Goal: Task Accomplishment & Management: Manage account settings

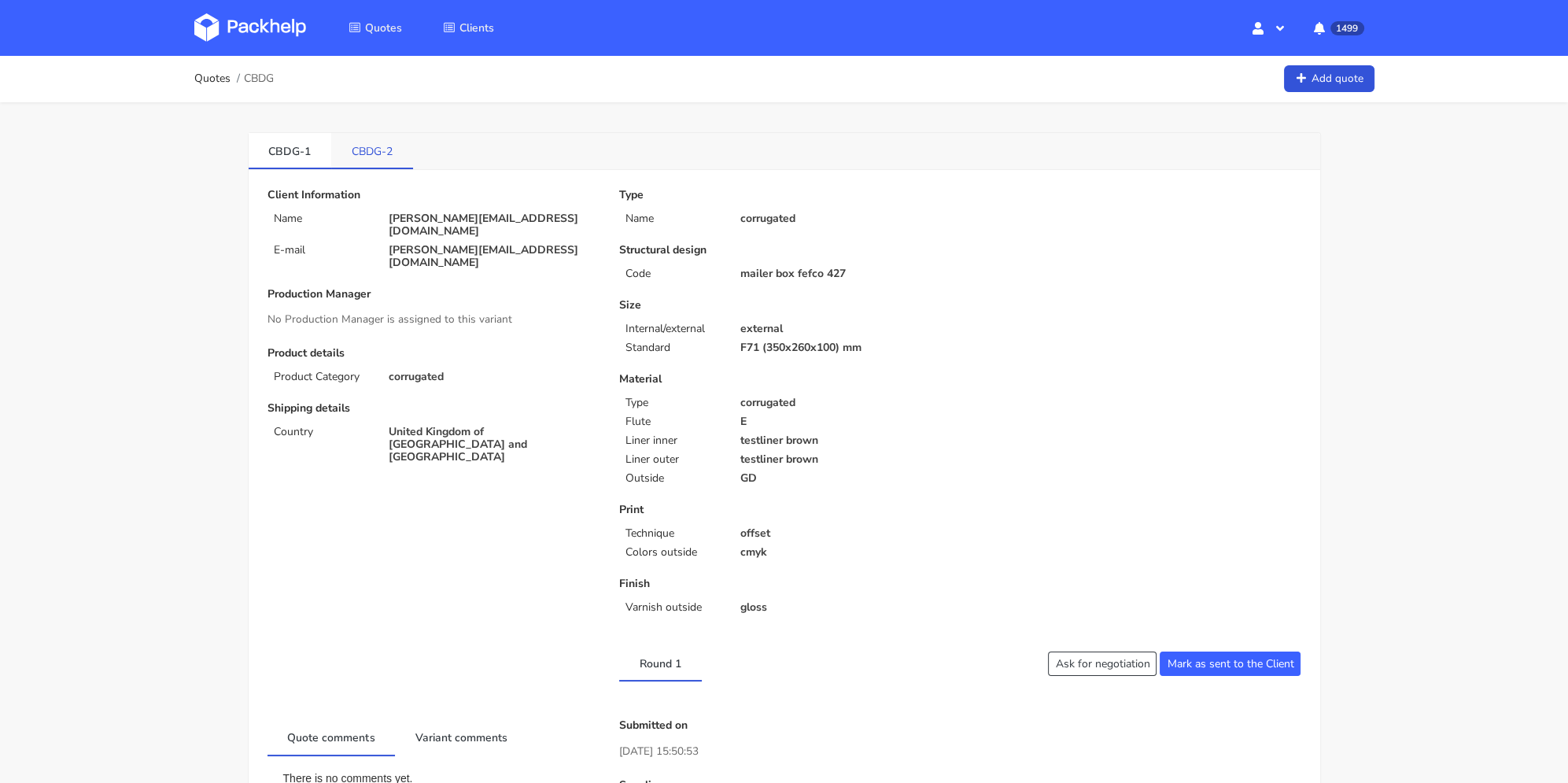
click at [366, 157] on link "CBDG-2" at bounding box center [372, 150] width 82 height 35
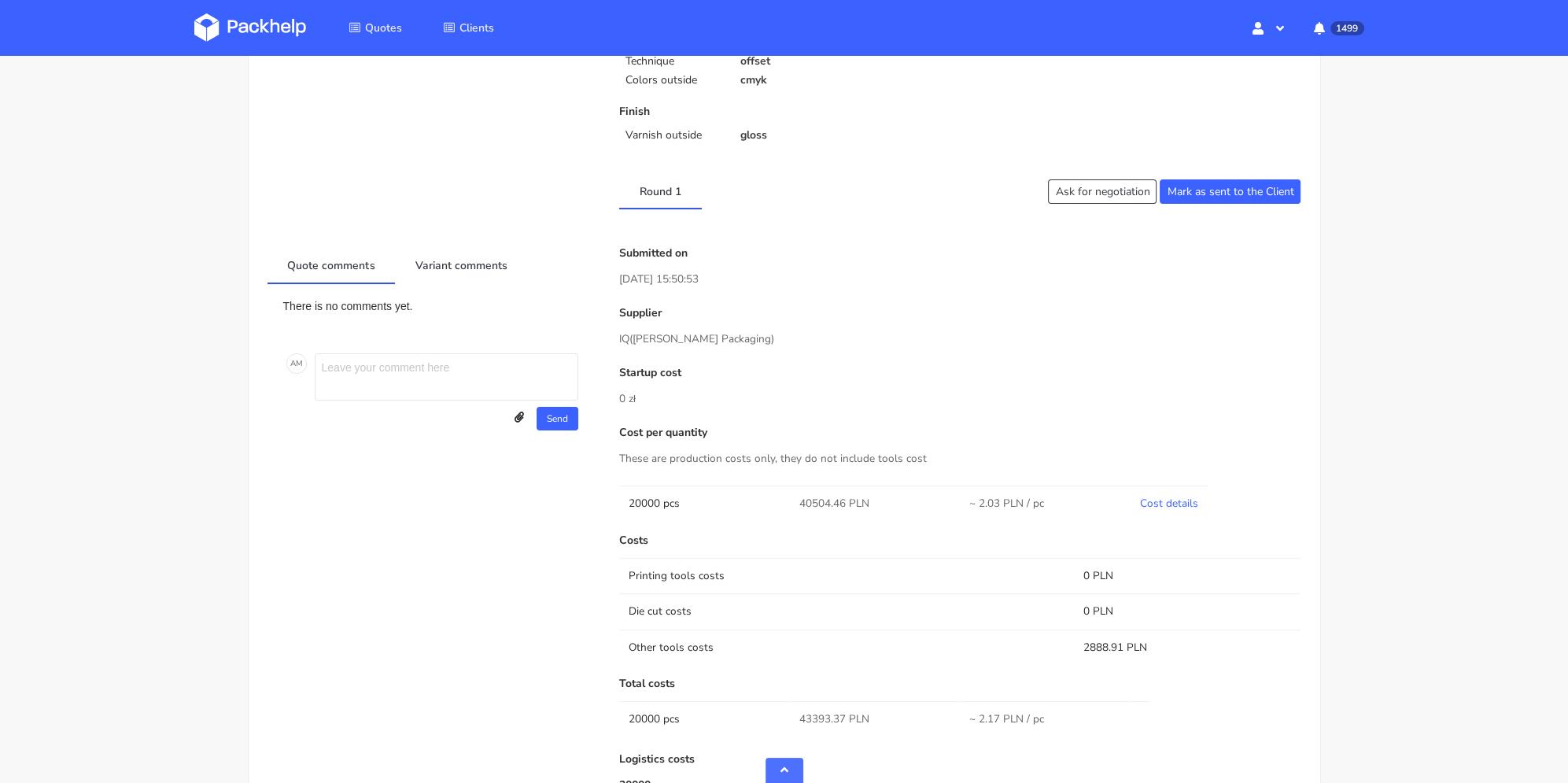
click at [1149, 504] on link "Cost details" at bounding box center [1169, 503] width 58 height 15
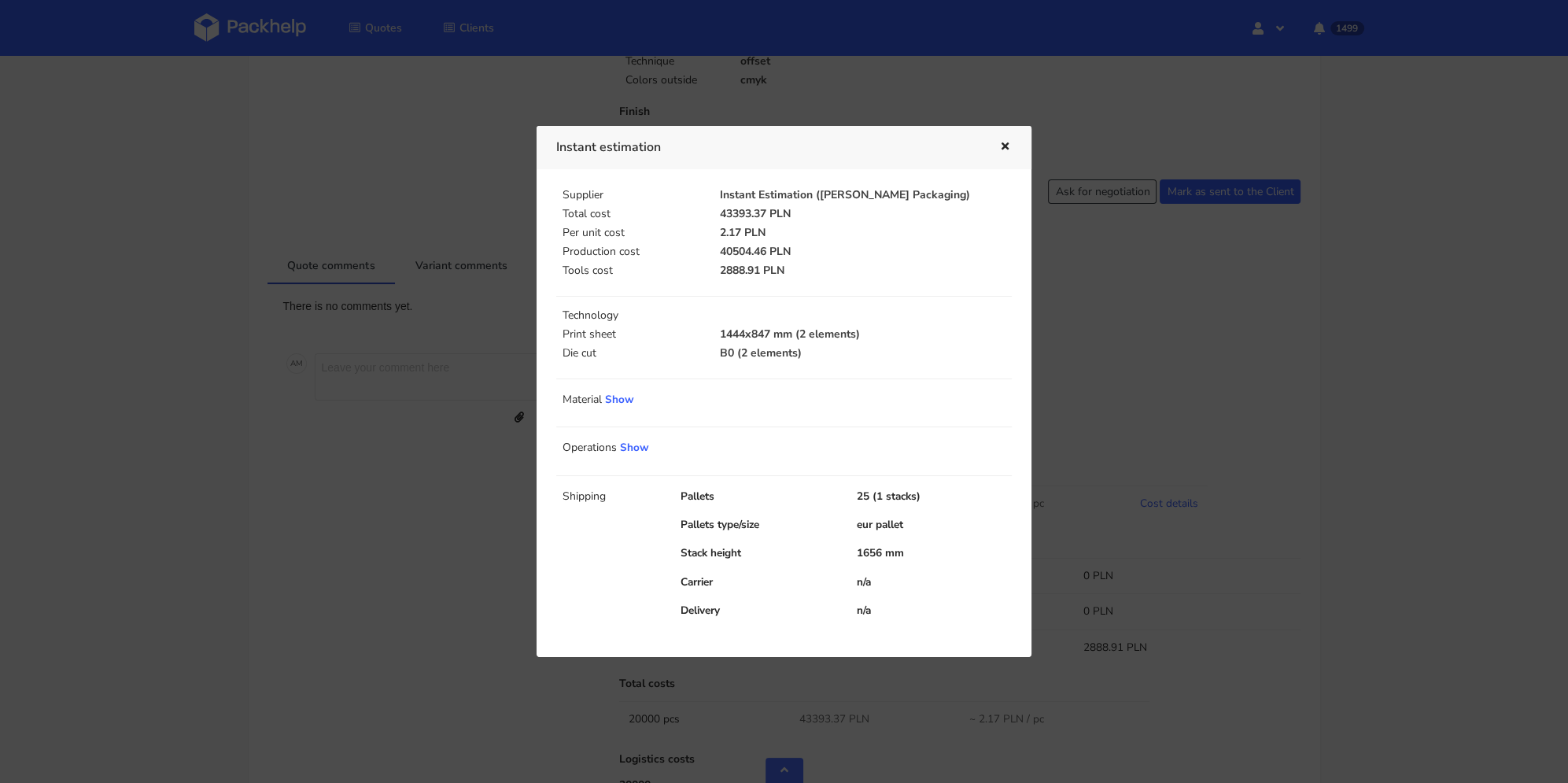
click at [1010, 144] on icon "button" at bounding box center [1005, 148] width 14 height 11
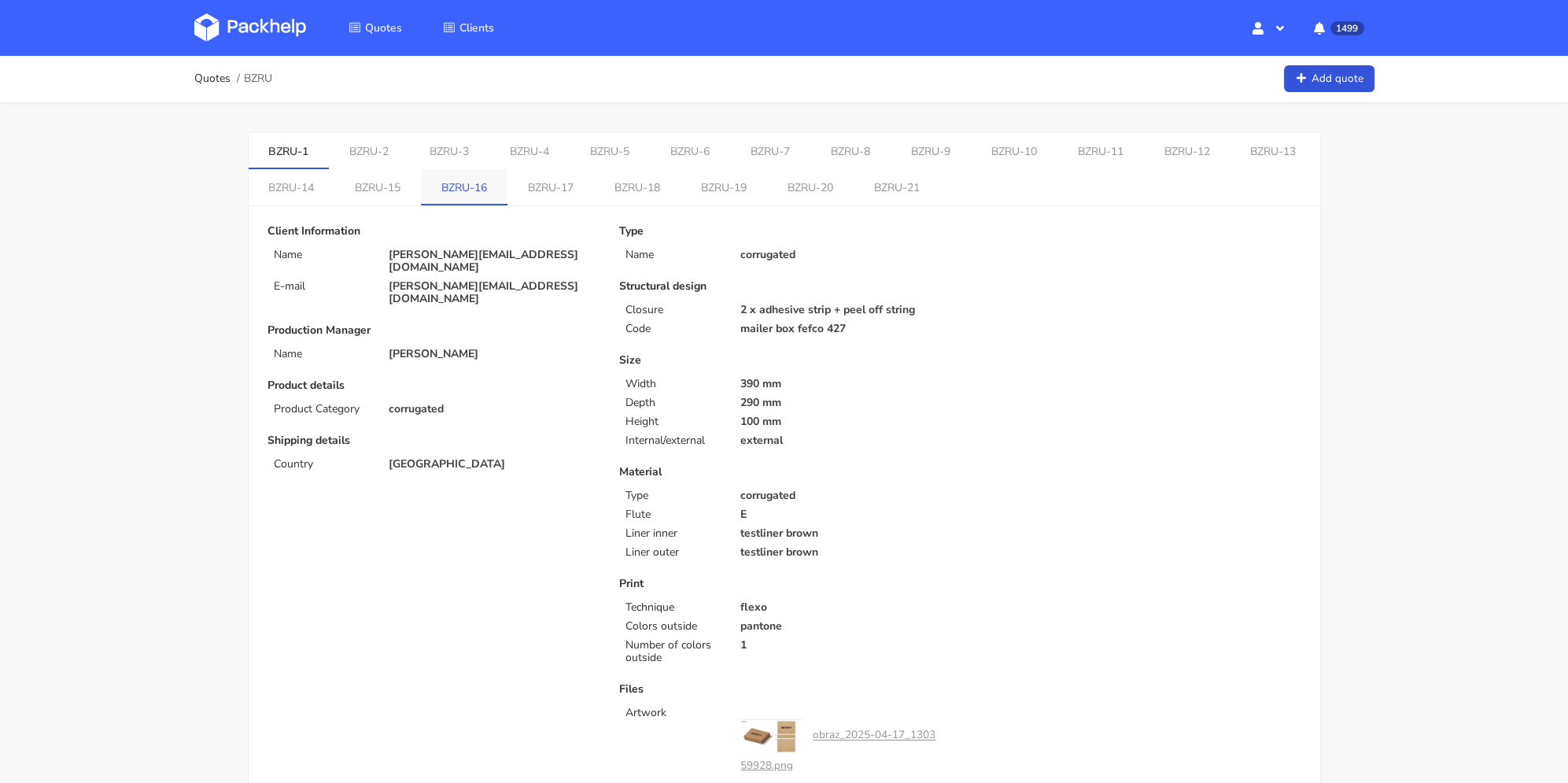
click at [508, 188] on link "BZRU-16" at bounding box center [464, 186] width 86 height 35
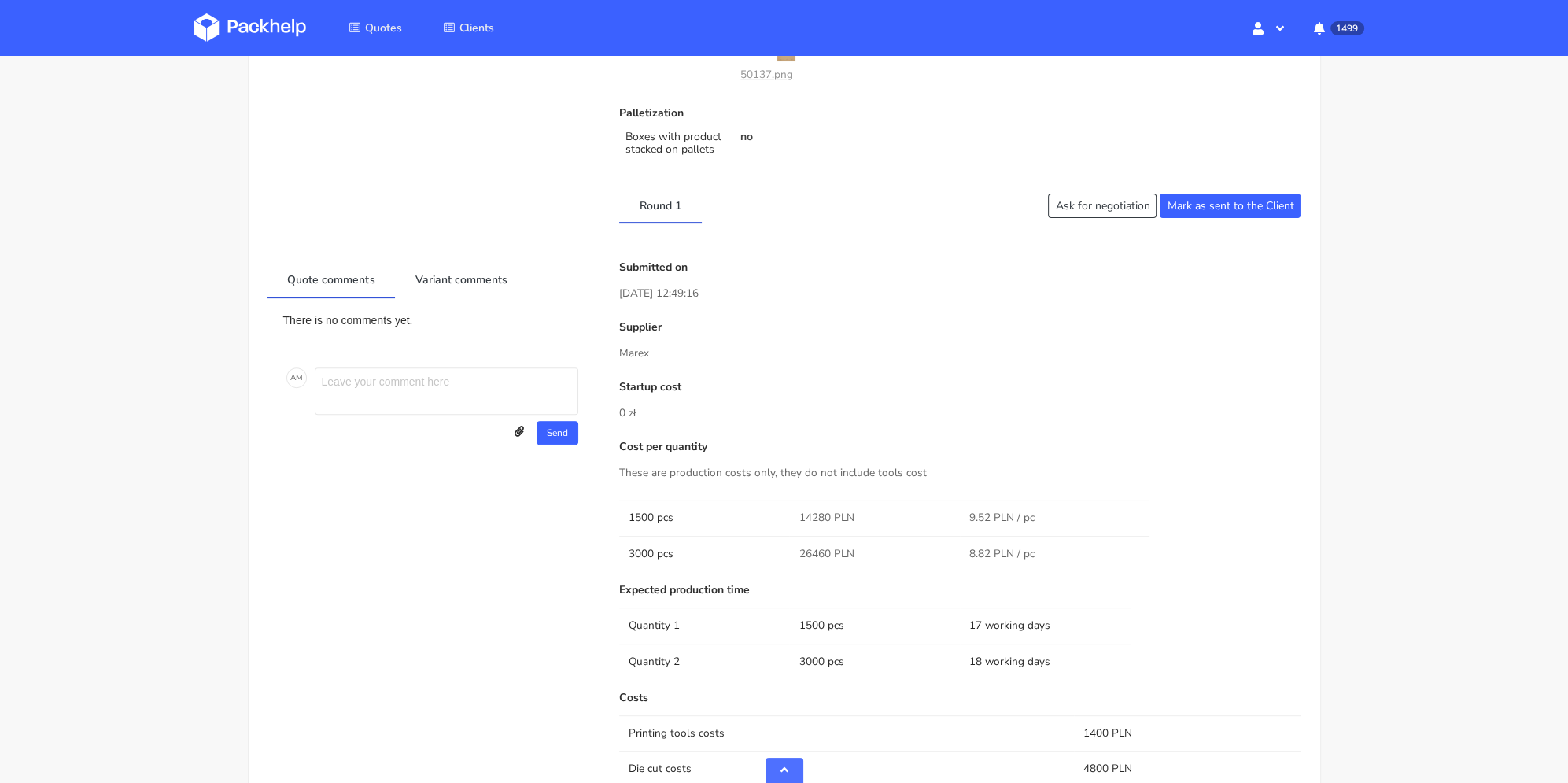
scroll to position [630, 0]
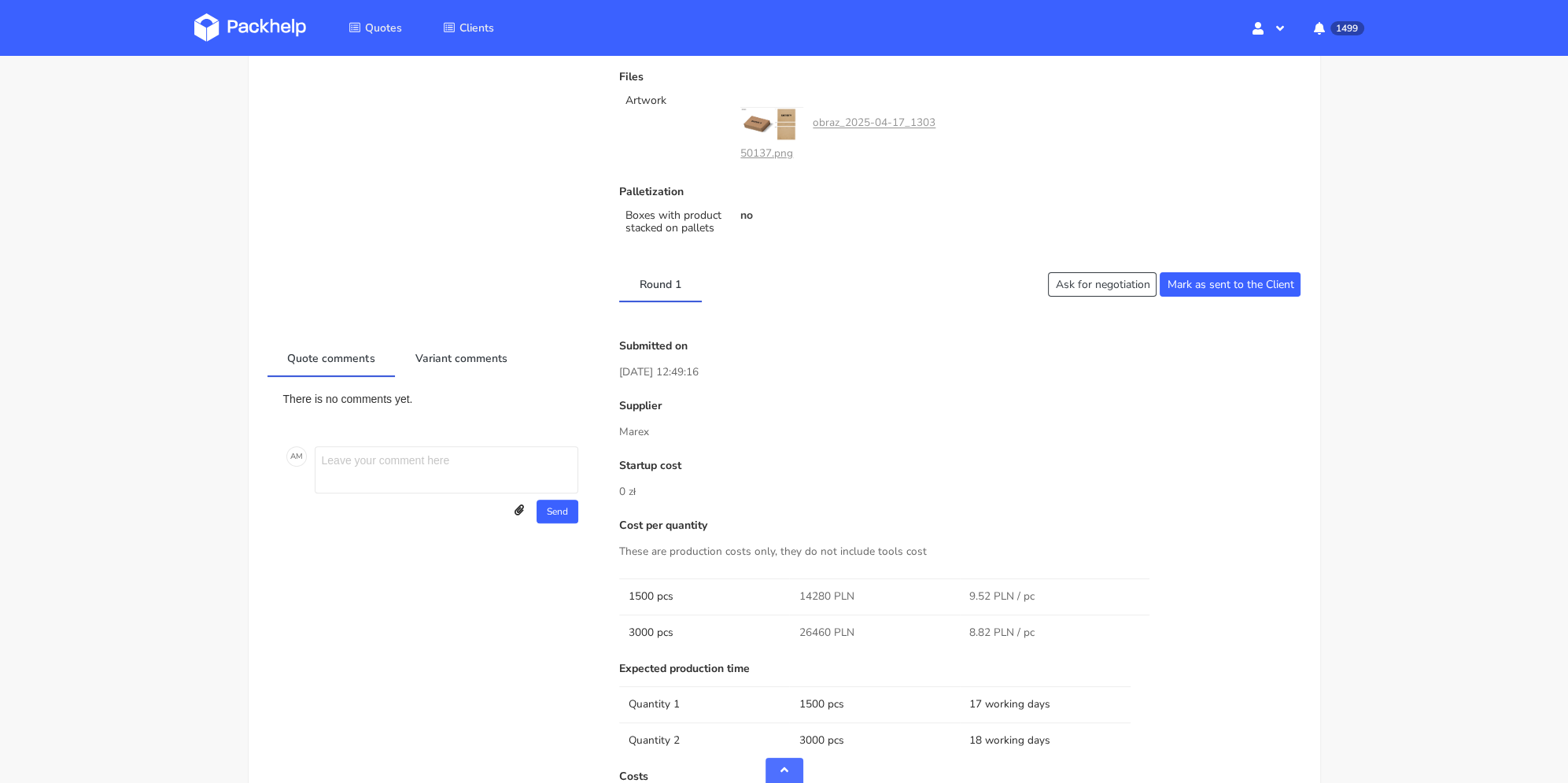
click at [1256, 601] on tr "1500 pcs 14280 PLN 9.52 PLN / pc" at bounding box center [960, 597] width 682 height 36
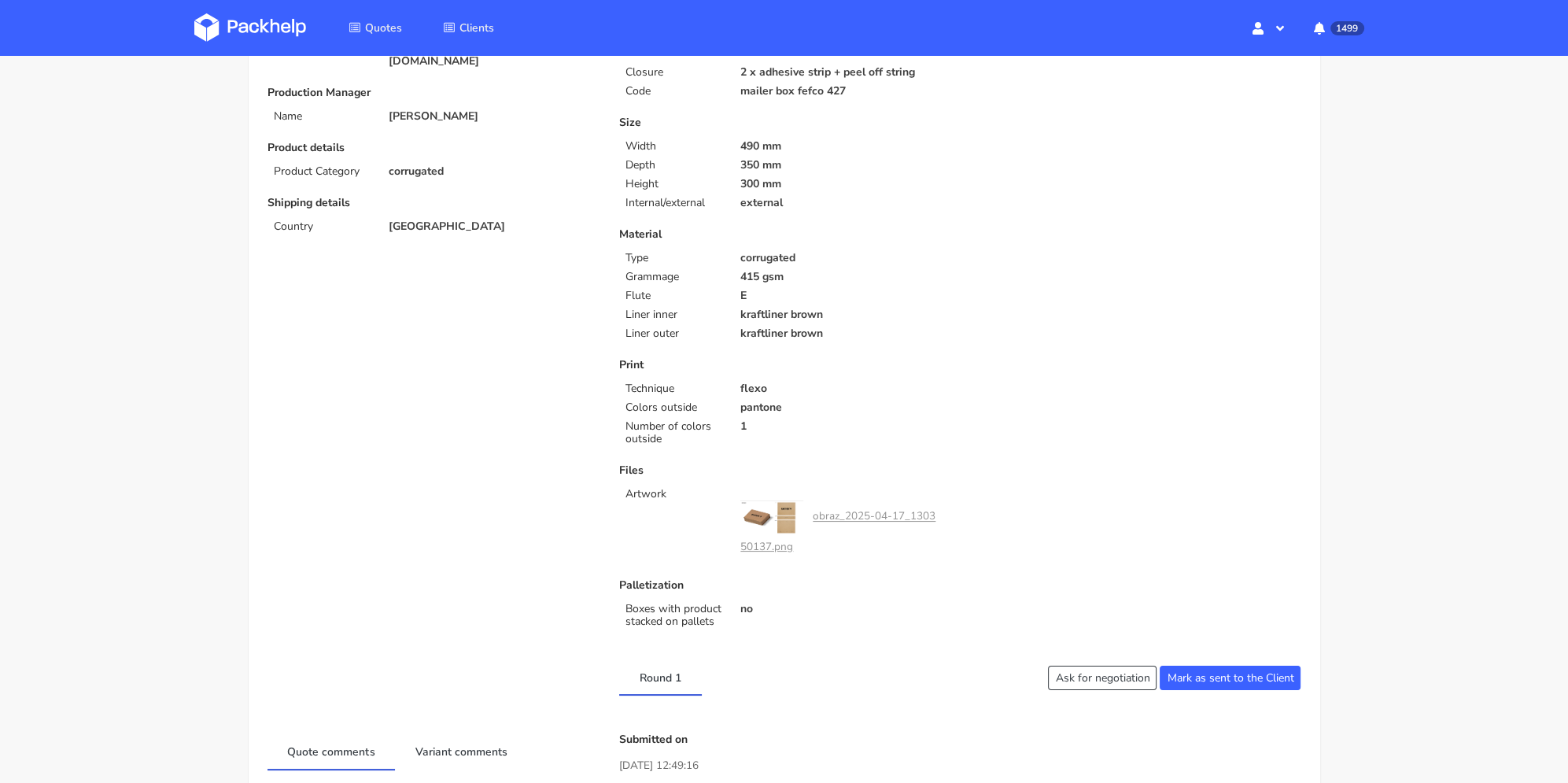
scroll to position [0, 0]
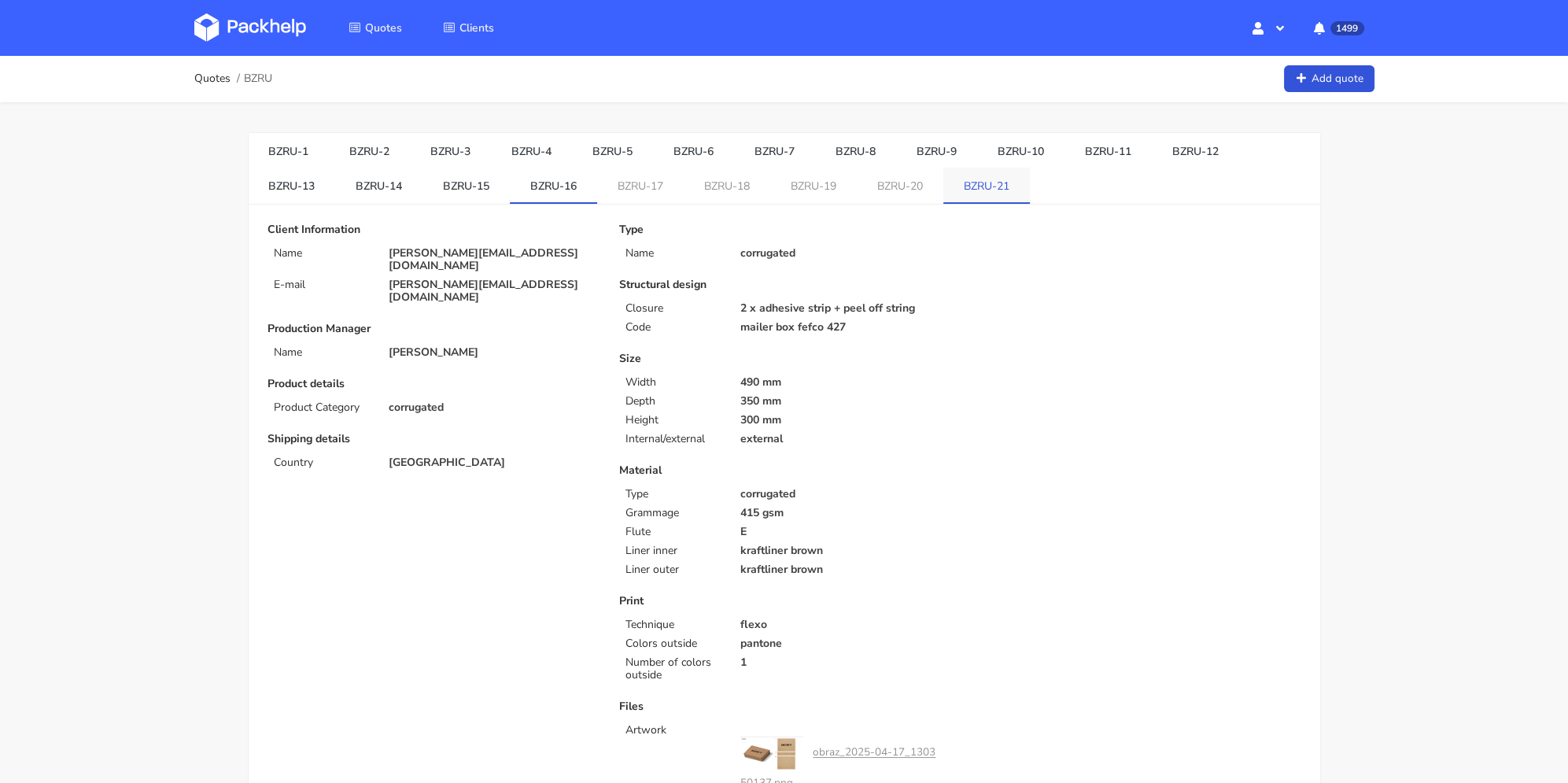
click at [1010, 172] on link "BZRU-21" at bounding box center [986, 185] width 86 height 35
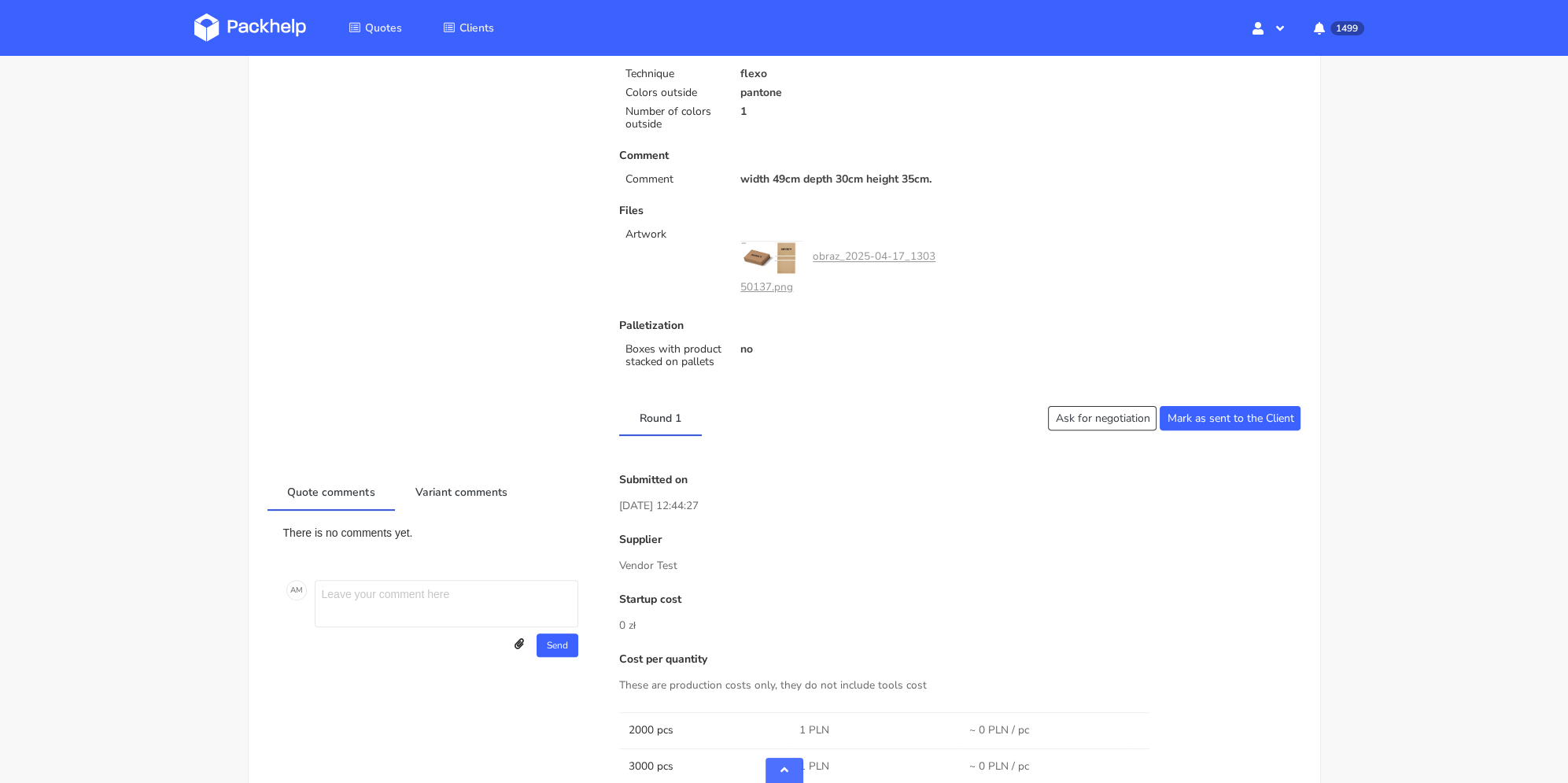
scroll to position [79, 0]
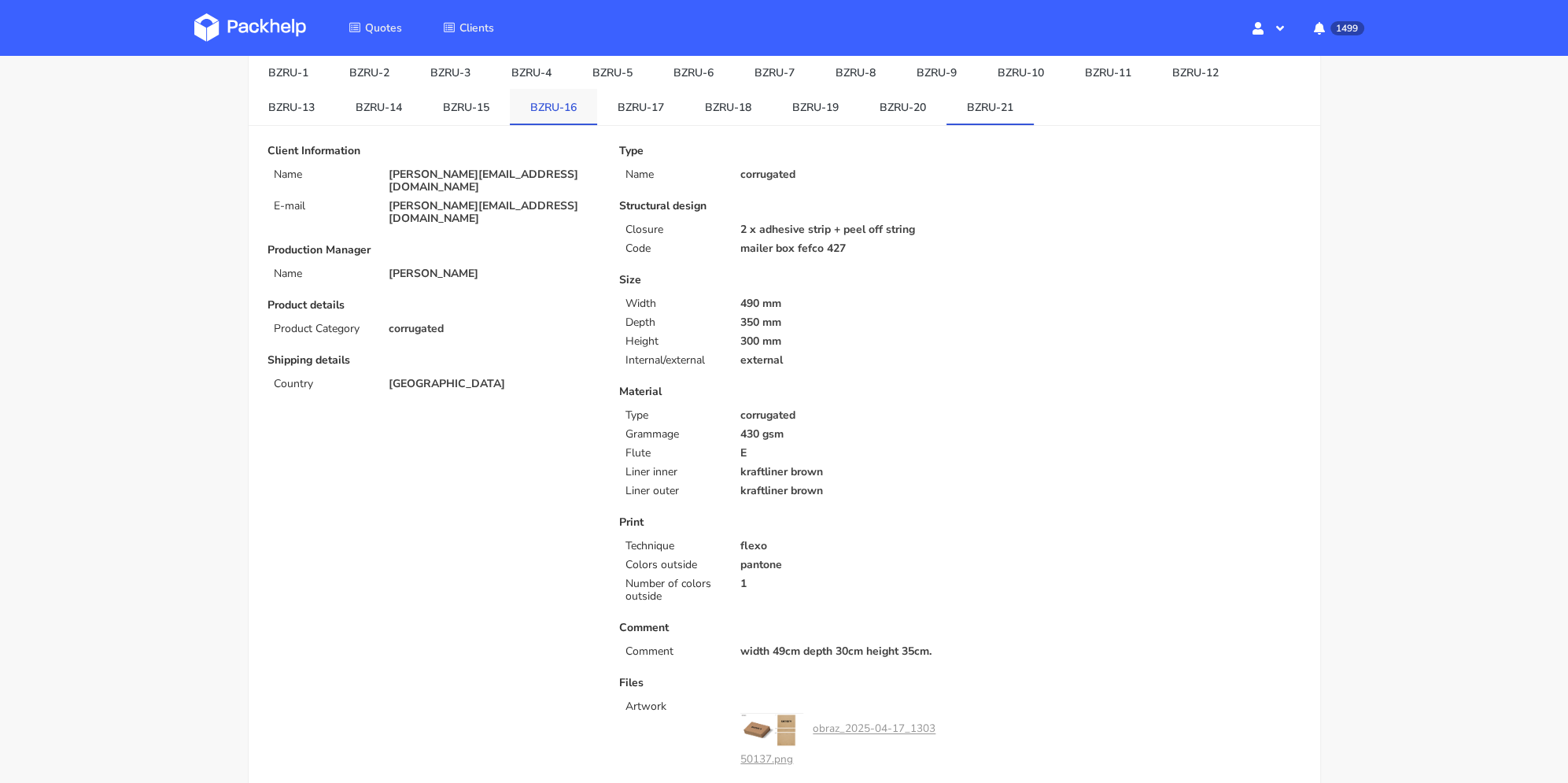
click at [597, 107] on link "BZRU-16" at bounding box center [554, 106] width 87 height 35
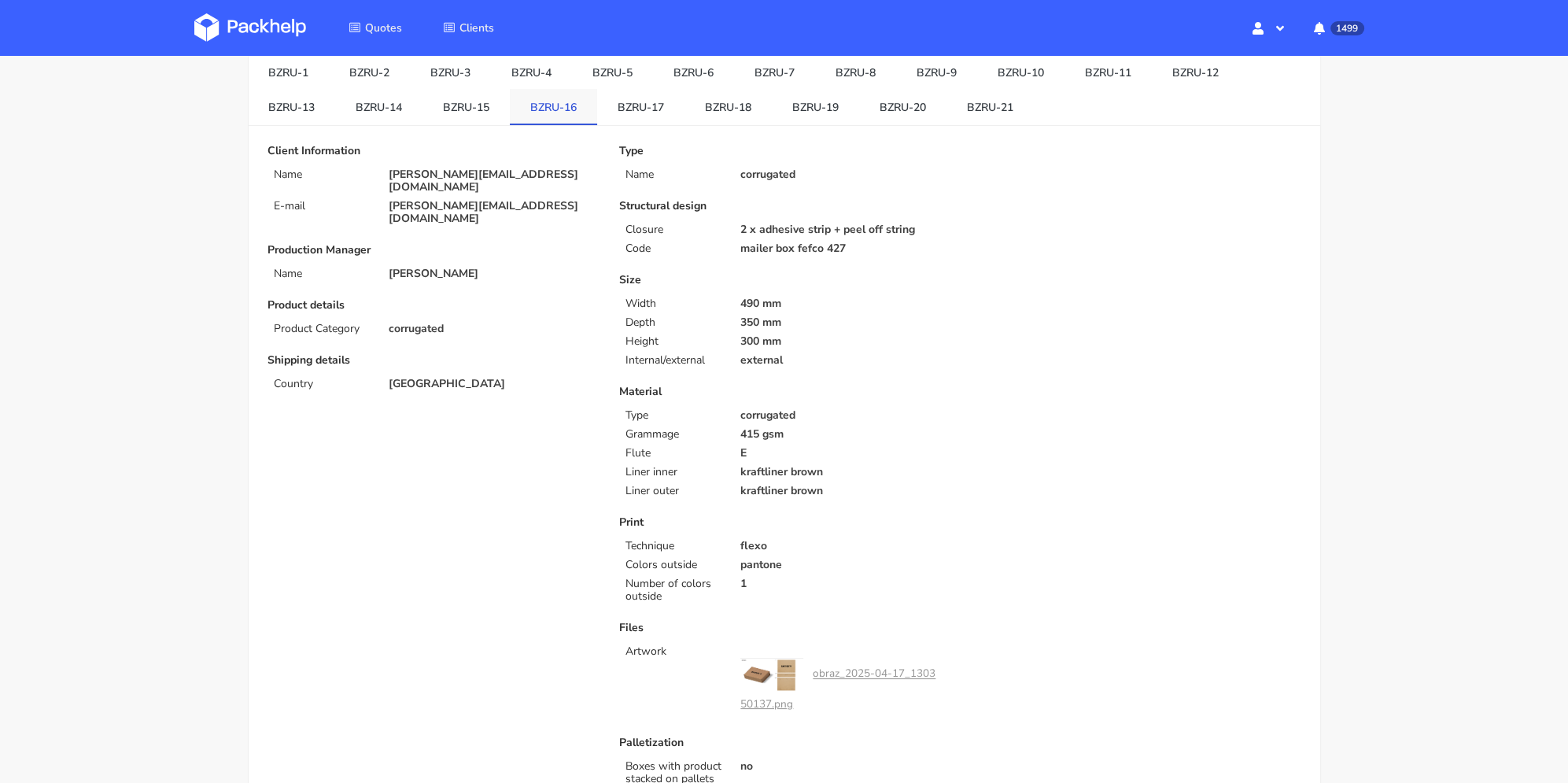
click at [571, 106] on link "BZRU-16" at bounding box center [554, 106] width 87 height 35
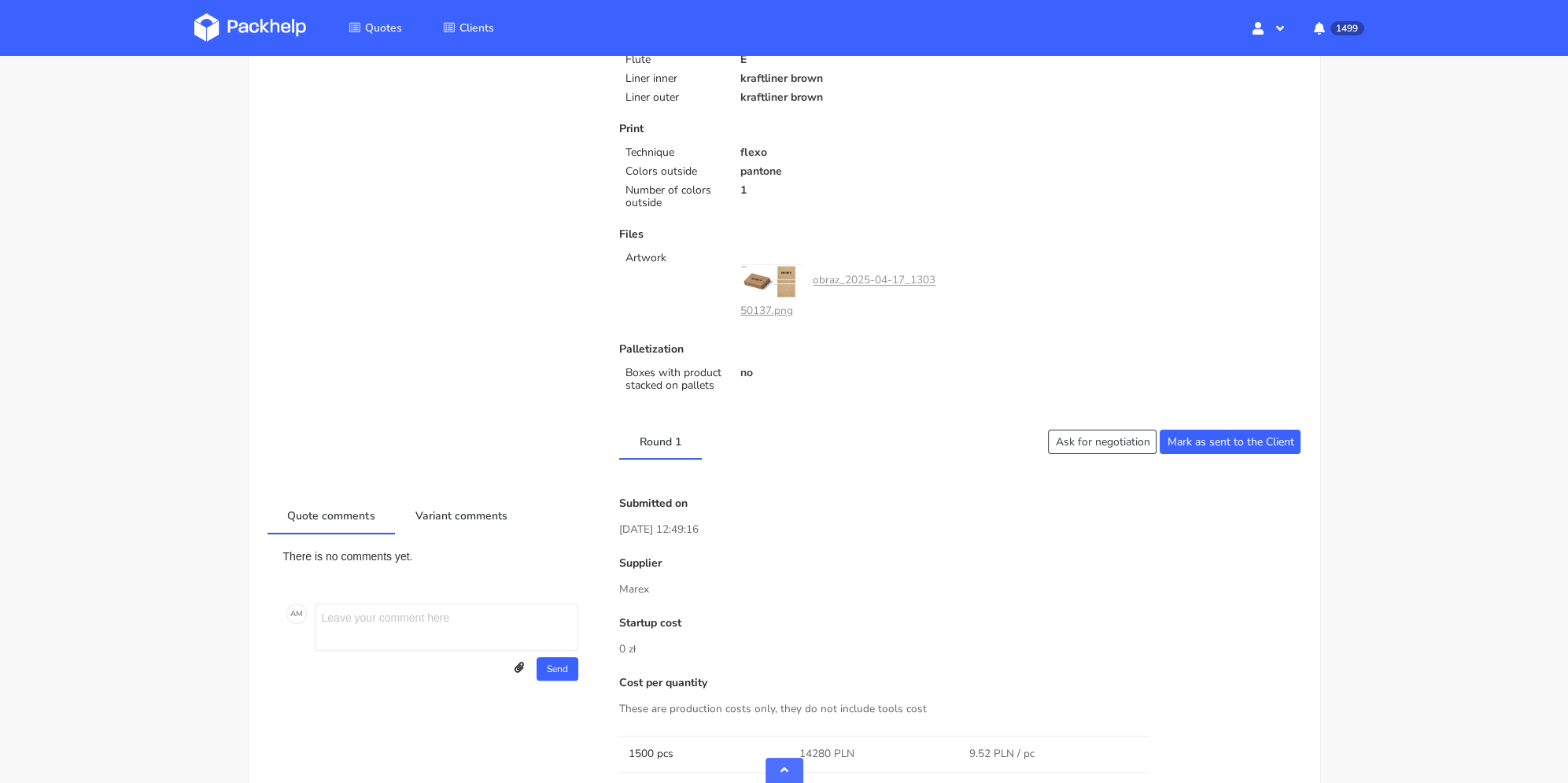
scroll to position [0, 0]
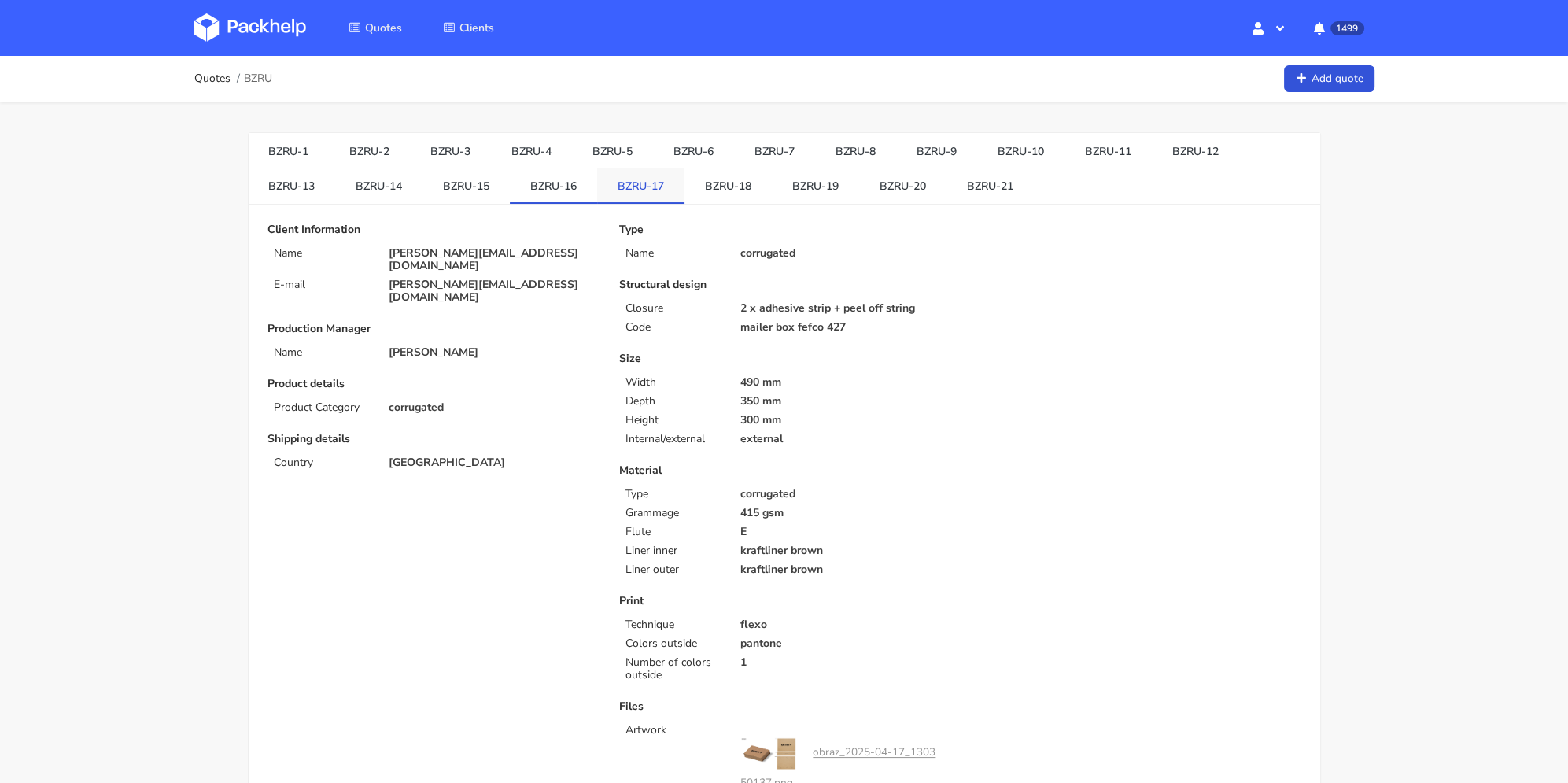
click at [671, 195] on link "BZRU-17" at bounding box center [641, 185] width 87 height 35
click at [733, 195] on link "BZRU-18" at bounding box center [728, 185] width 87 height 35
click at [442, 181] on link "BZRU-15" at bounding box center [466, 185] width 87 height 35
click at [376, 162] on link "BZRU-2" at bounding box center [370, 150] width 81 height 35
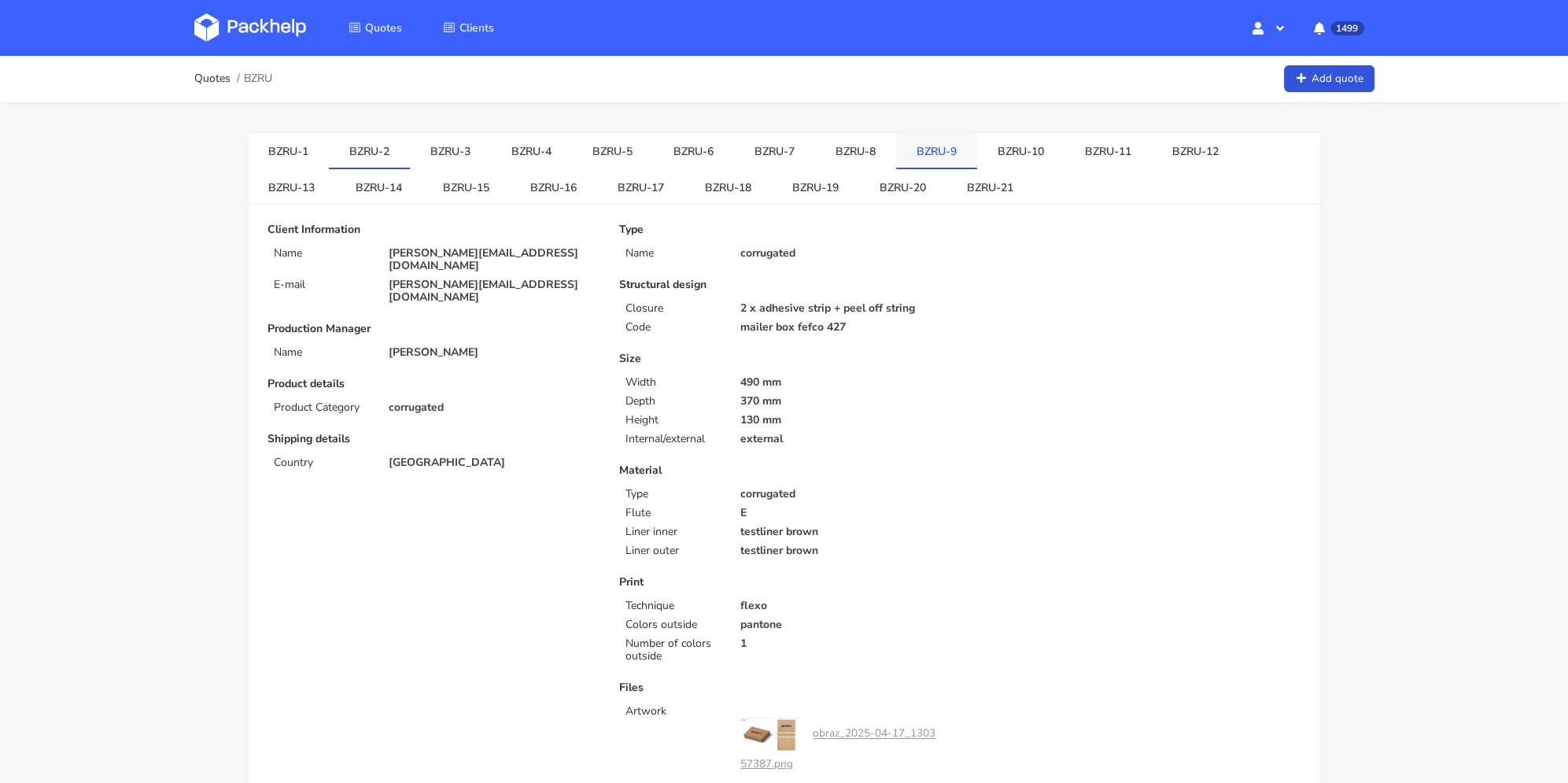
click at [947, 154] on link "BZRU-9" at bounding box center [937, 150] width 81 height 35
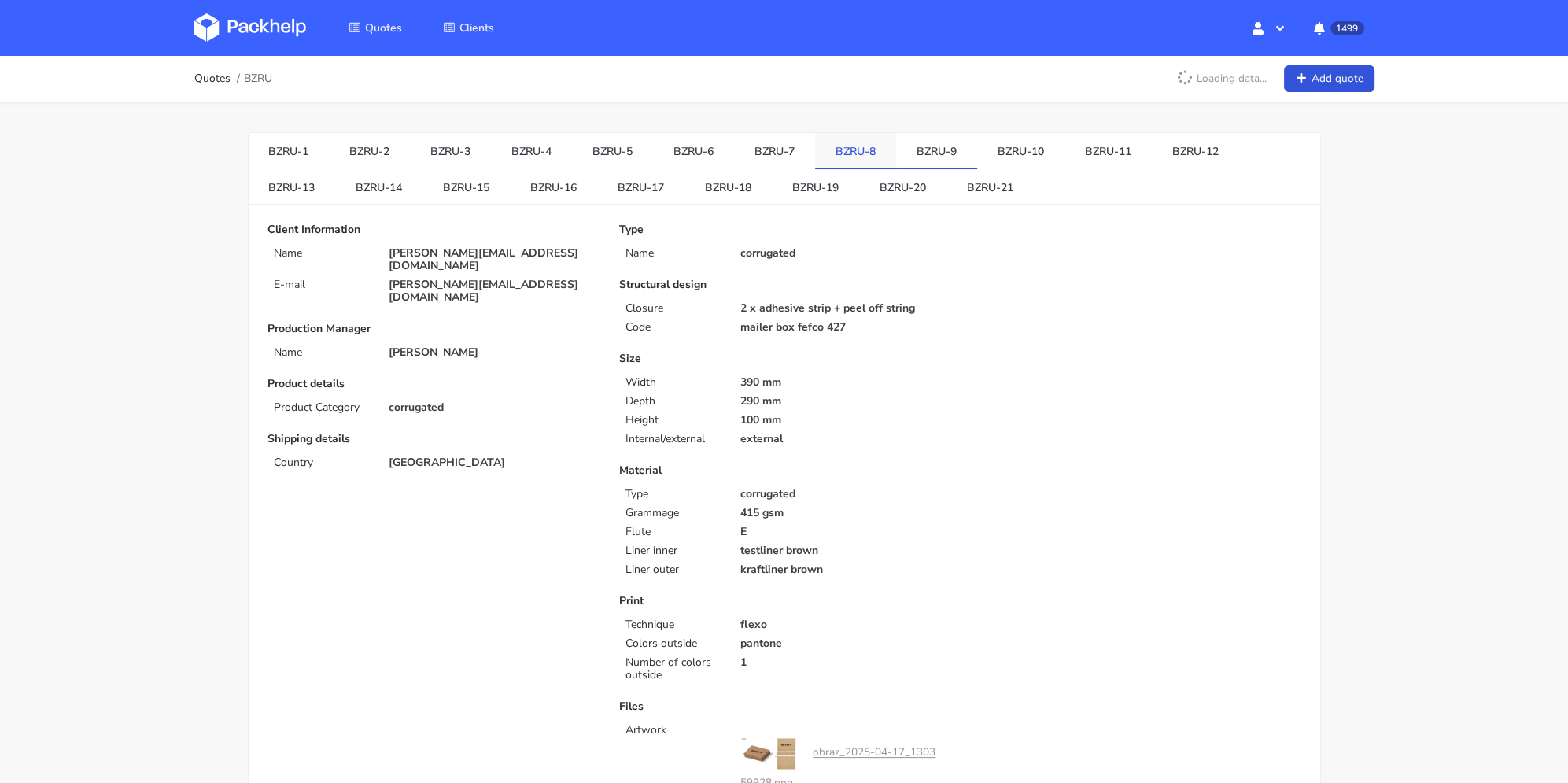
drag, startPoint x: 842, startPoint y: 168, endPoint x: 829, endPoint y: 167, distance: 13.0
click at [840, 168] on li "BZRU-8" at bounding box center [855, 151] width 81 height 36
drag, startPoint x: 570, startPoint y: 100, endPoint x: 575, endPoint y: 112, distance: 13.0
click at [607, 155] on link "BZRU-5" at bounding box center [613, 150] width 81 height 35
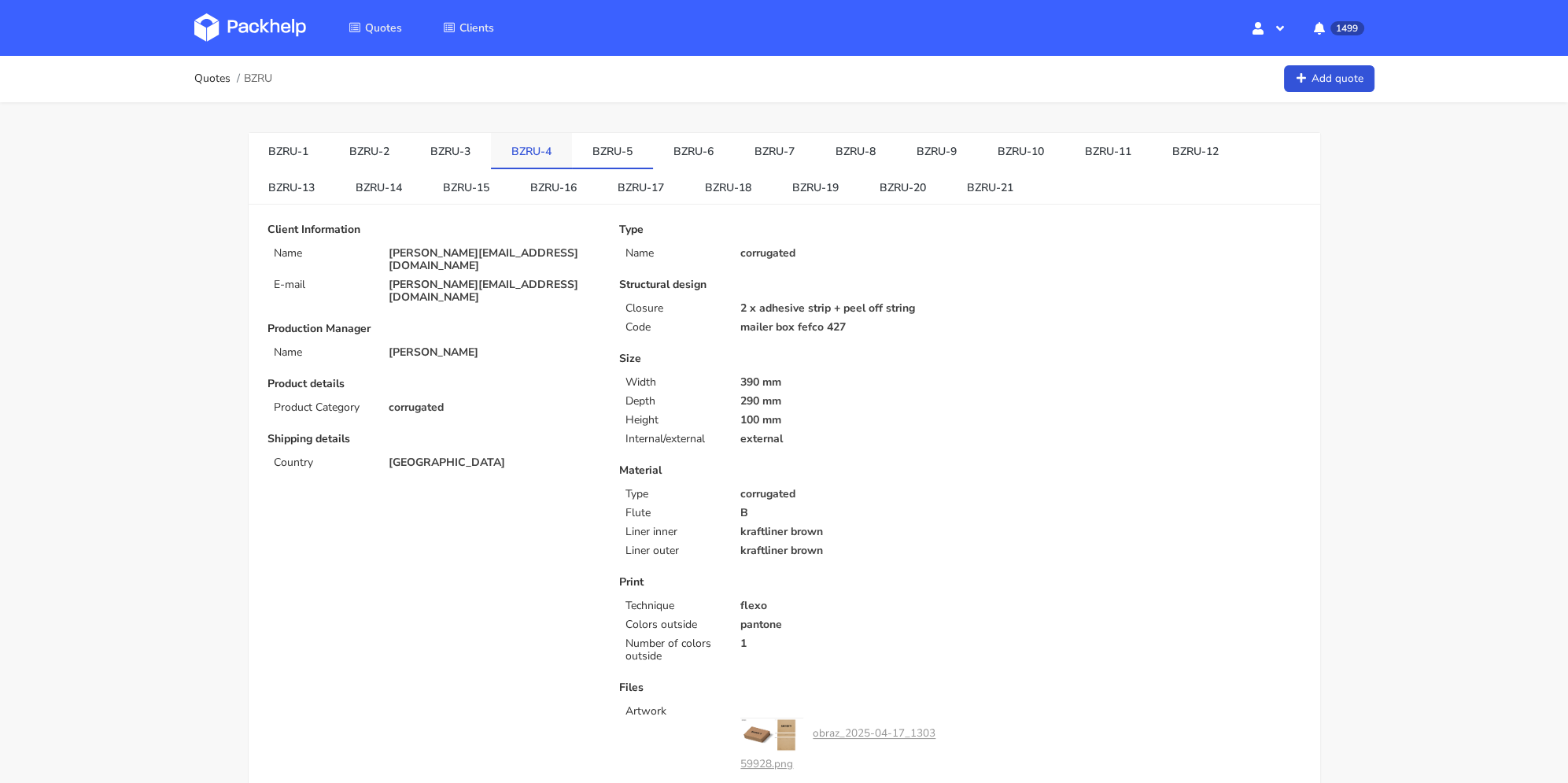
click at [544, 158] on link "BZRU-4" at bounding box center [531, 150] width 81 height 35
click at [609, 141] on link "BZRU-5" at bounding box center [613, 150] width 81 height 35
click at [689, 157] on link "BZRU-6" at bounding box center [693, 150] width 81 height 35
click at [770, 141] on link "BZRU-7" at bounding box center [775, 150] width 81 height 35
click at [844, 144] on link "BZRU-8" at bounding box center [855, 150] width 81 height 35
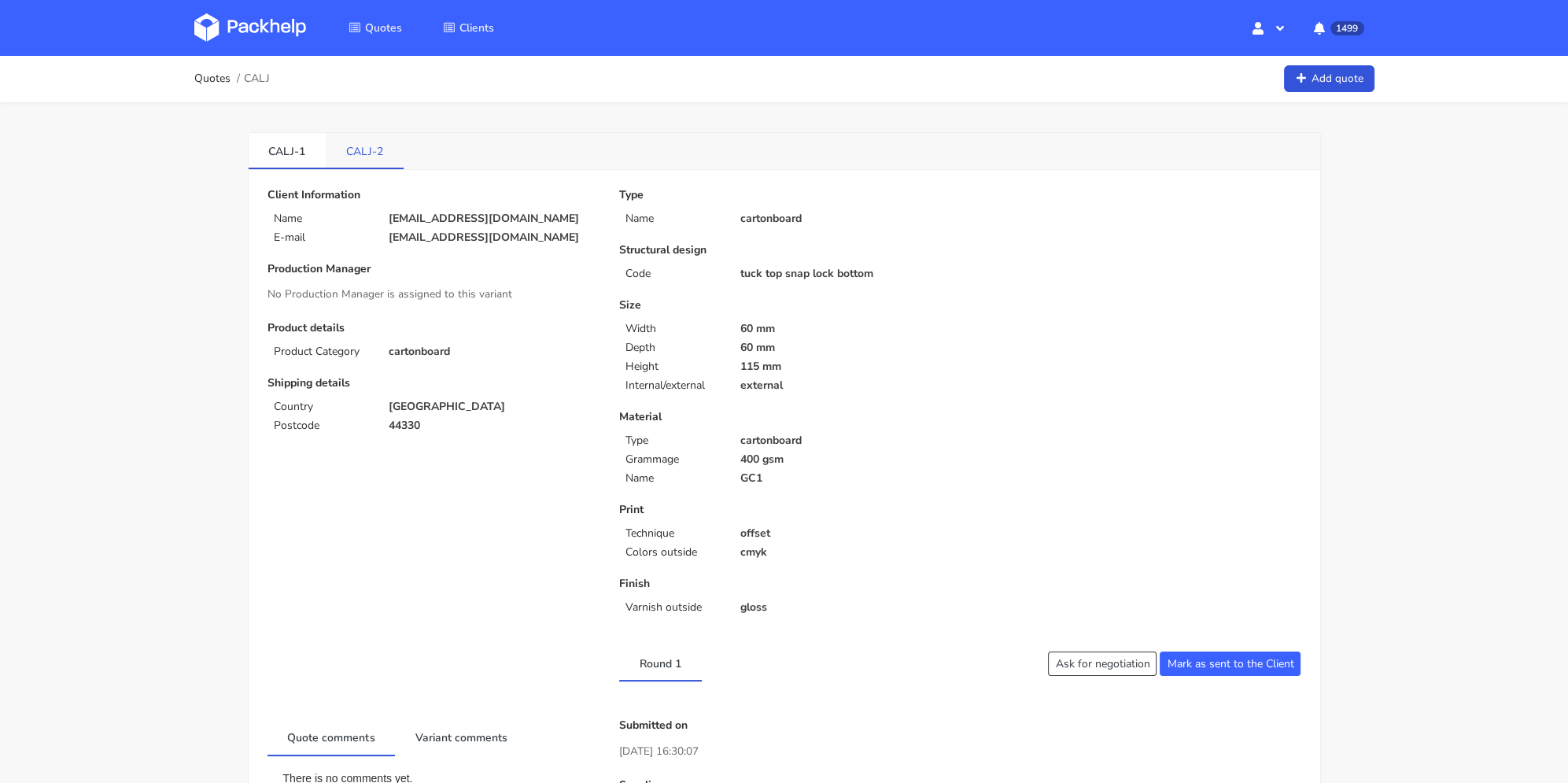
click at [385, 166] on link "CALJ-2" at bounding box center [365, 150] width 78 height 35
click at [345, 151] on link "CALJ-2" at bounding box center [365, 150] width 78 height 35
click at [302, 150] on link "CALJ-1" at bounding box center [287, 150] width 78 height 35
click at [367, 152] on link "CALJ-2" at bounding box center [365, 150] width 78 height 35
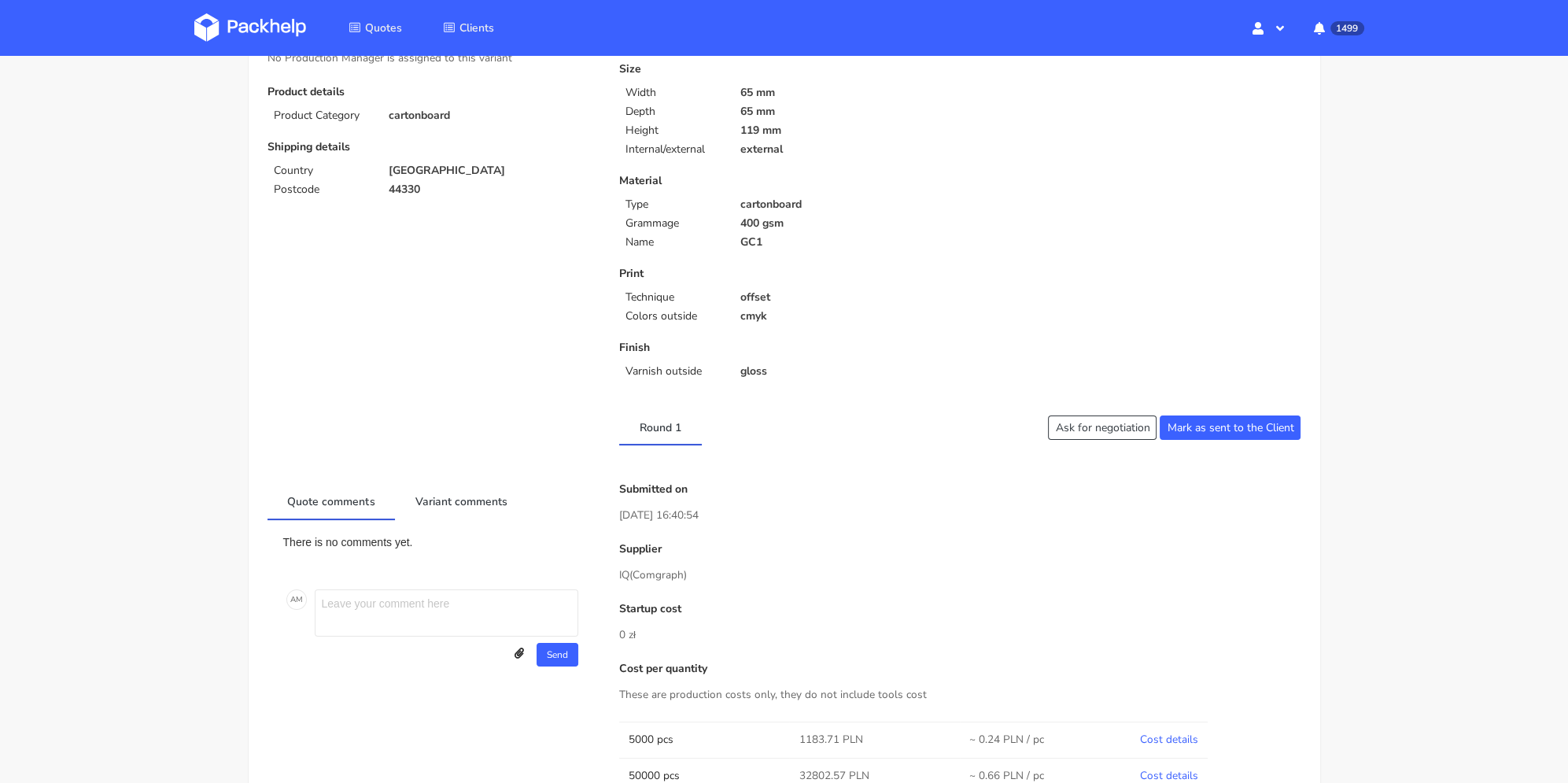
scroll to position [79, 0]
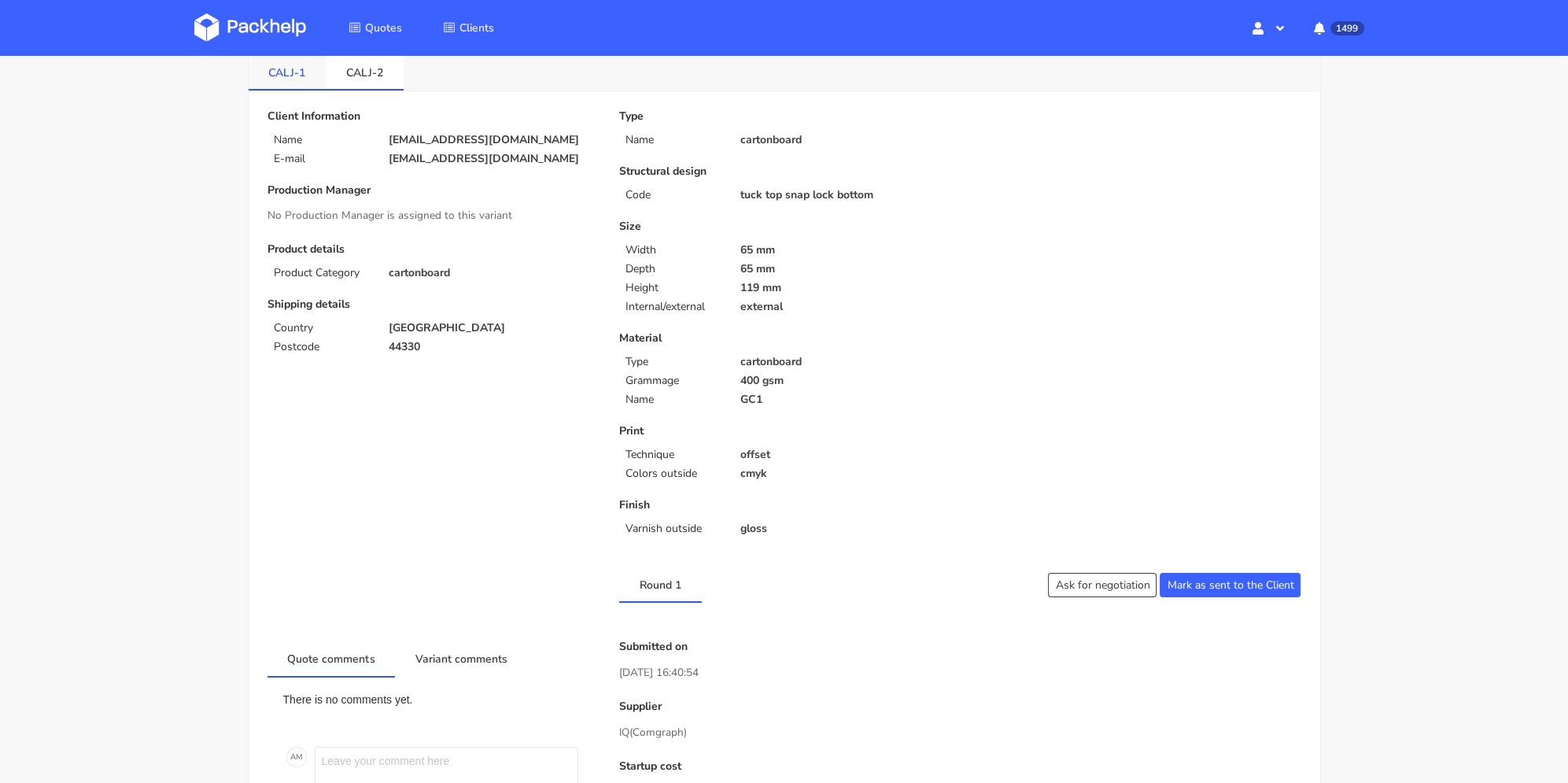
click at [299, 79] on link "CALJ-1" at bounding box center [287, 71] width 78 height 35
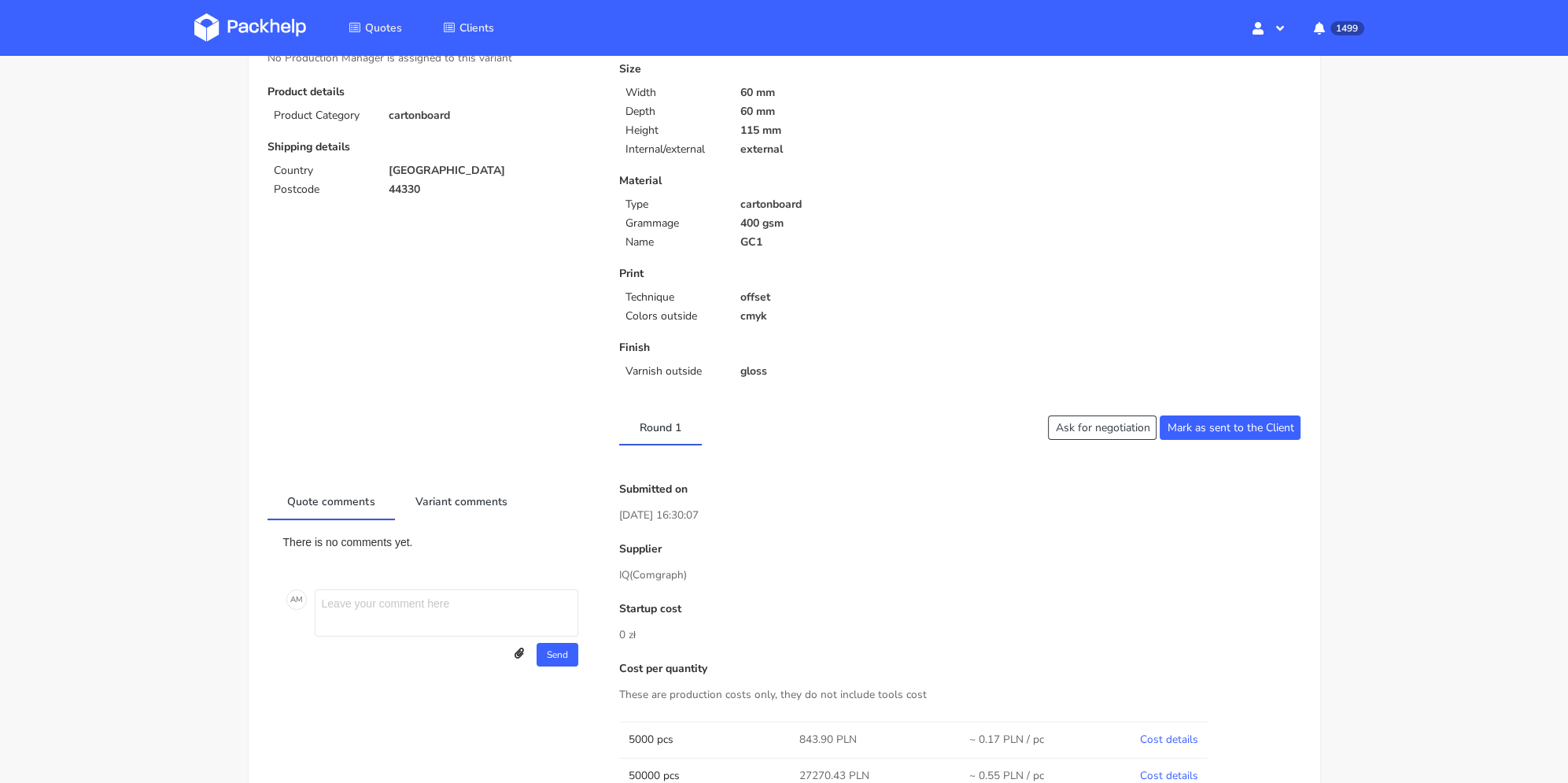
scroll to position [0, 0]
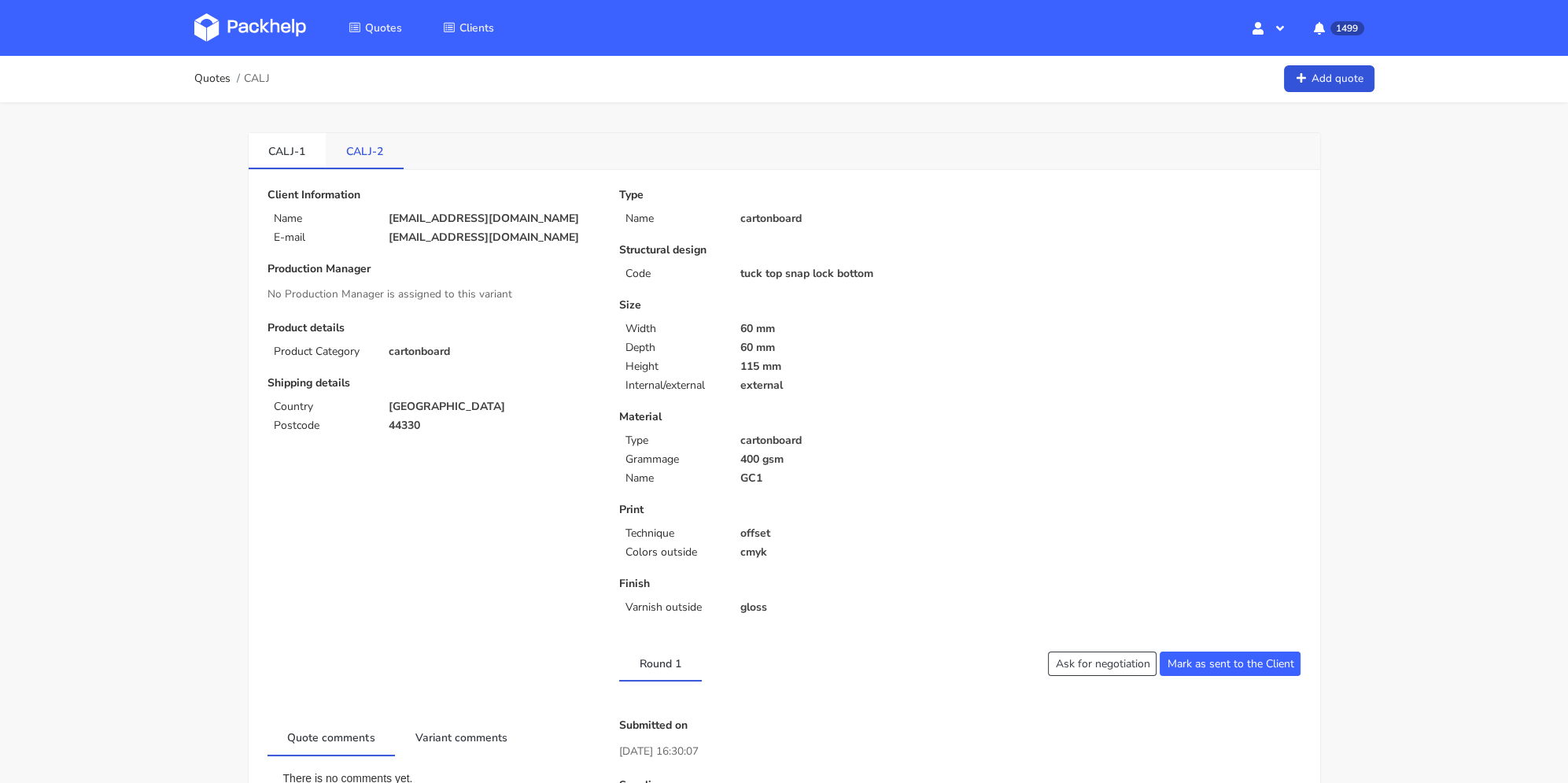
click at [345, 140] on link "CALJ-2" at bounding box center [365, 150] width 78 height 35
click at [299, 150] on link "CALJ-1" at bounding box center [287, 150] width 78 height 35
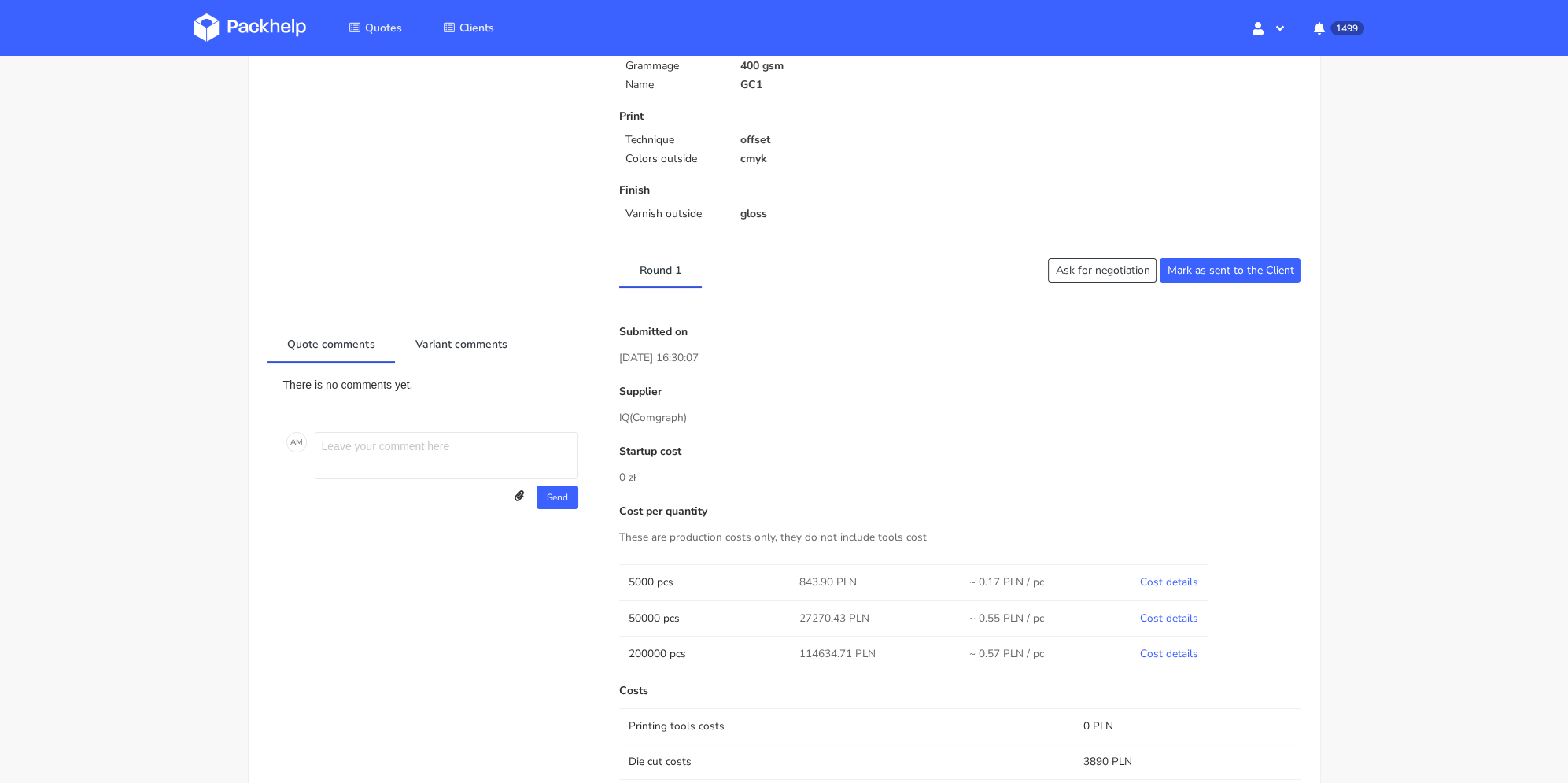
scroll to position [630, 0]
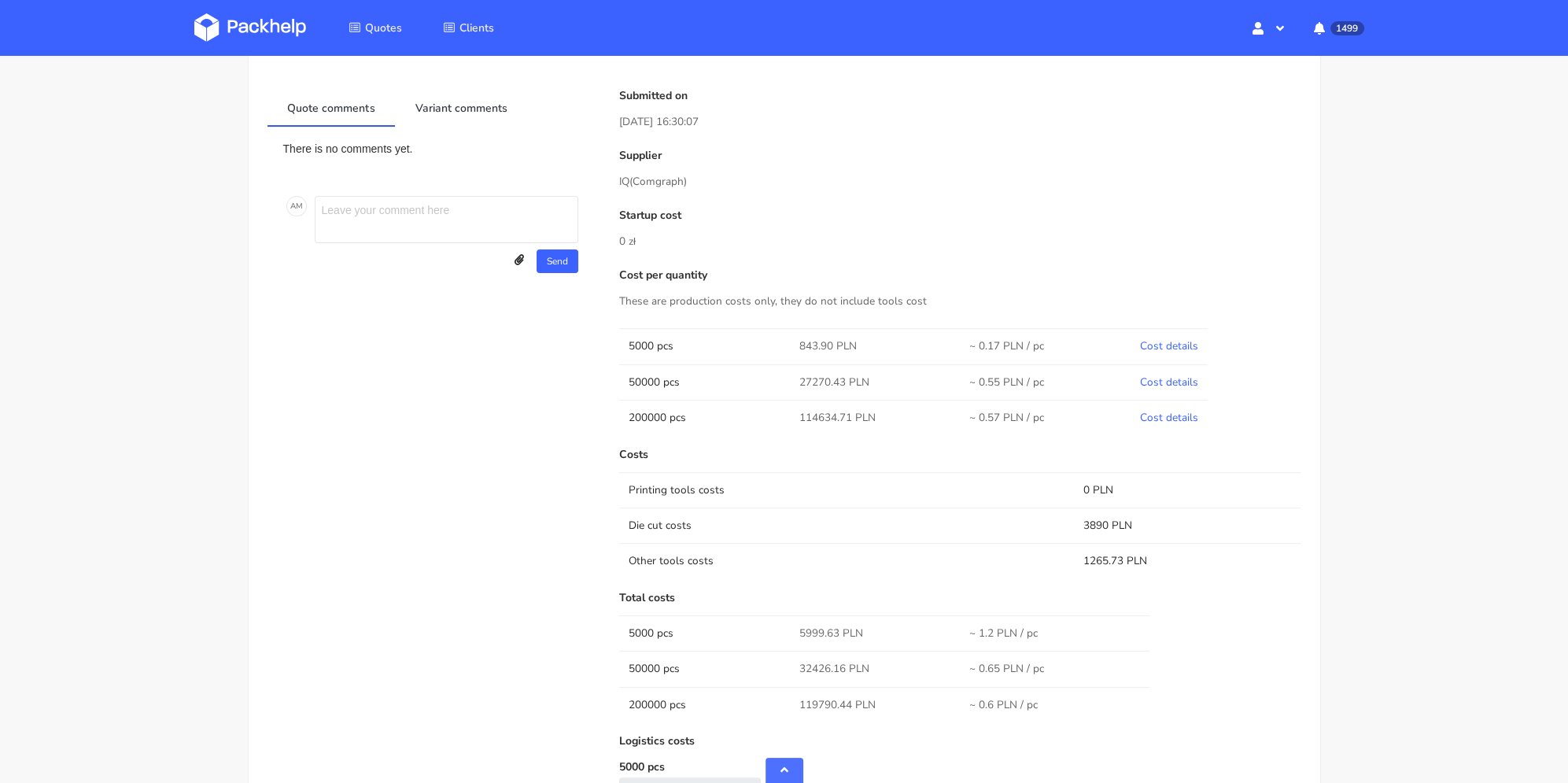
click at [1190, 412] on link "Cost details" at bounding box center [1169, 417] width 58 height 15
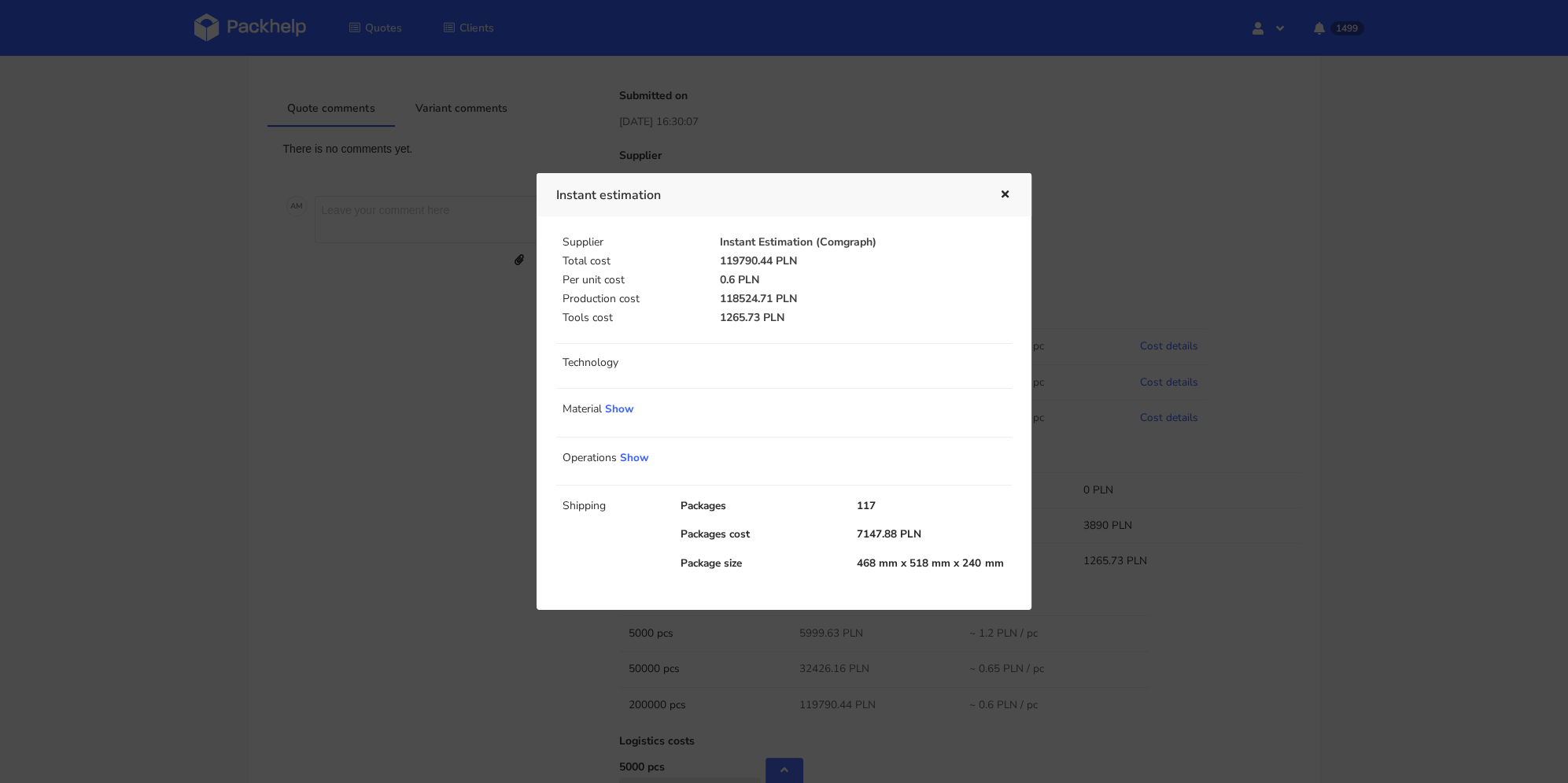
click at [1007, 188] on button "button" at bounding box center [1003, 195] width 17 height 20
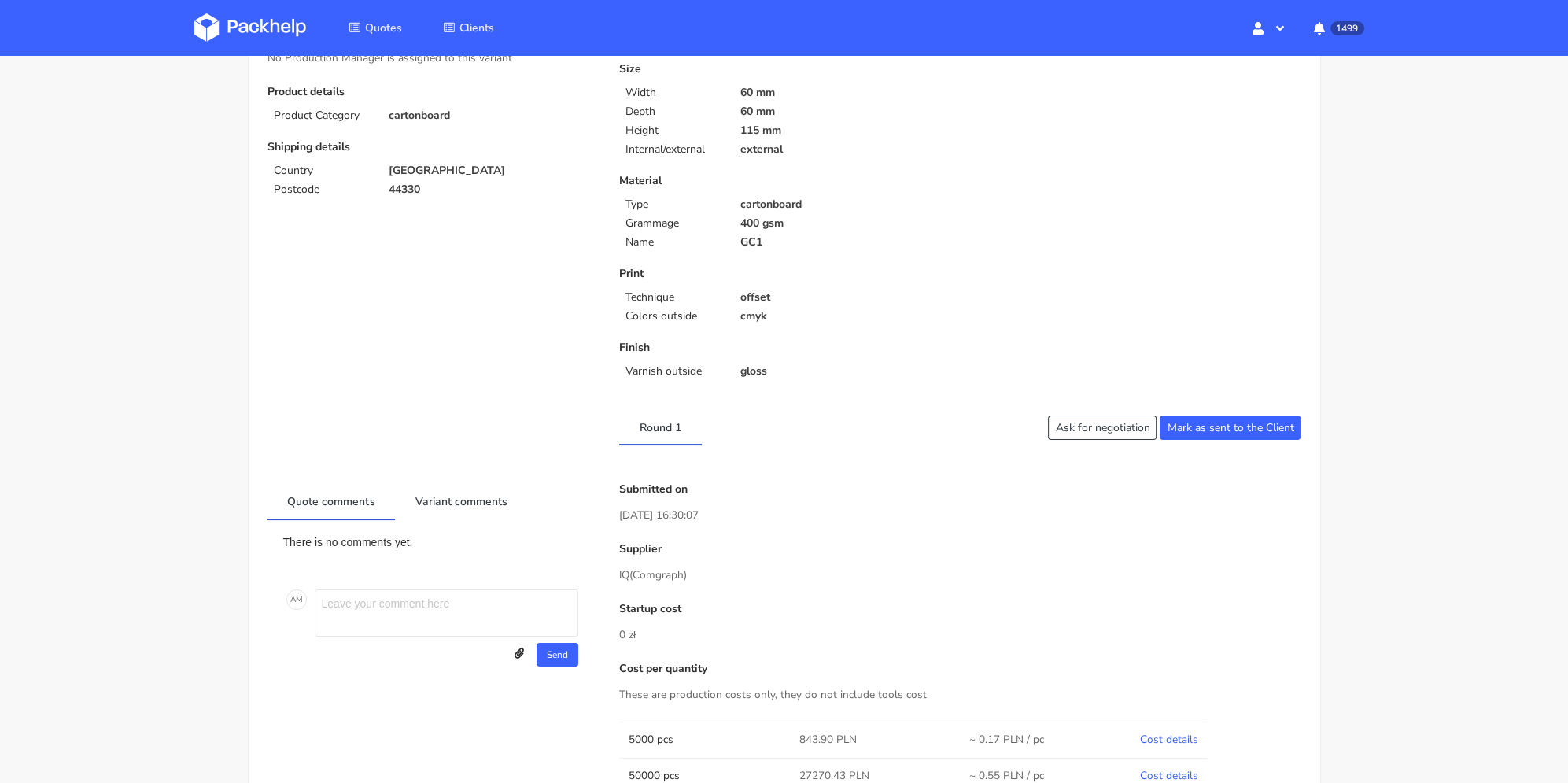
scroll to position [0, 0]
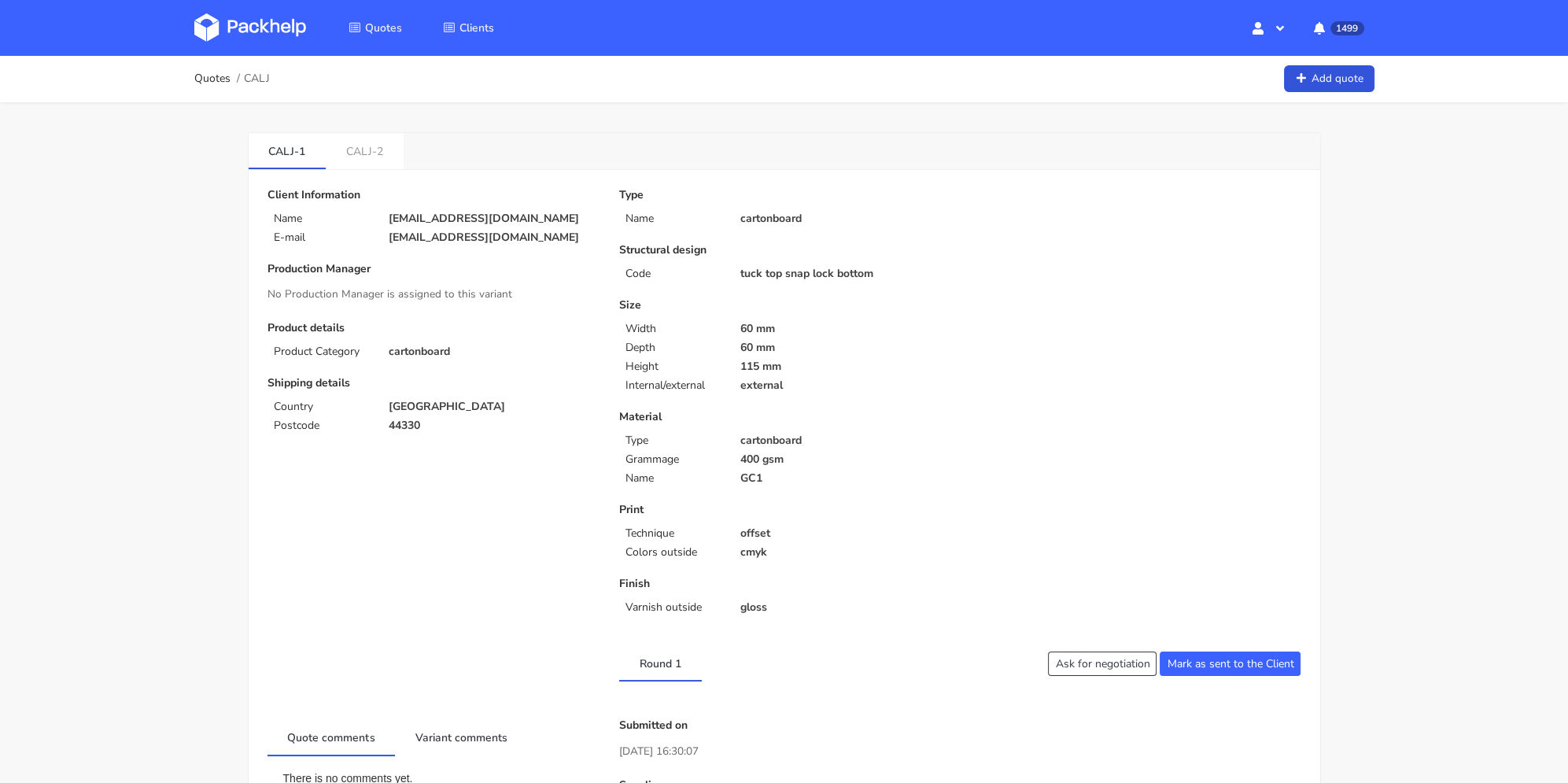
click at [374, 138] on link "CALJ-2" at bounding box center [365, 150] width 78 height 35
click at [296, 144] on link "CALJ-1" at bounding box center [287, 150] width 78 height 35
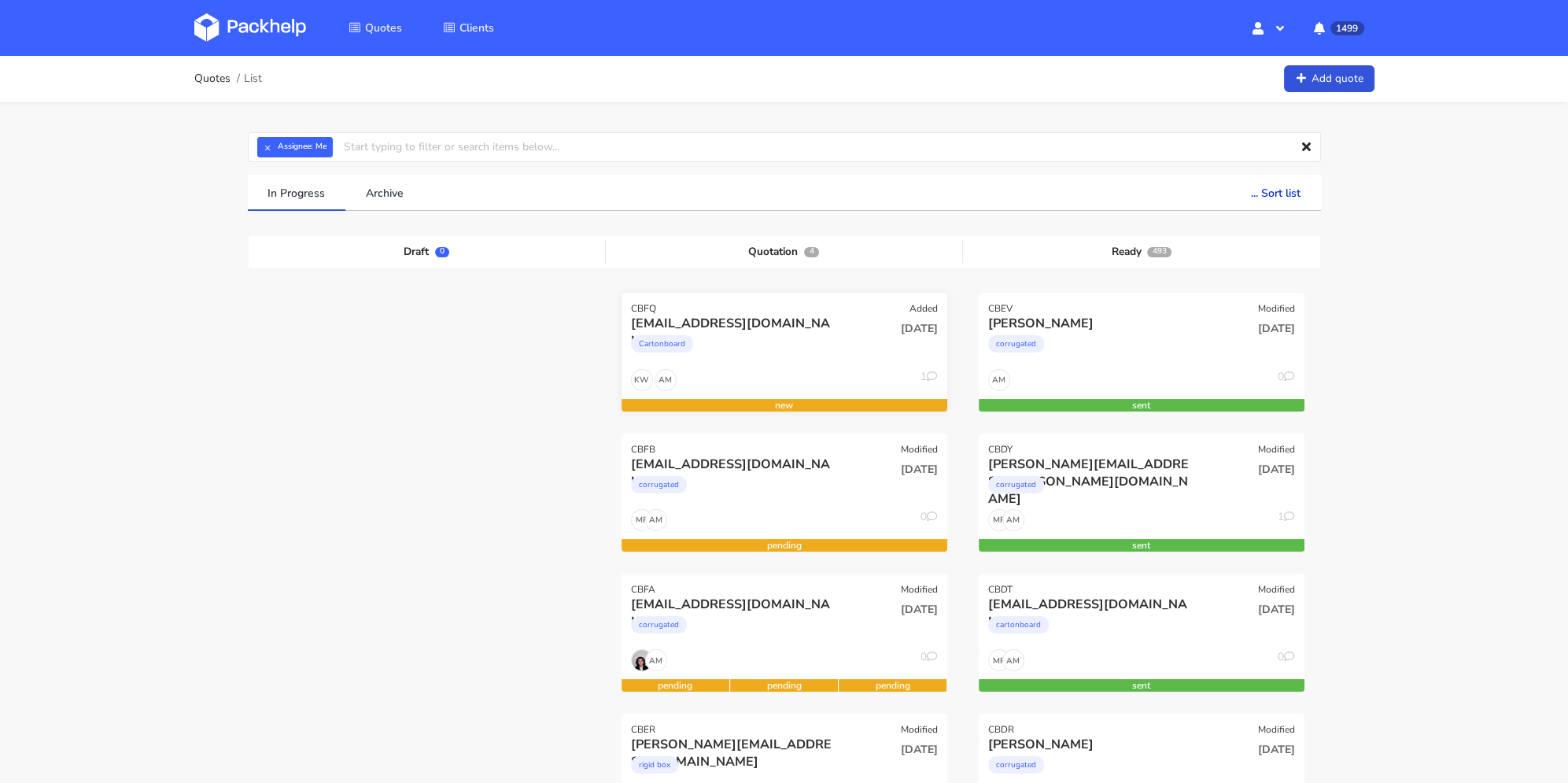
click at [806, 341] on div "Cartonboard" at bounding box center [735, 347] width 208 height 31
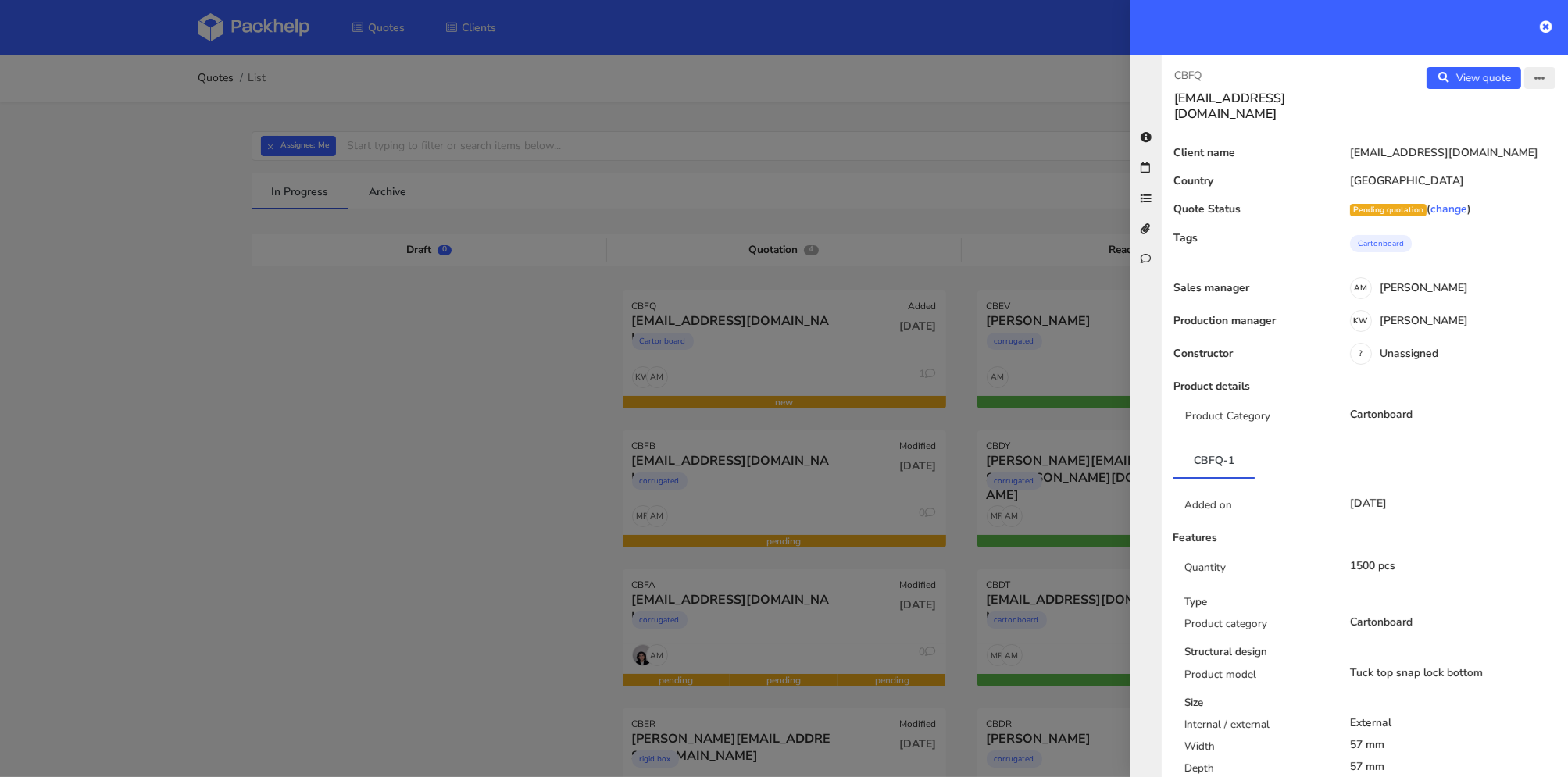
click at [1534, 79] on icon "button" at bounding box center [1540, 79] width 11 height 11
click at [1486, 80] on link "View quote" at bounding box center [1474, 78] width 95 height 22
click at [970, 110] on div at bounding box center [784, 388] width 1568 height 777
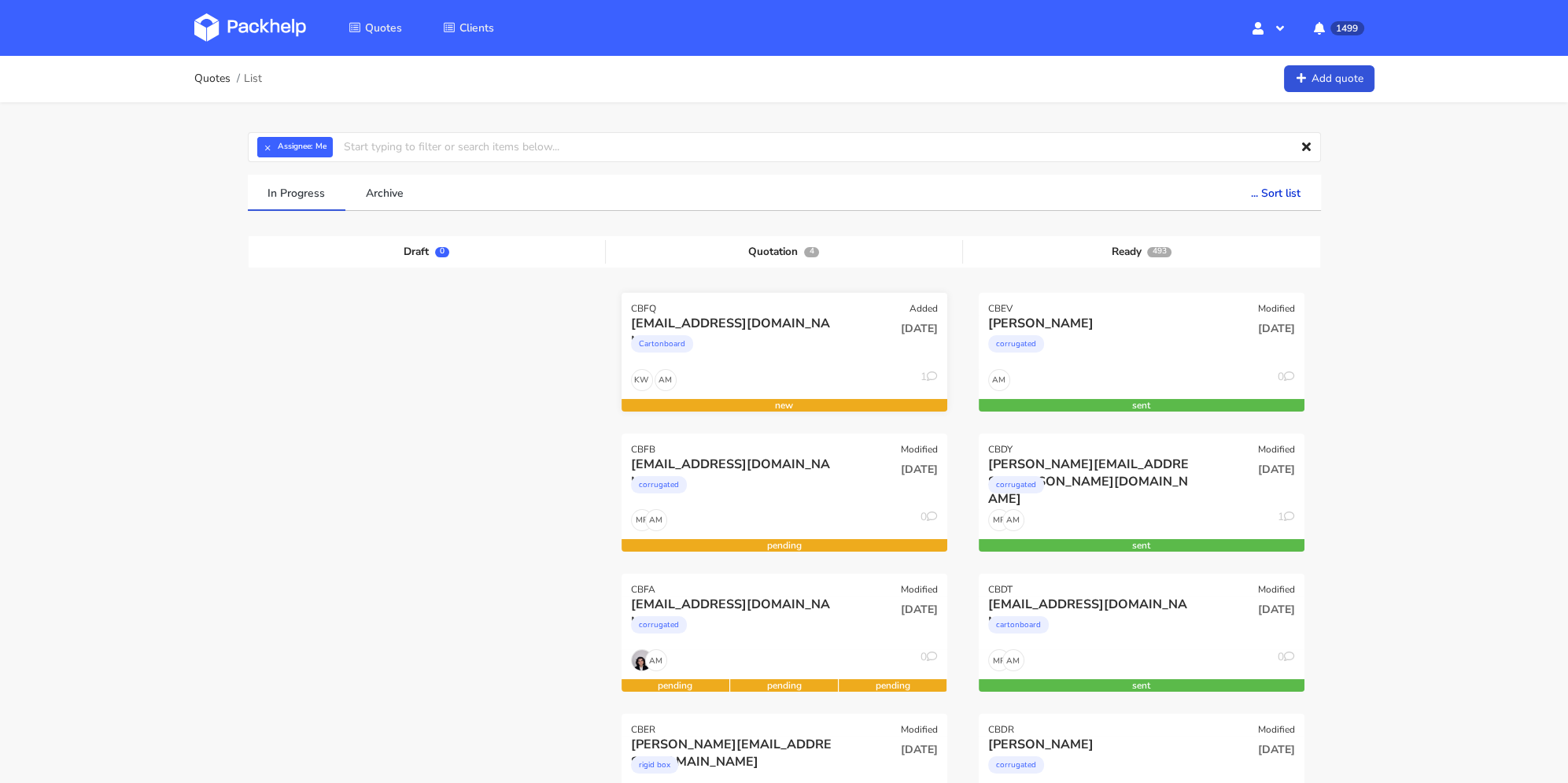
drag, startPoint x: 812, startPoint y: 317, endPoint x: 624, endPoint y: 320, distance: 188.0
copy div "contact@rucher-saint-gilles.fr"
click at [1319, 94] on div "Quotes List Add quote" at bounding box center [784, 78] width 1181 height 31
click at [1311, 77] on link "Add quote" at bounding box center [1329, 79] width 90 height 27
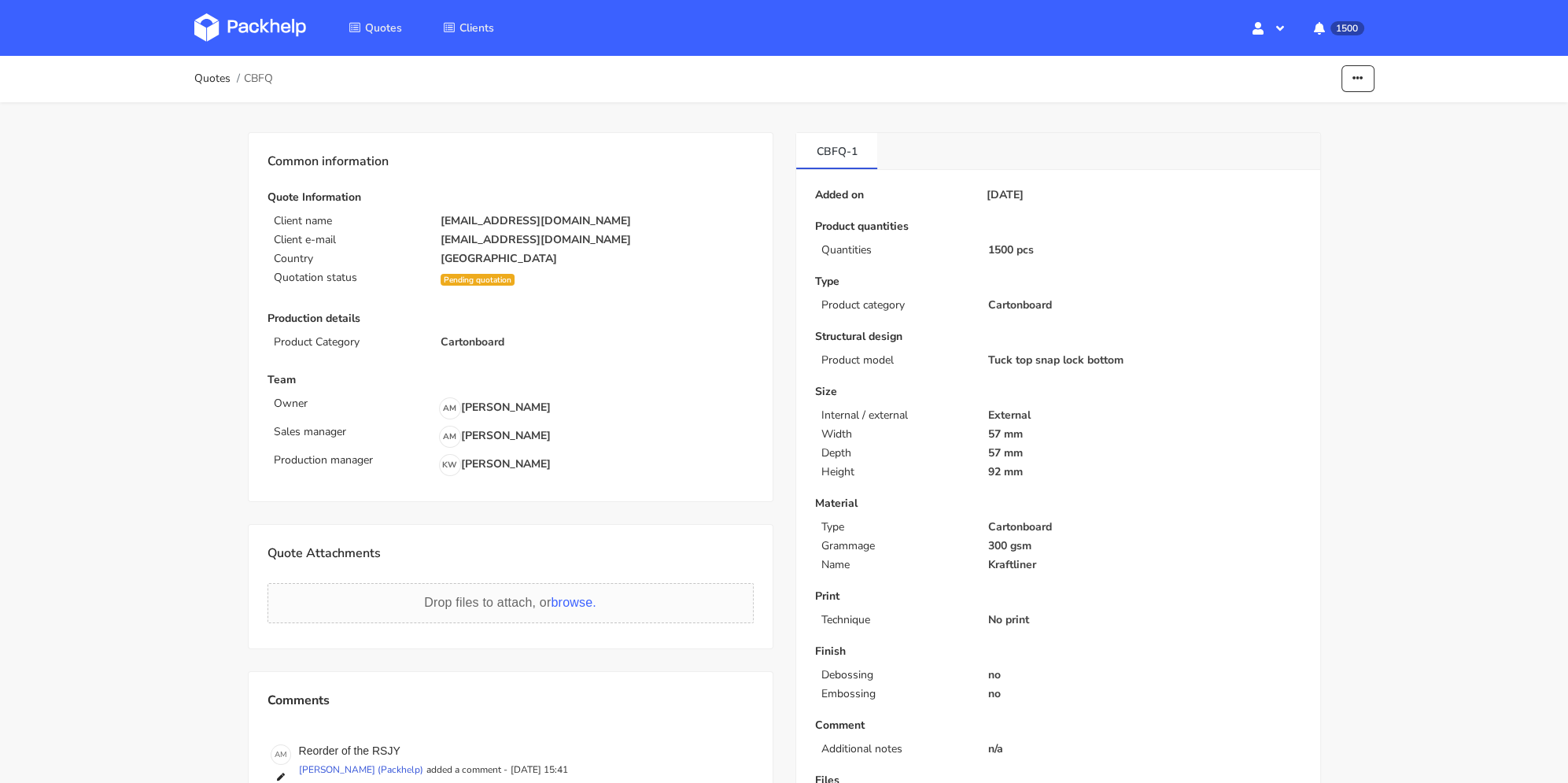
scroll to position [205, 0]
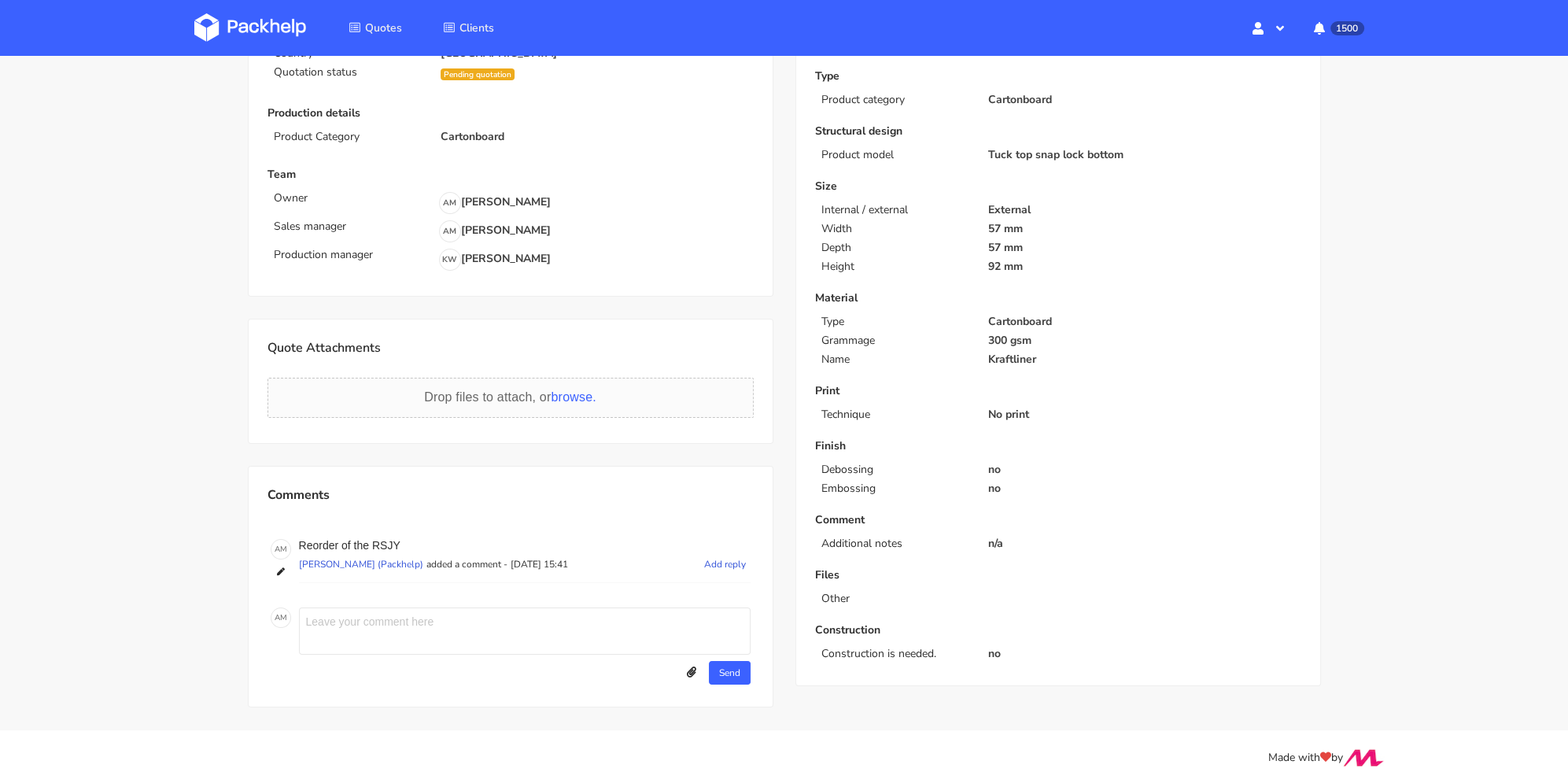
click at [395, 549] on p "Reorder of the RSJY" at bounding box center [525, 546] width 452 height 13
copy p "RSJY"
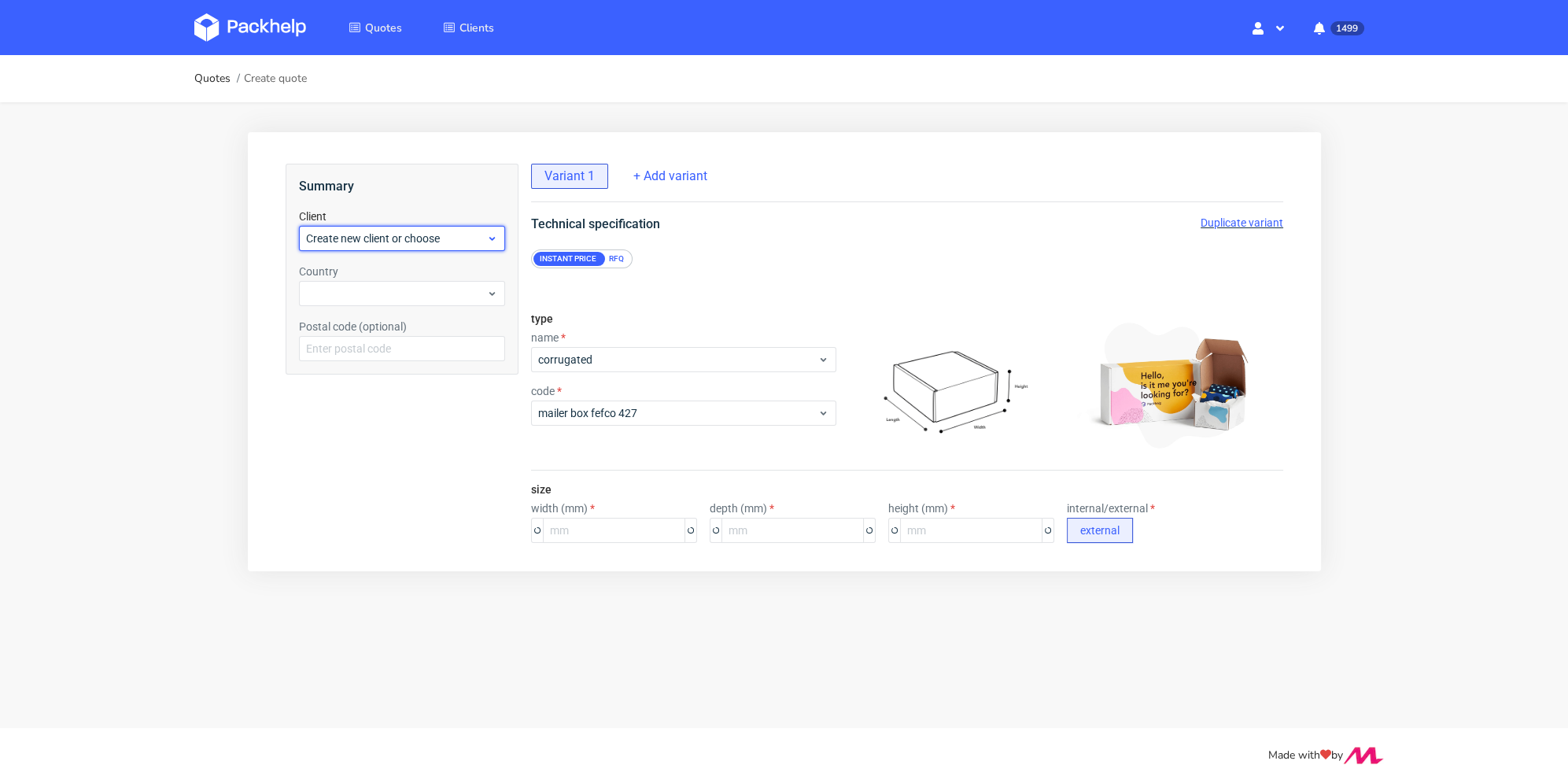
click at [377, 235] on span "Create new client or choose" at bounding box center [395, 239] width 180 height 16
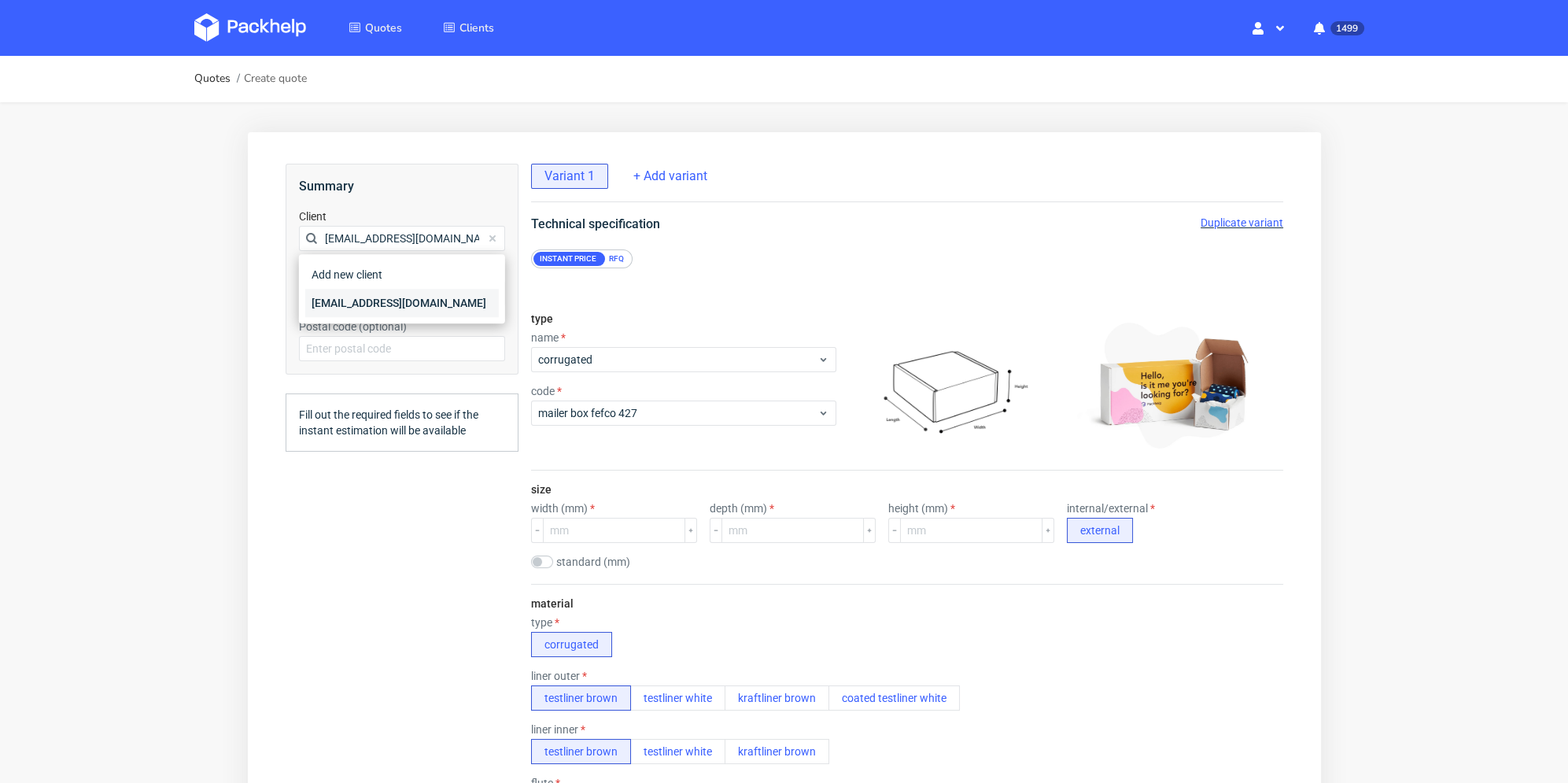
type input "[EMAIL_ADDRESS][DOMAIN_NAME]"
click at [357, 295] on div "[EMAIL_ADDRESS][DOMAIN_NAME]" at bounding box center [401, 303] width 194 height 28
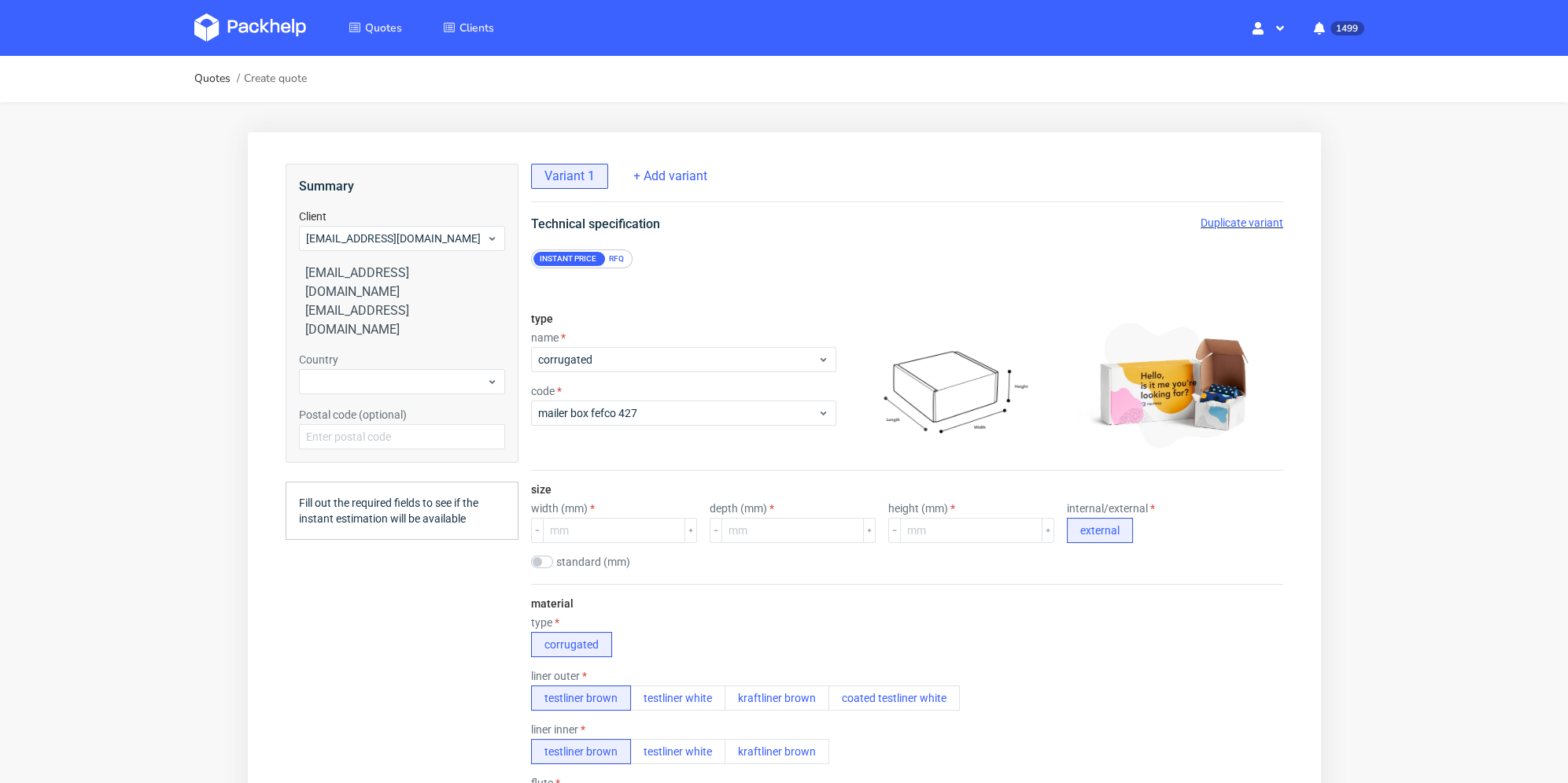
drag, startPoint x: 359, startPoint y: 308, endPoint x: 358, endPoint y: 316, distance: 8.1
click at [359, 309] on div "Summary Client [EMAIL_ADDRESS][DOMAIN_NAME] [EMAIL_ADDRESS][DOMAIN_NAME] [EMAIL…" at bounding box center [401, 313] width 233 height 299
click at [358, 369] on div at bounding box center [401, 381] width 206 height 25
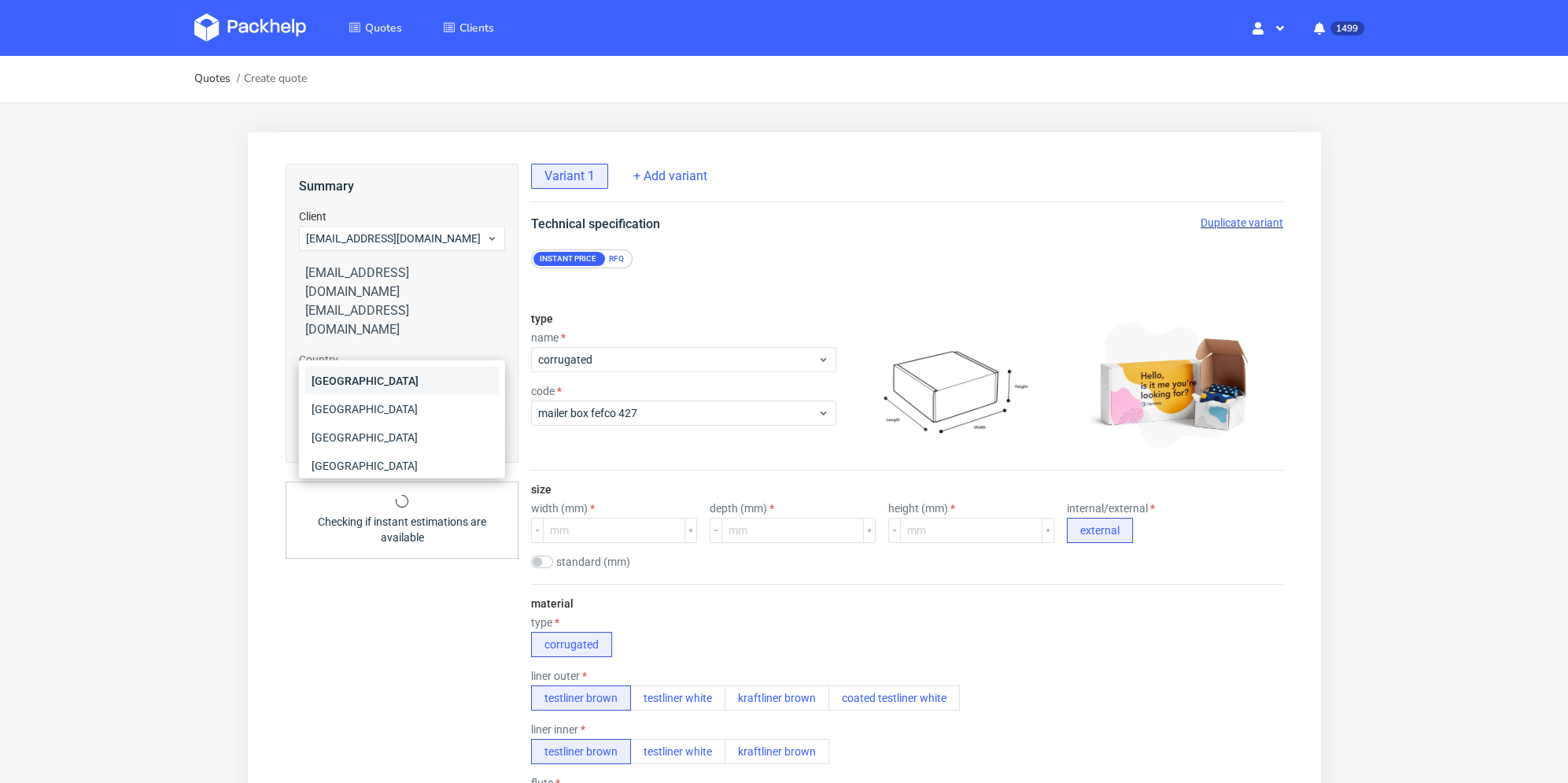
type input "r"
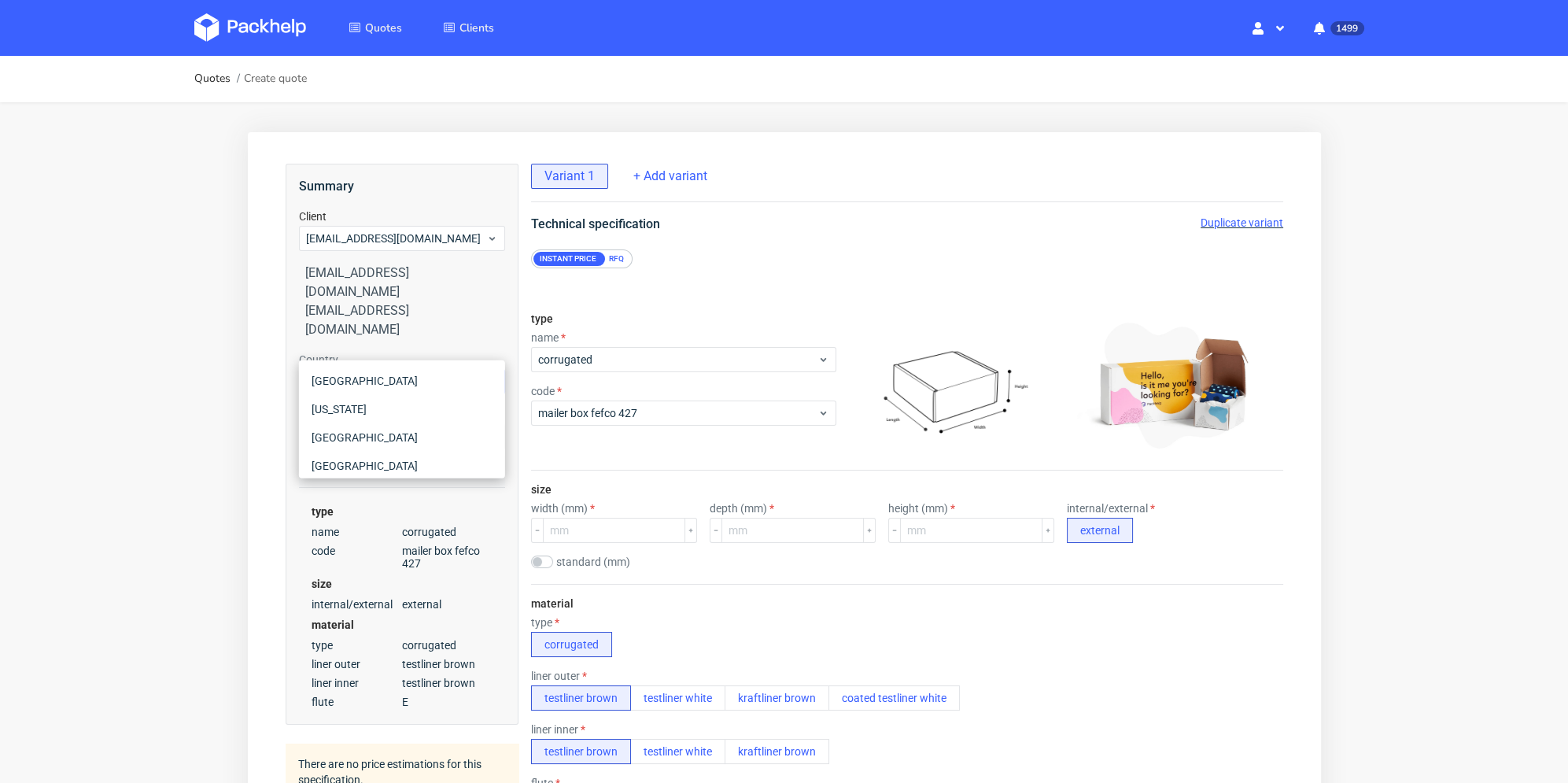
click at [334, 369] on input "r" at bounding box center [401, 381] width 206 height 25
click at [334, 369] on div at bounding box center [401, 381] width 206 height 25
type input "fr"
click at [346, 408] on div "[GEOGRAPHIC_DATA]" at bounding box center [401, 408] width 194 height 28
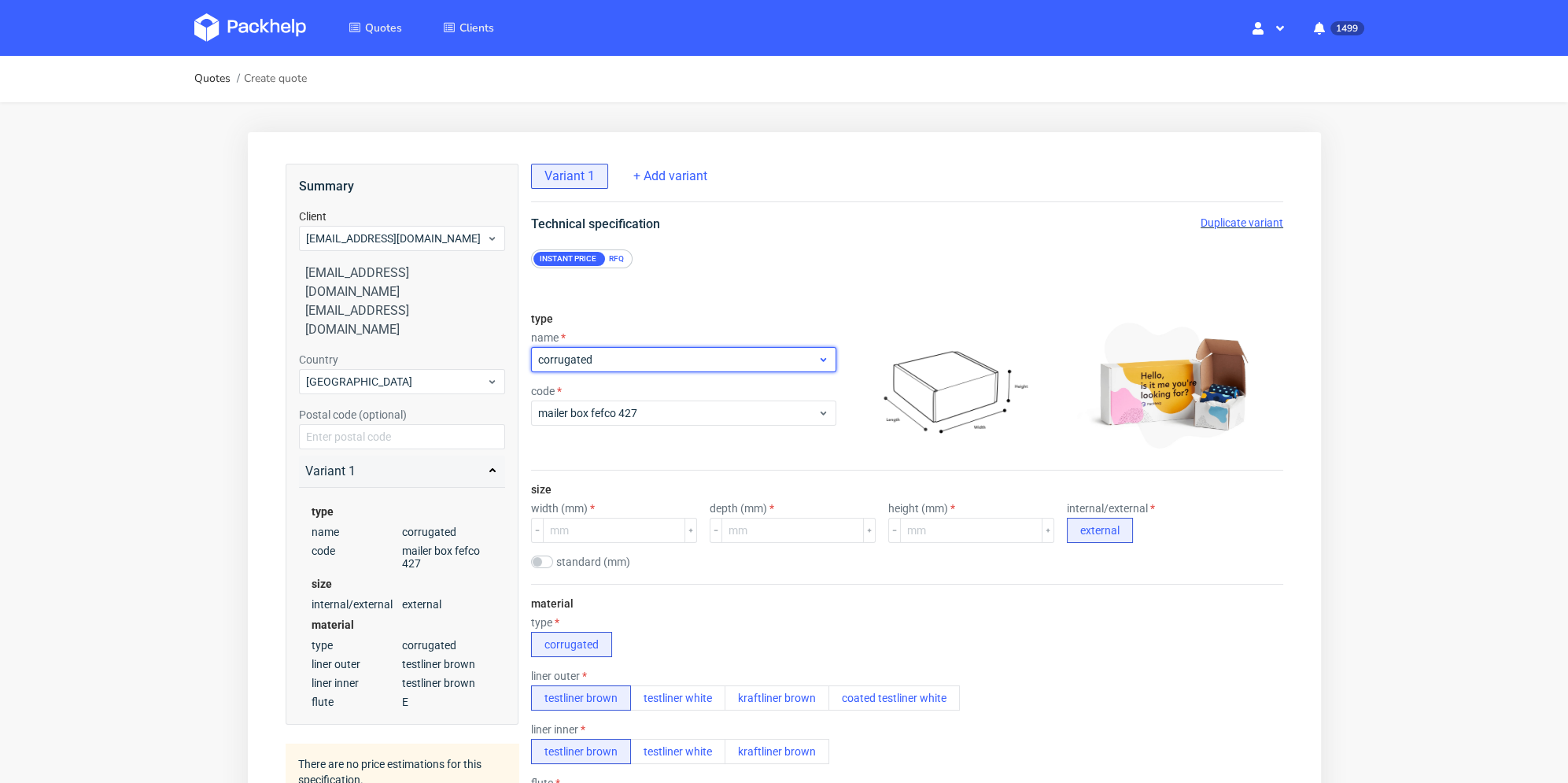
click at [649, 352] on span "corrugated" at bounding box center [677, 360] width 279 height 16
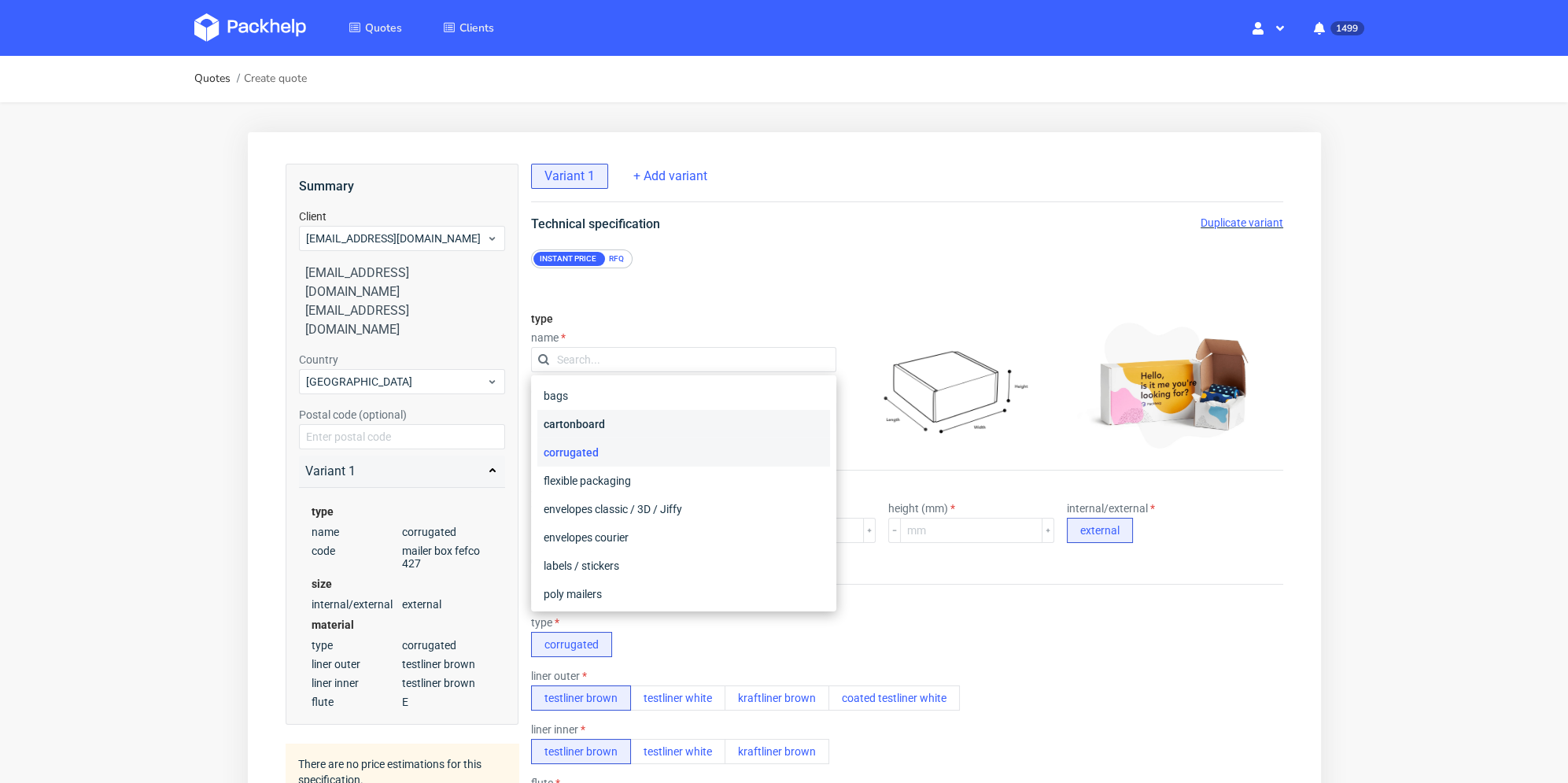
click at [619, 425] on div "cartonboard" at bounding box center [683, 424] width 293 height 28
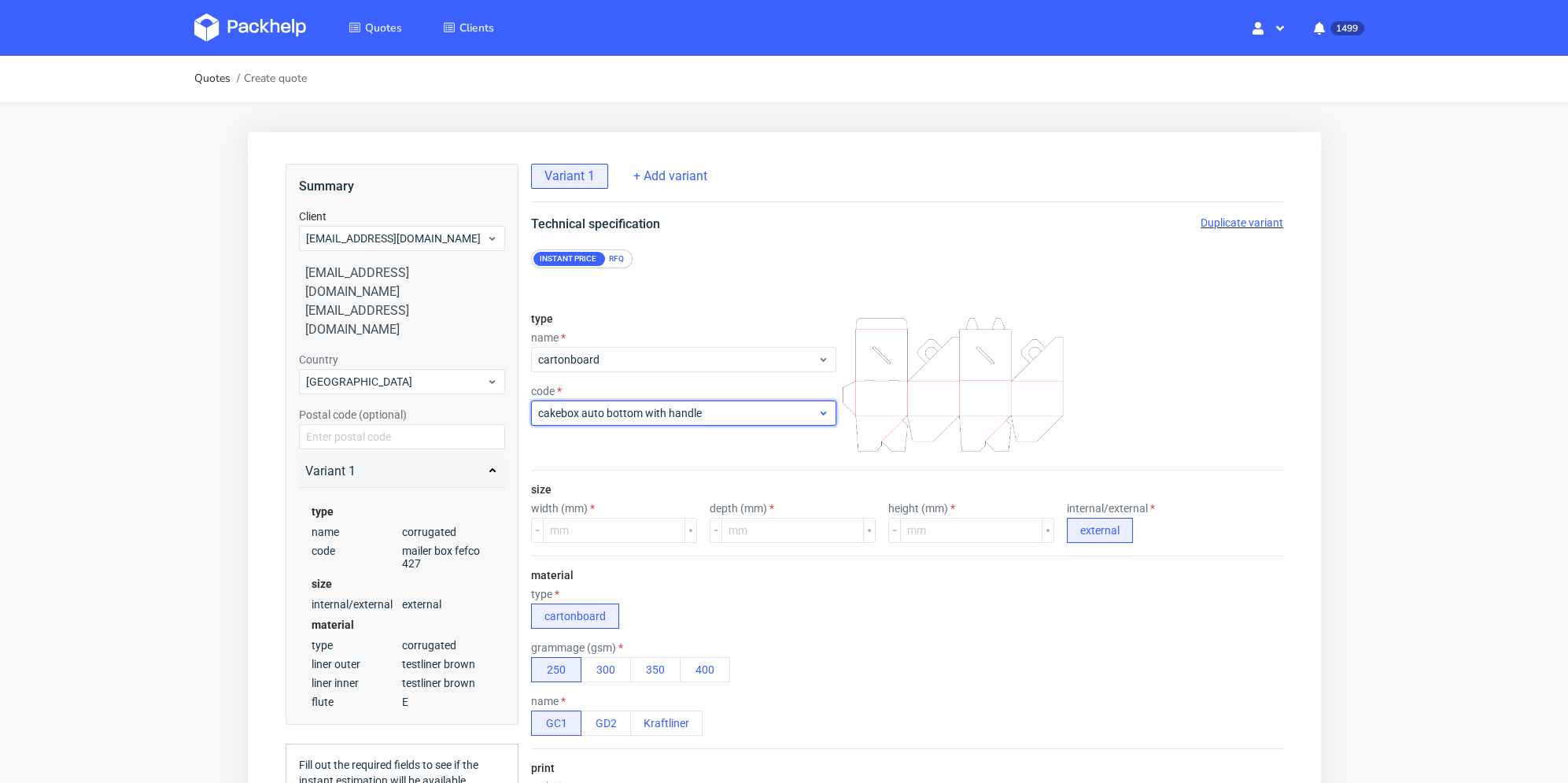
click at [621, 423] on div "cakebox auto bottom with handle" at bounding box center [683, 412] width 305 height 25
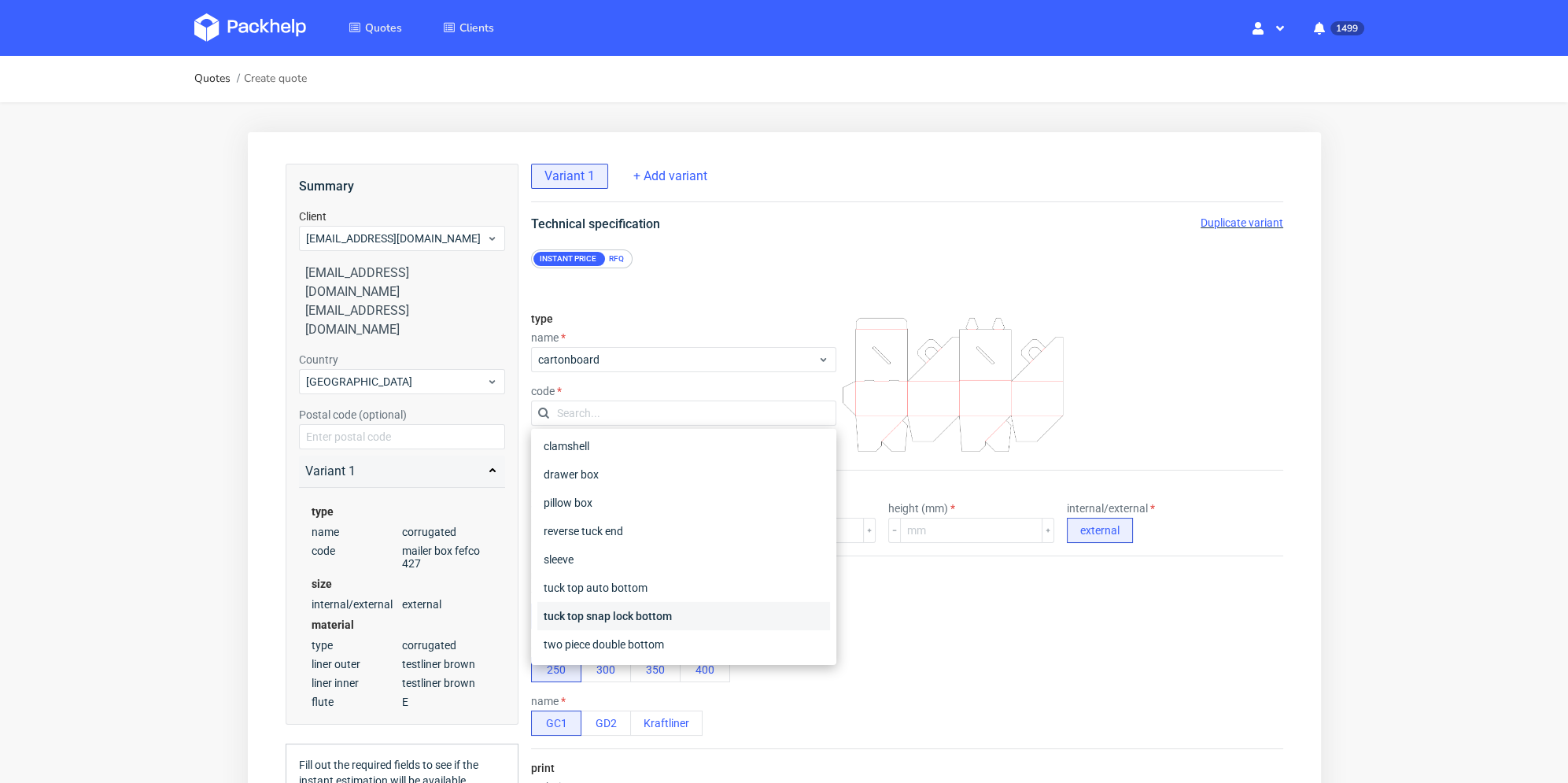
scroll to position [79, 0]
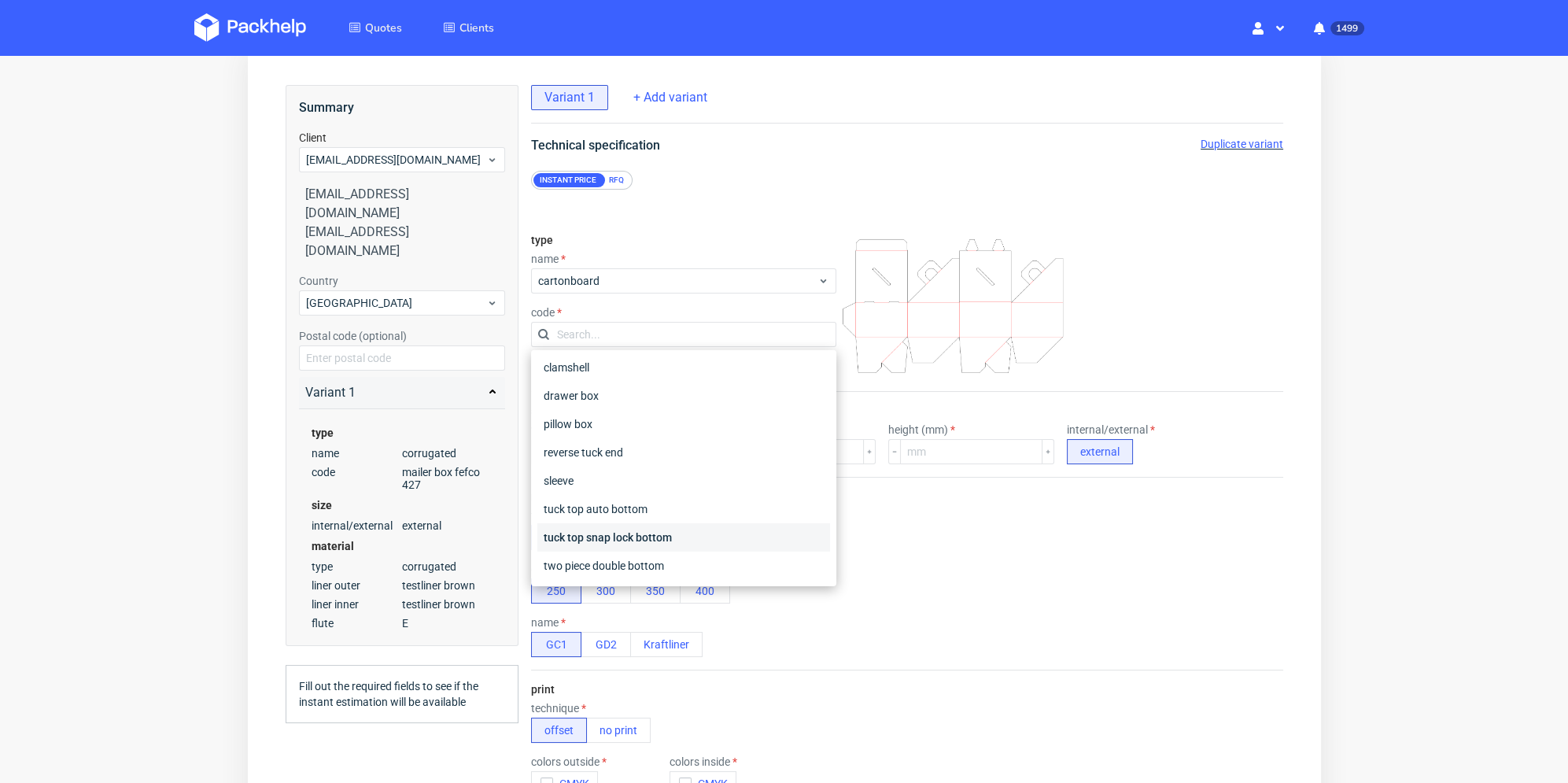
click at [676, 538] on div "tuck top snap lock bottom" at bounding box center [683, 537] width 293 height 28
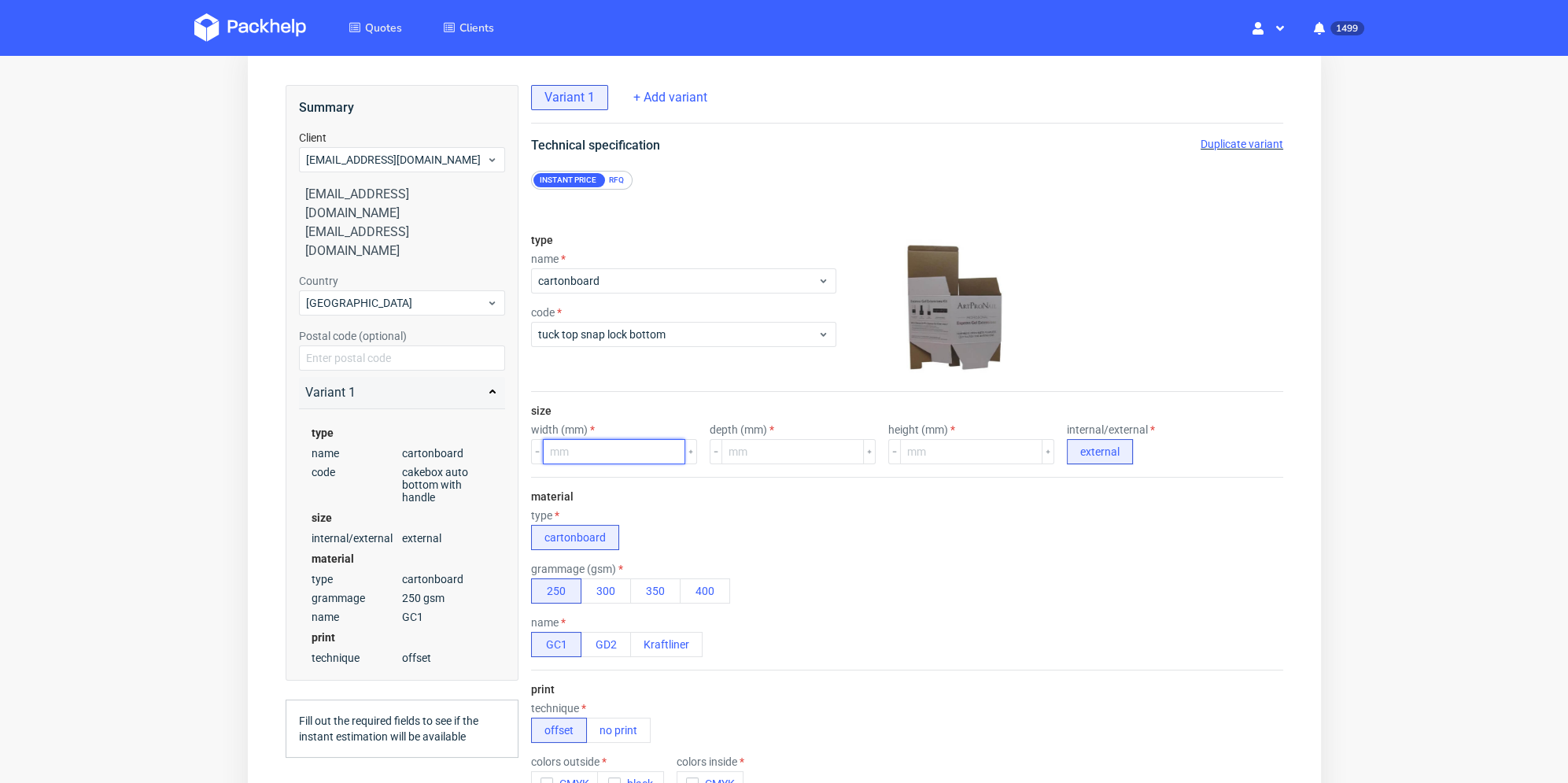
drag, startPoint x: 625, startPoint y: 449, endPoint x: 653, endPoint y: 448, distance: 28.0
click at [627, 449] on input "number" at bounding box center [613, 451] width 142 height 25
type input "57"
click at [760, 449] on input "number" at bounding box center [792, 451] width 142 height 25
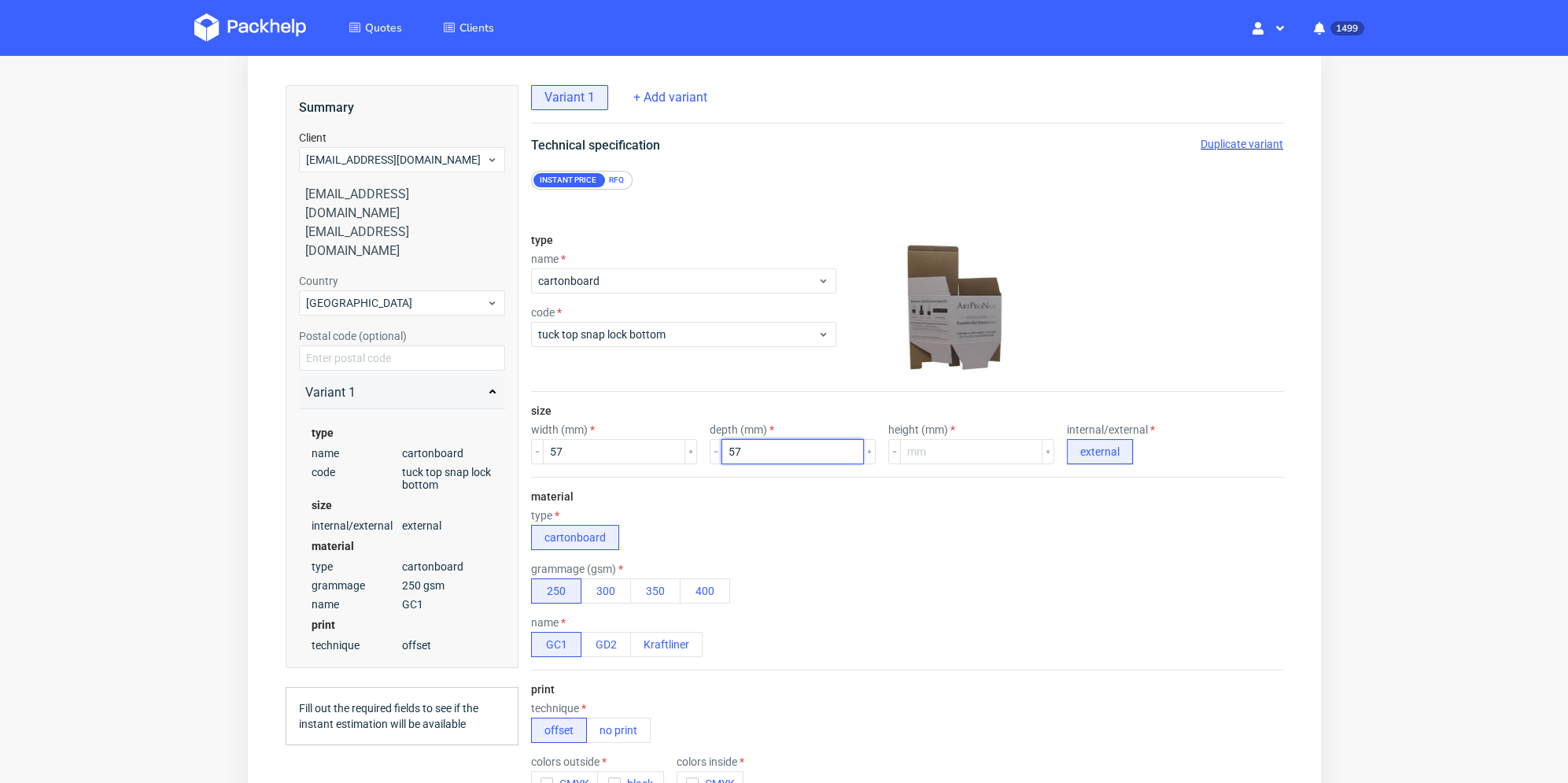
type input "57"
click at [928, 446] on input "number" at bounding box center [971, 451] width 142 height 25
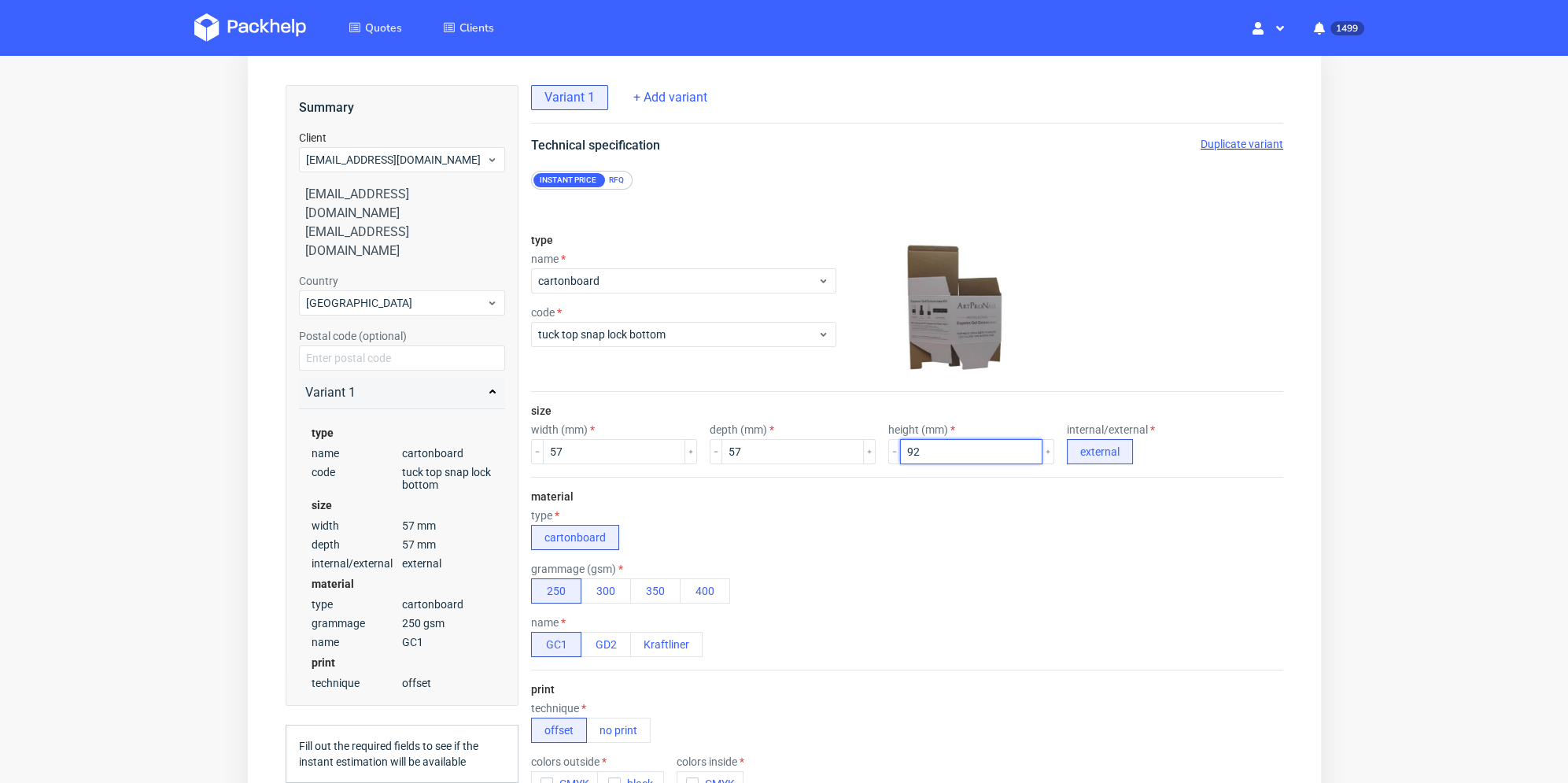
type input "92"
click at [738, 535] on div "type cartonboard" at bounding box center [906, 530] width 752 height 41
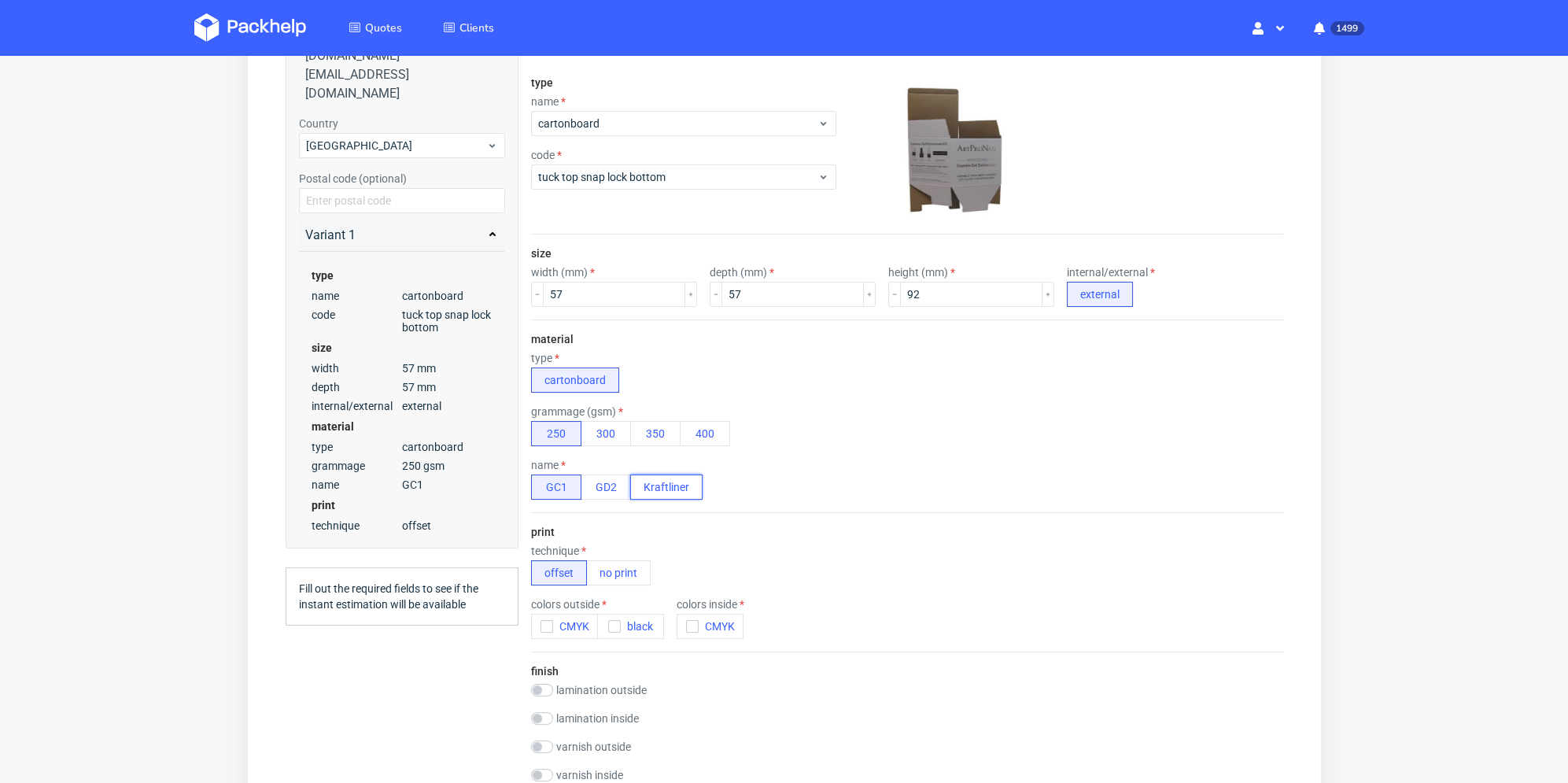
click at [671, 490] on button "Kraftliner" at bounding box center [666, 487] width 73 height 25
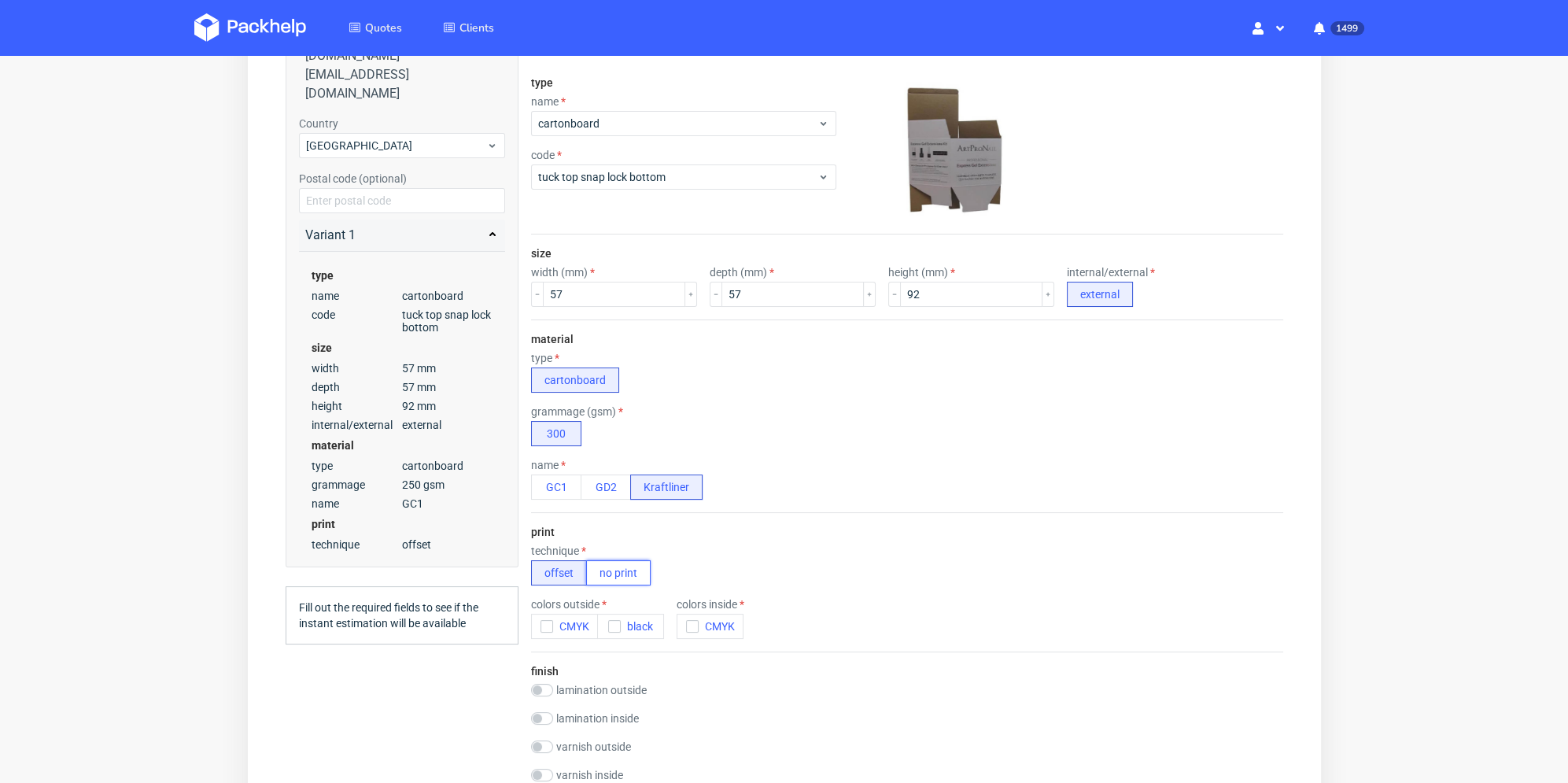
click at [616, 576] on button "no print" at bounding box center [617, 572] width 65 height 25
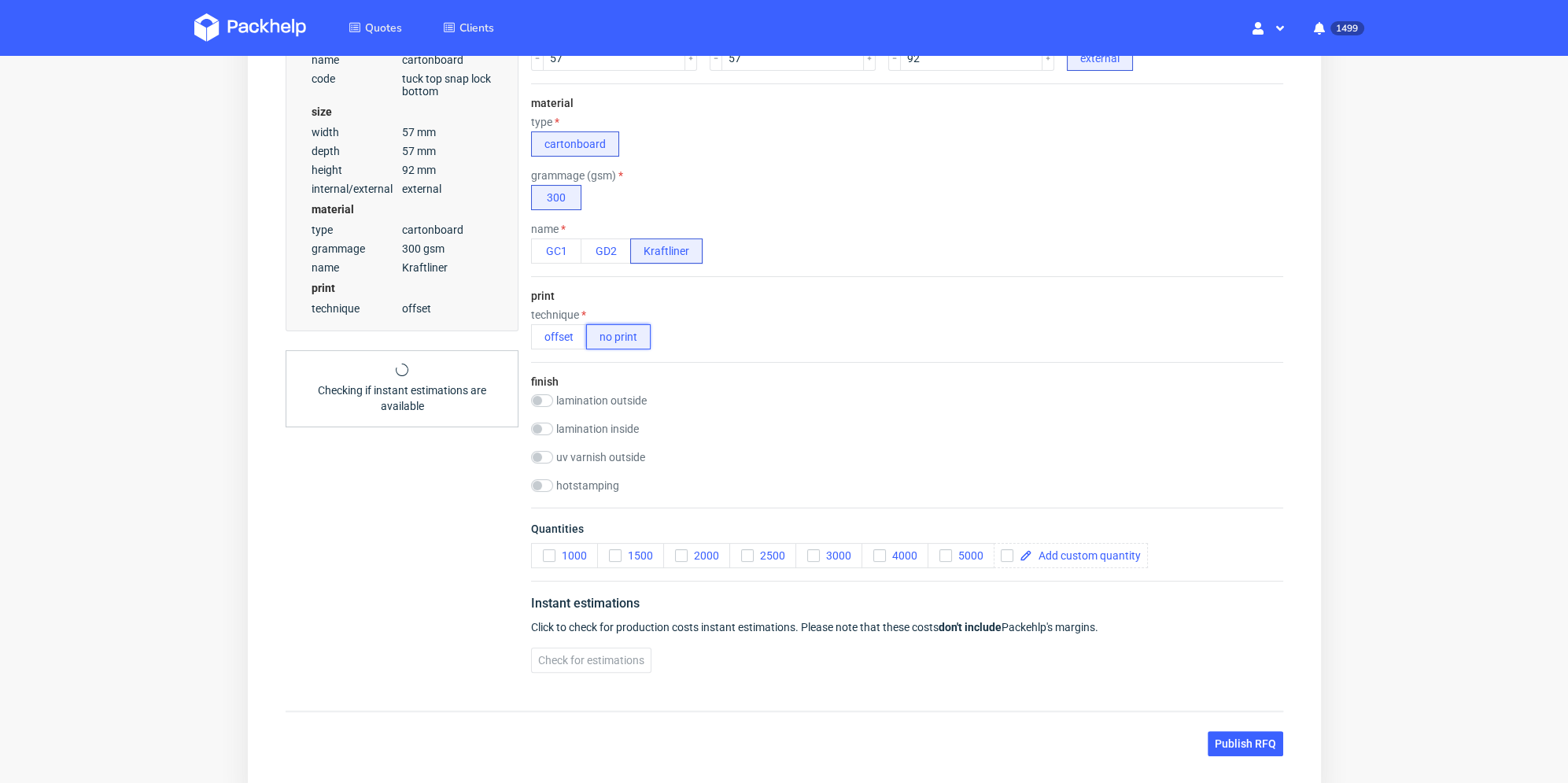
scroll to position [570, 0]
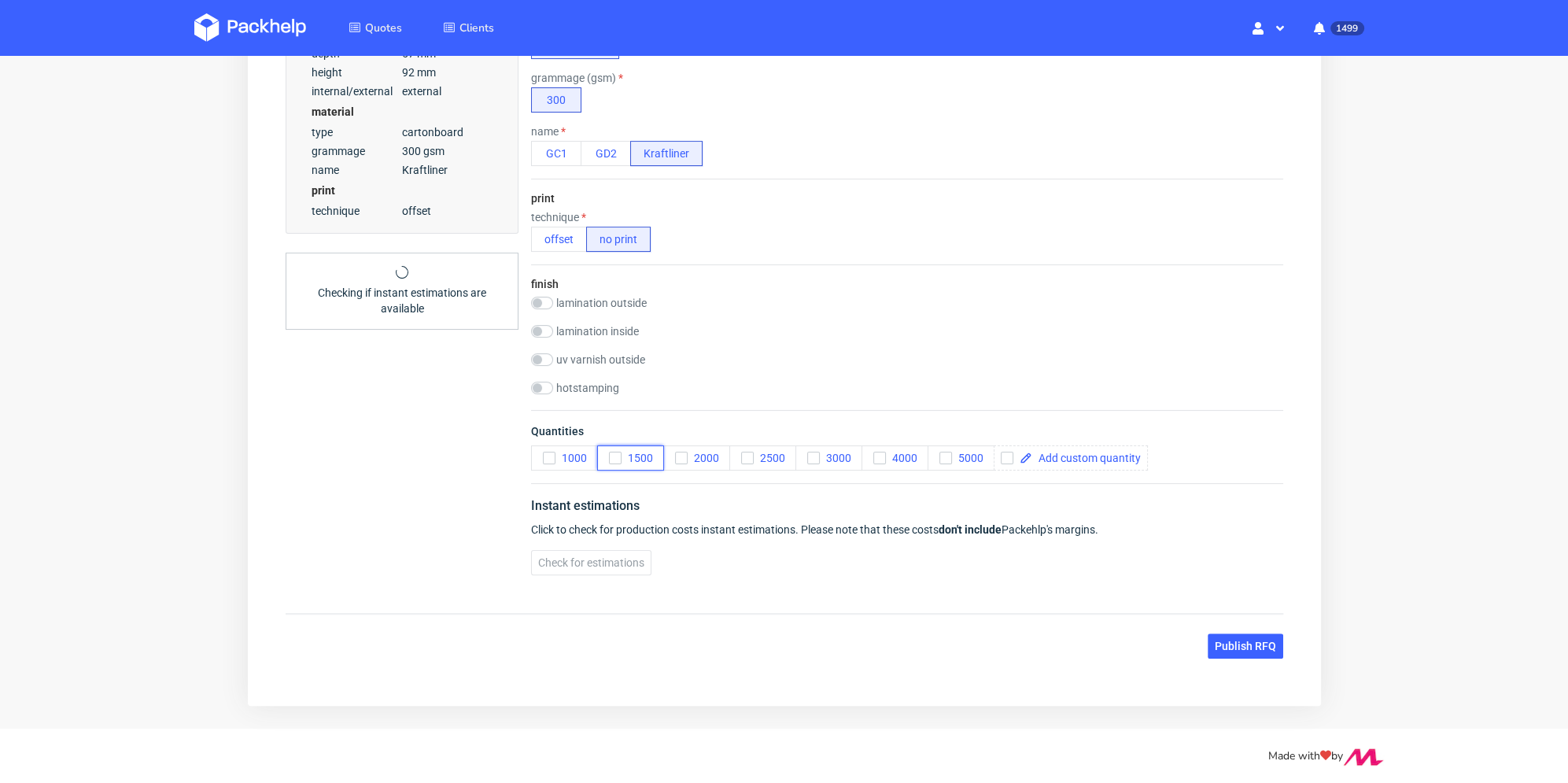
click at [615, 458] on icon "button" at bounding box center [615, 458] width 11 height 11
click at [602, 561] on span "Check for estimations" at bounding box center [591, 563] width 107 height 11
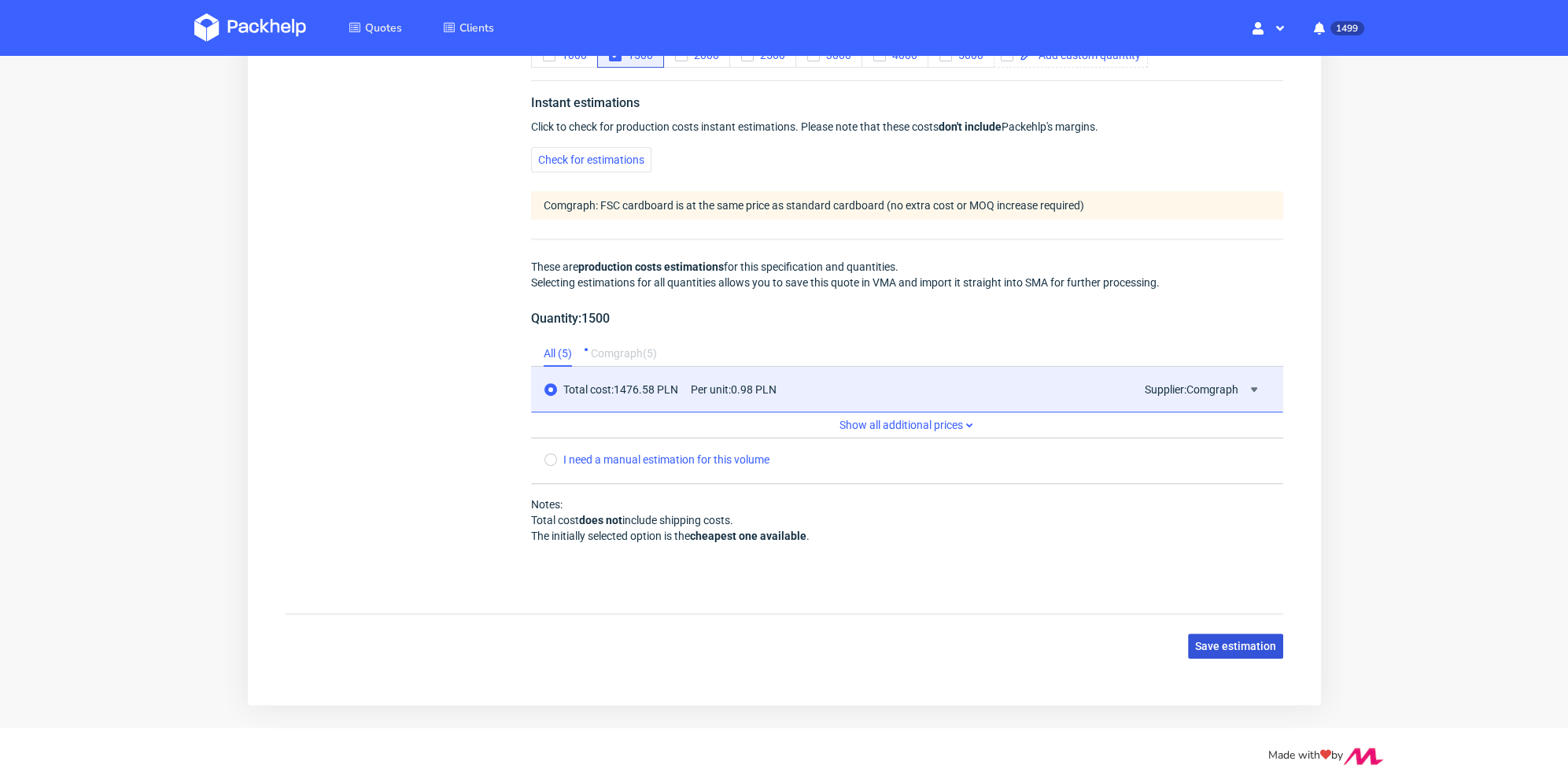
click at [1197, 641] on span "Save estimation" at bounding box center [1235, 647] width 81 height 11
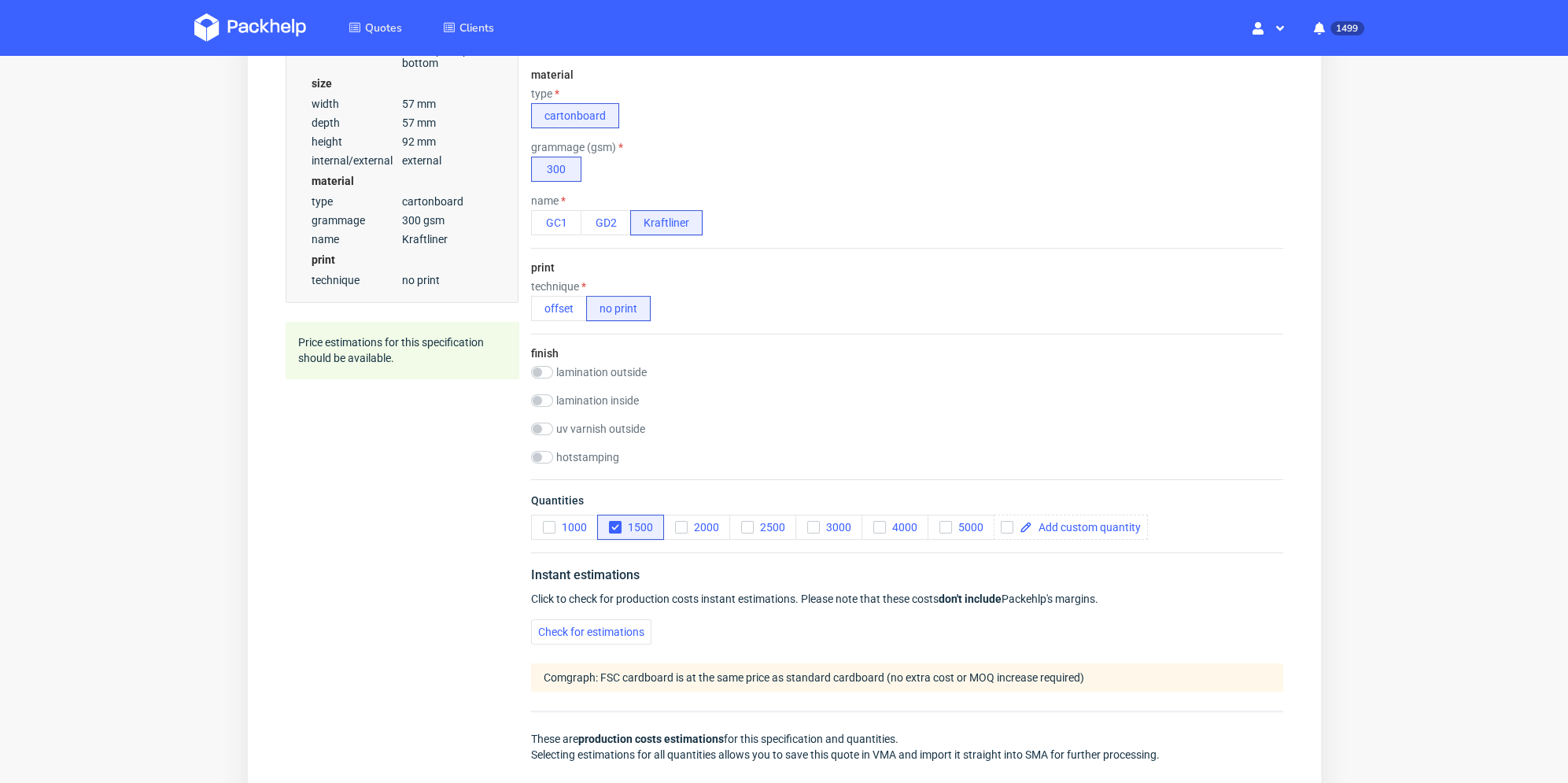
scroll to position [0, 0]
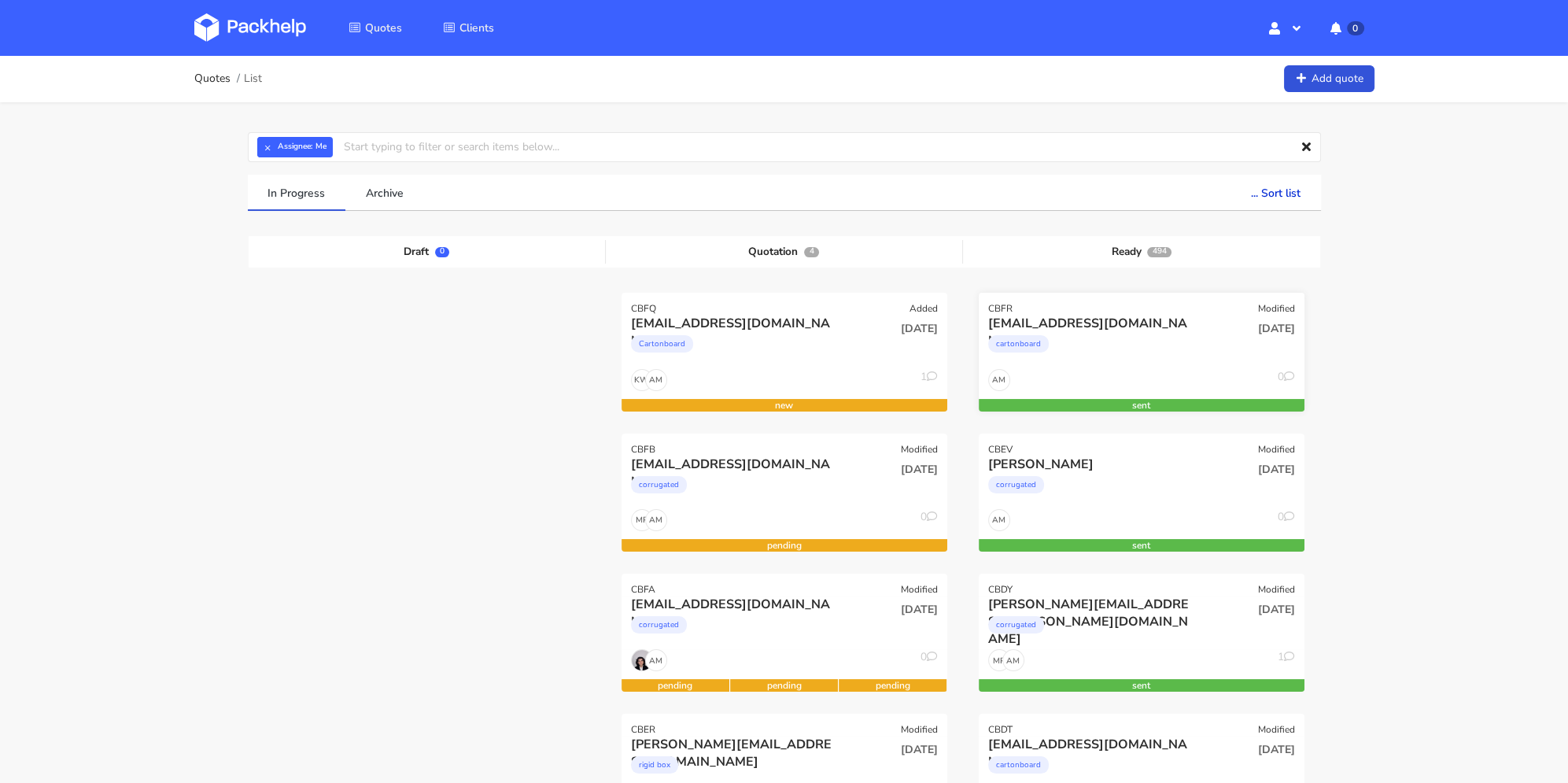
click at [1094, 346] on div "cartonboard" at bounding box center [1093, 347] width 208 height 31
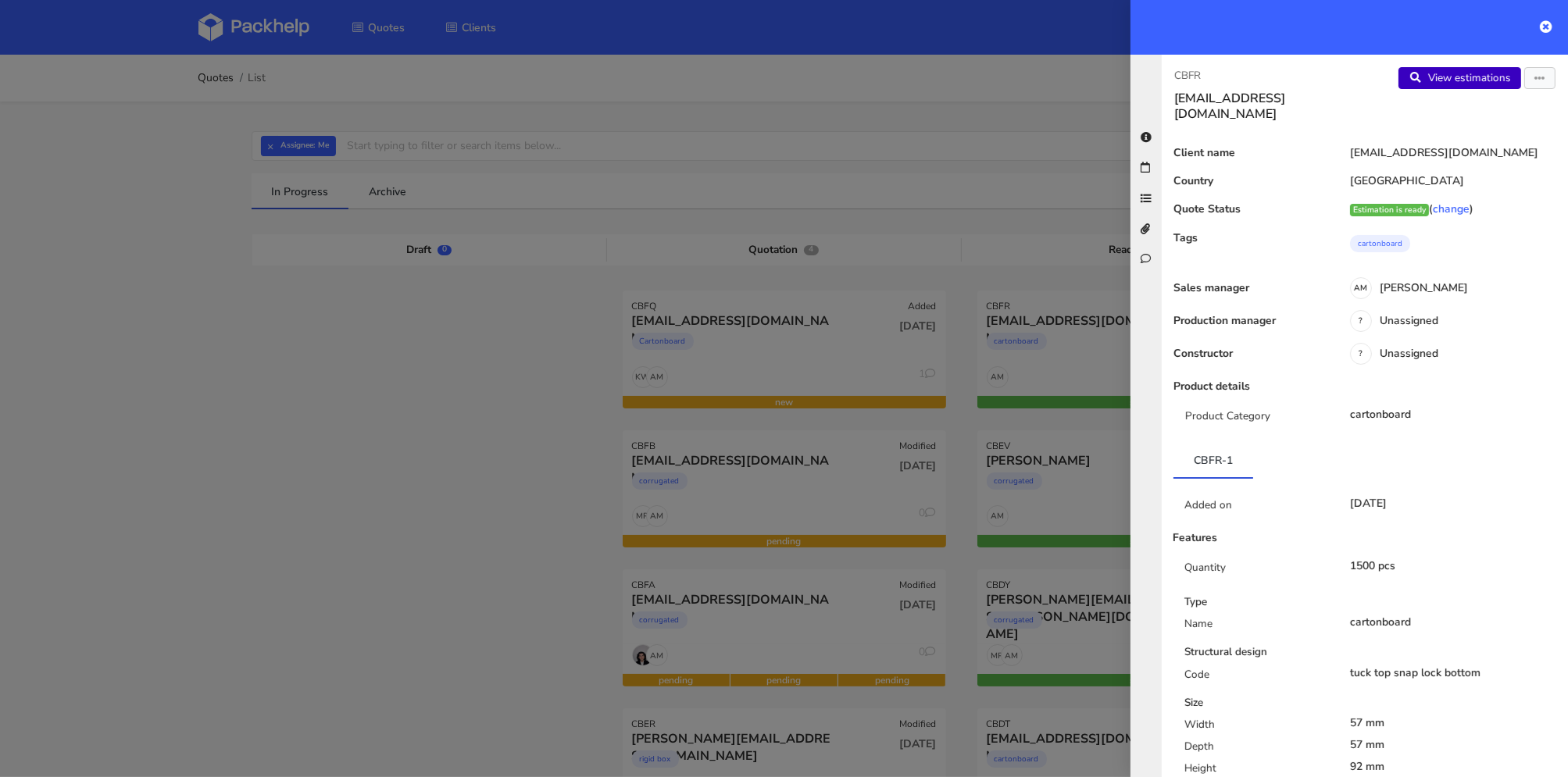
click at [1452, 82] on link "View estimations" at bounding box center [1459, 78] width 123 height 22
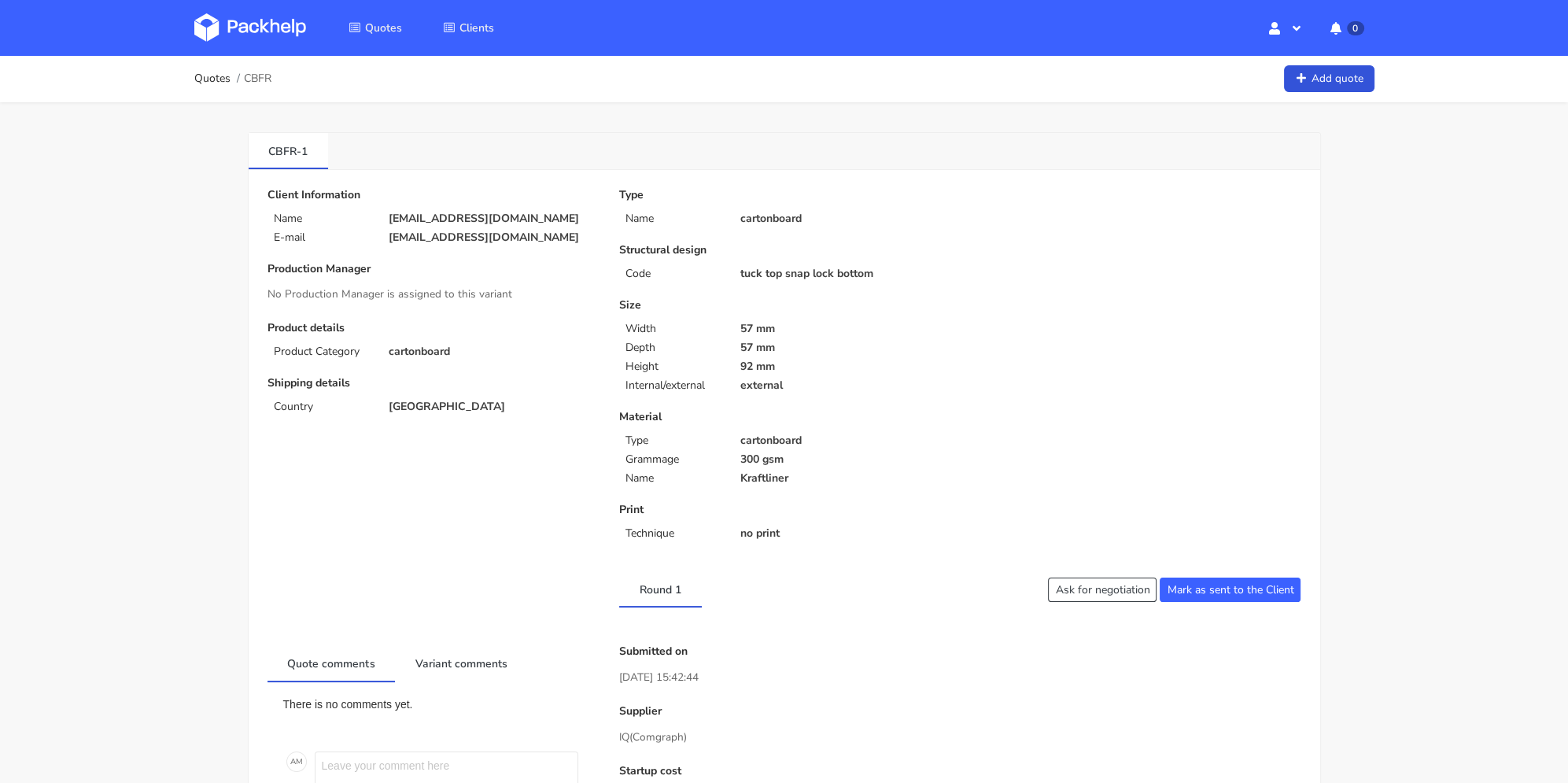
scroll to position [472, 0]
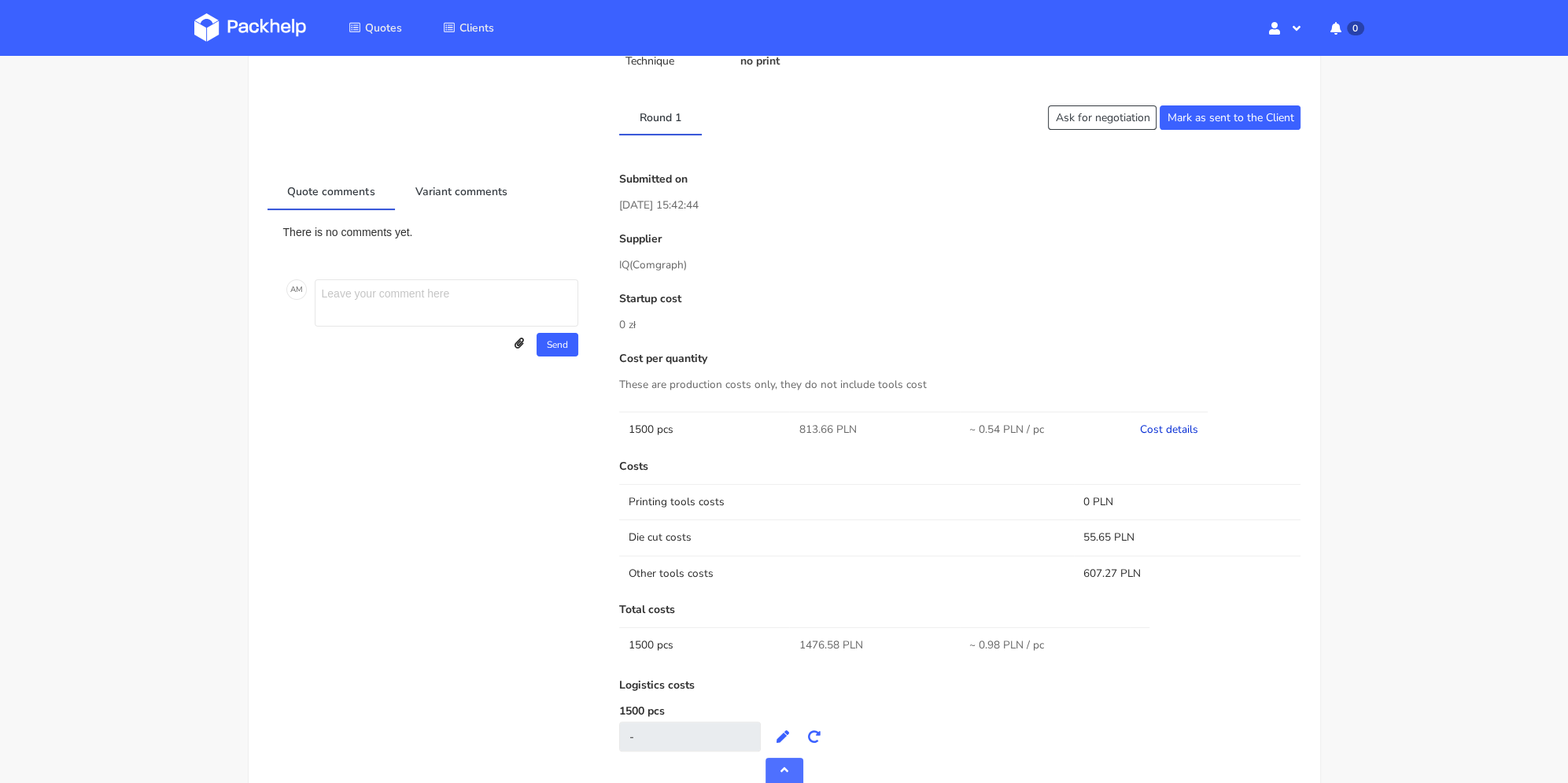
click at [1159, 425] on link "Cost details" at bounding box center [1169, 429] width 58 height 15
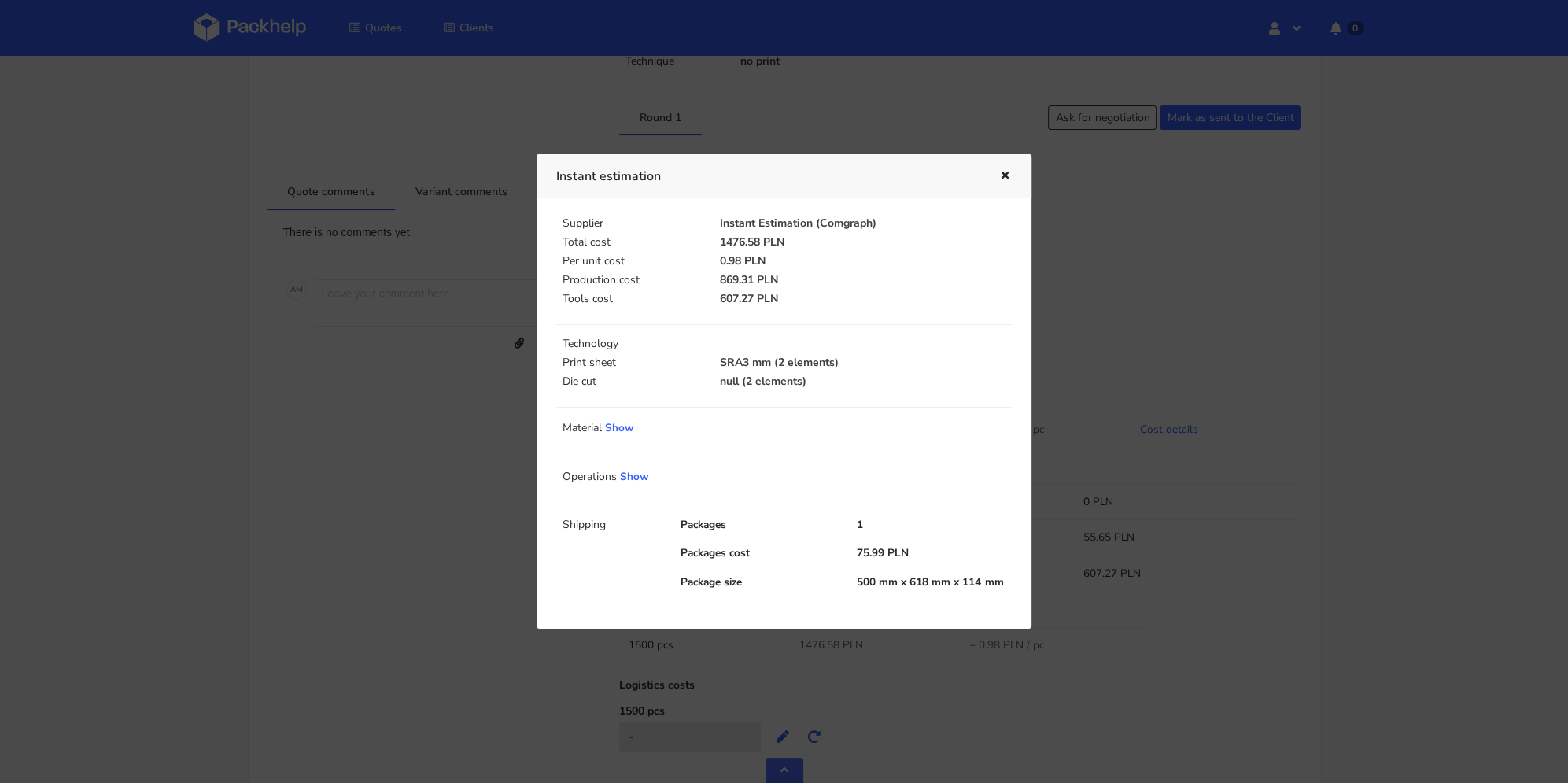
click at [1001, 178] on icon "button" at bounding box center [1005, 177] width 14 height 11
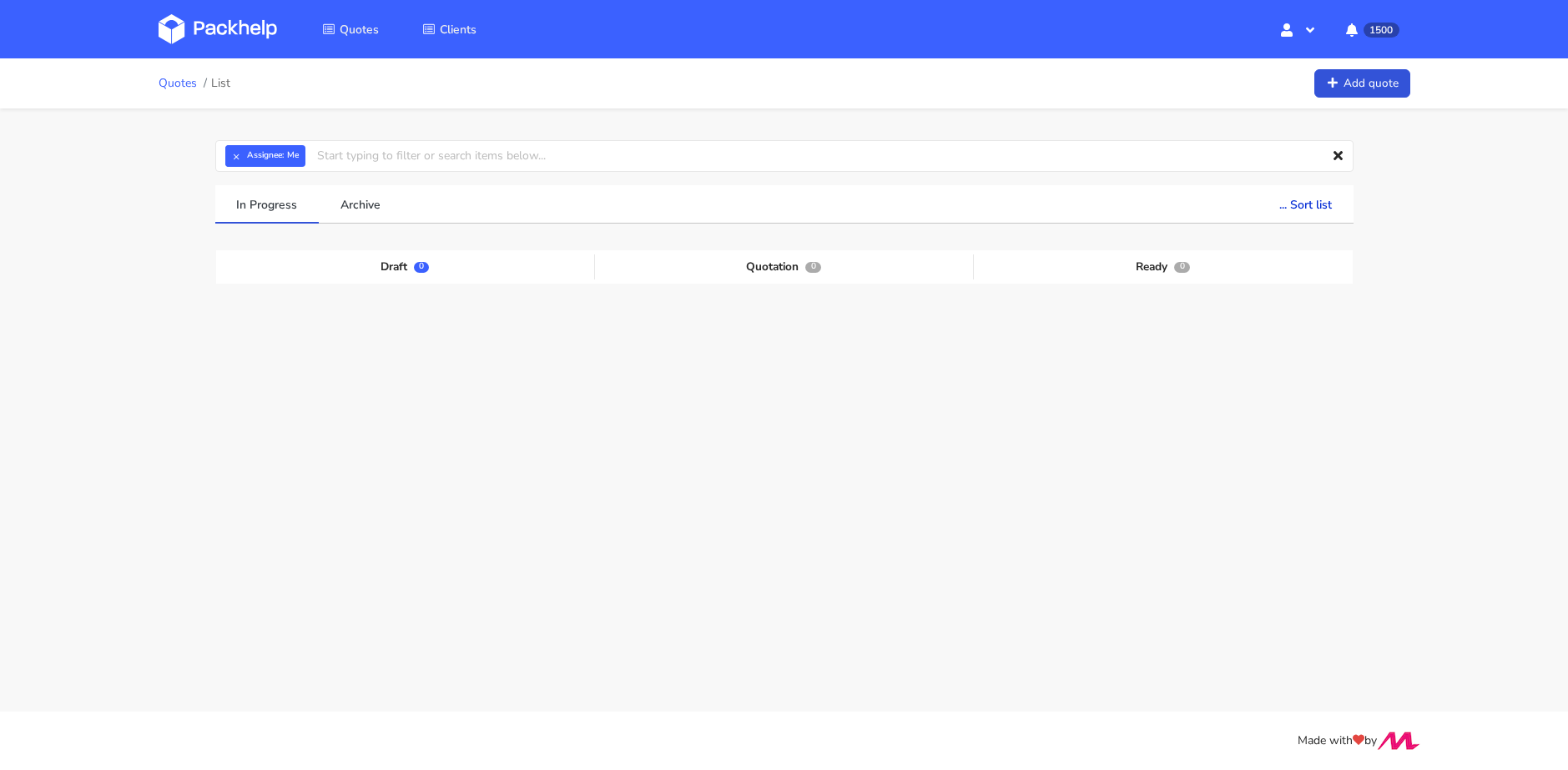
click at [180, 83] on link "Quotes" at bounding box center [177, 84] width 39 height 14
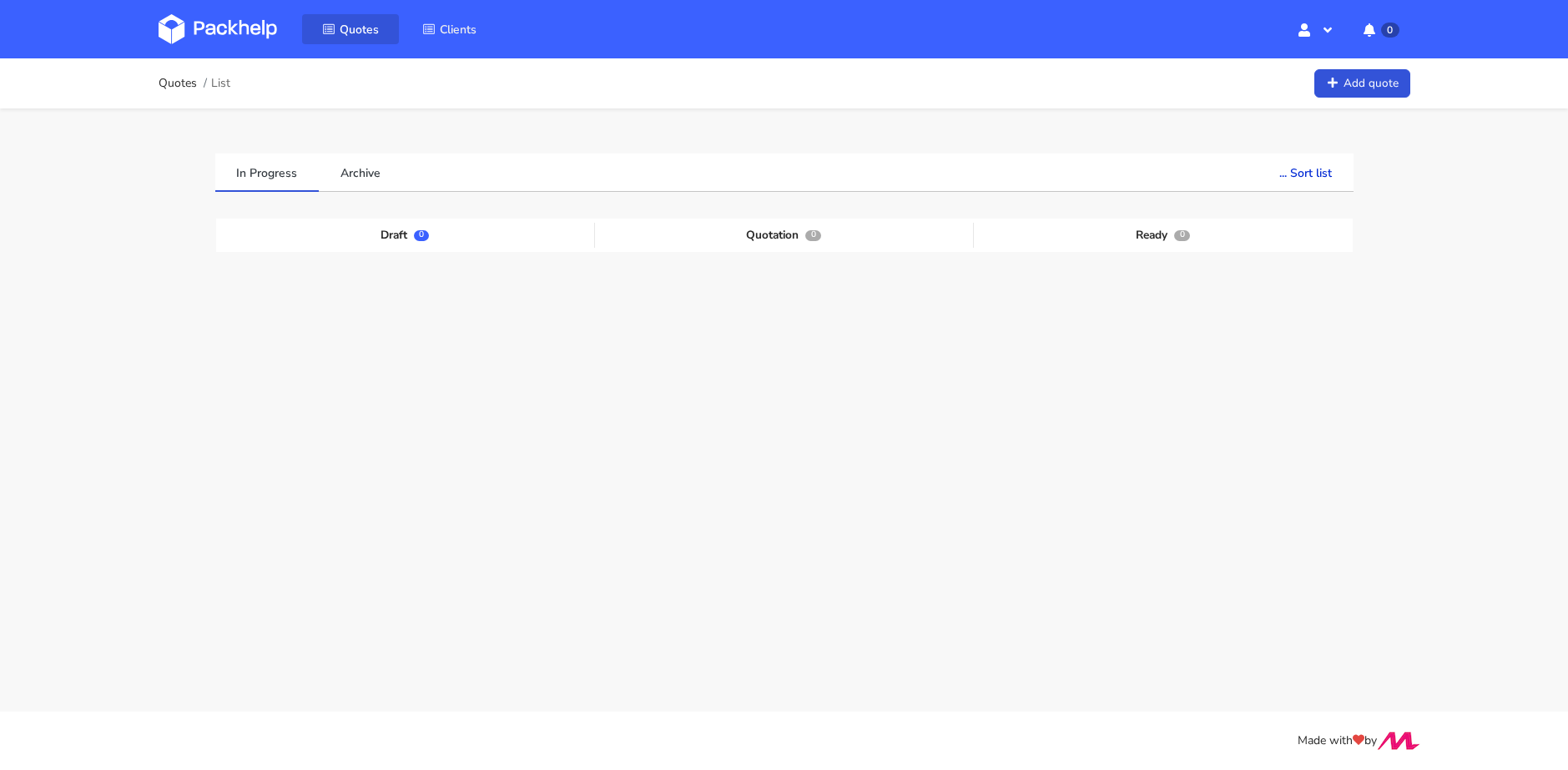
click at [359, 40] on link "Quotes" at bounding box center [350, 29] width 97 height 30
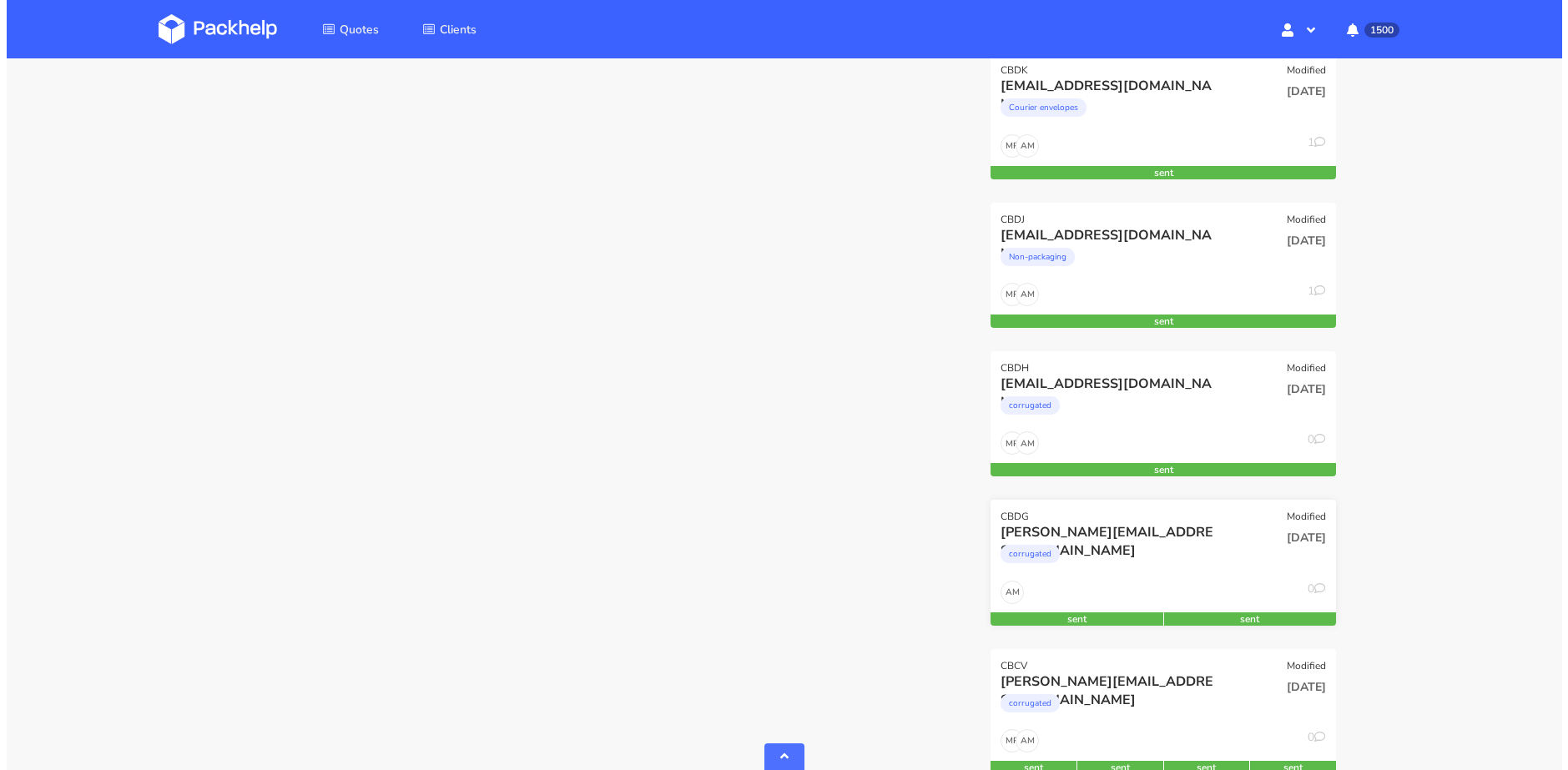
scroll to position [1085, 0]
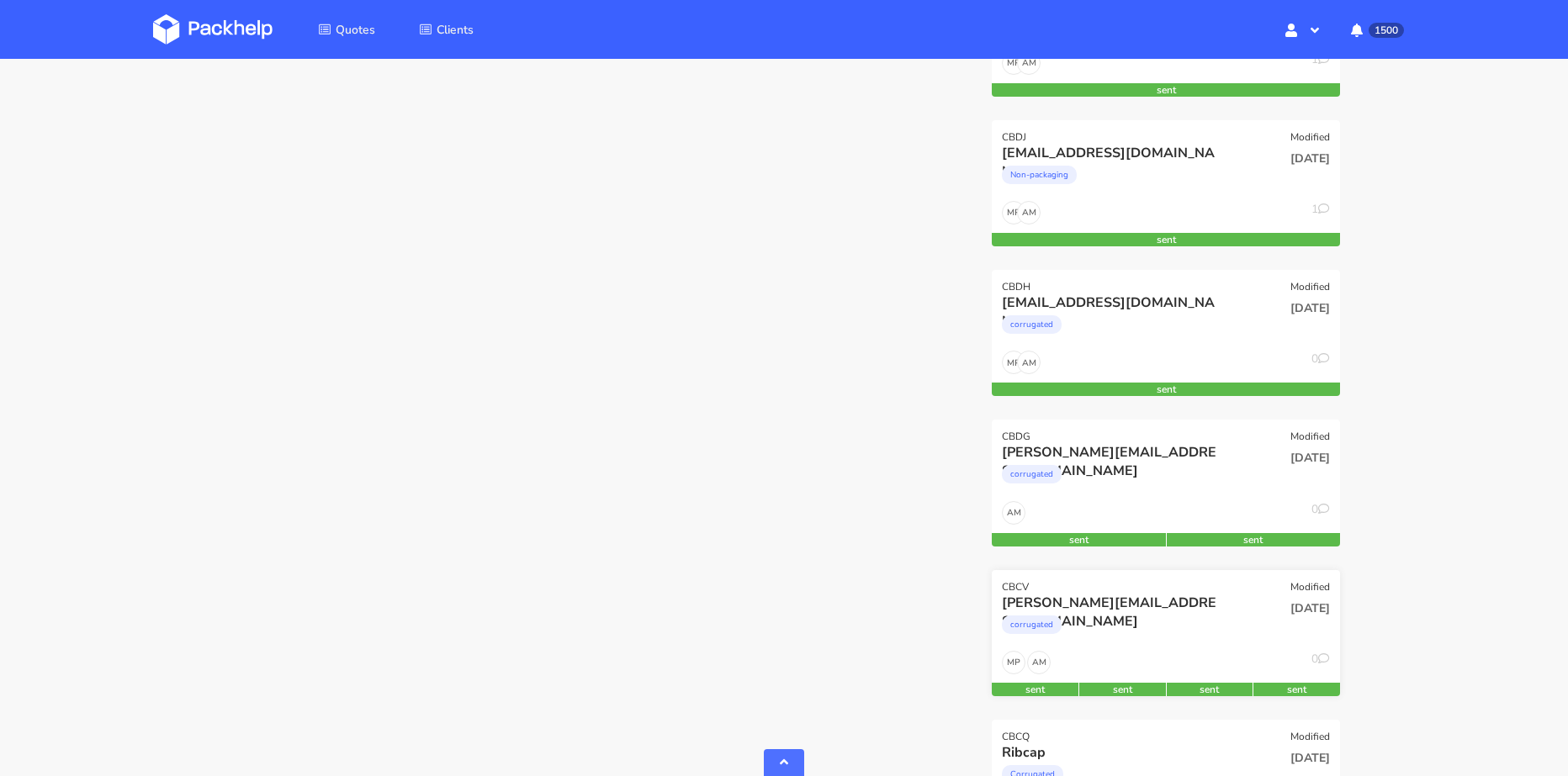
click at [1210, 640] on div "corrugated" at bounding box center [1113, 629] width 223 height 34
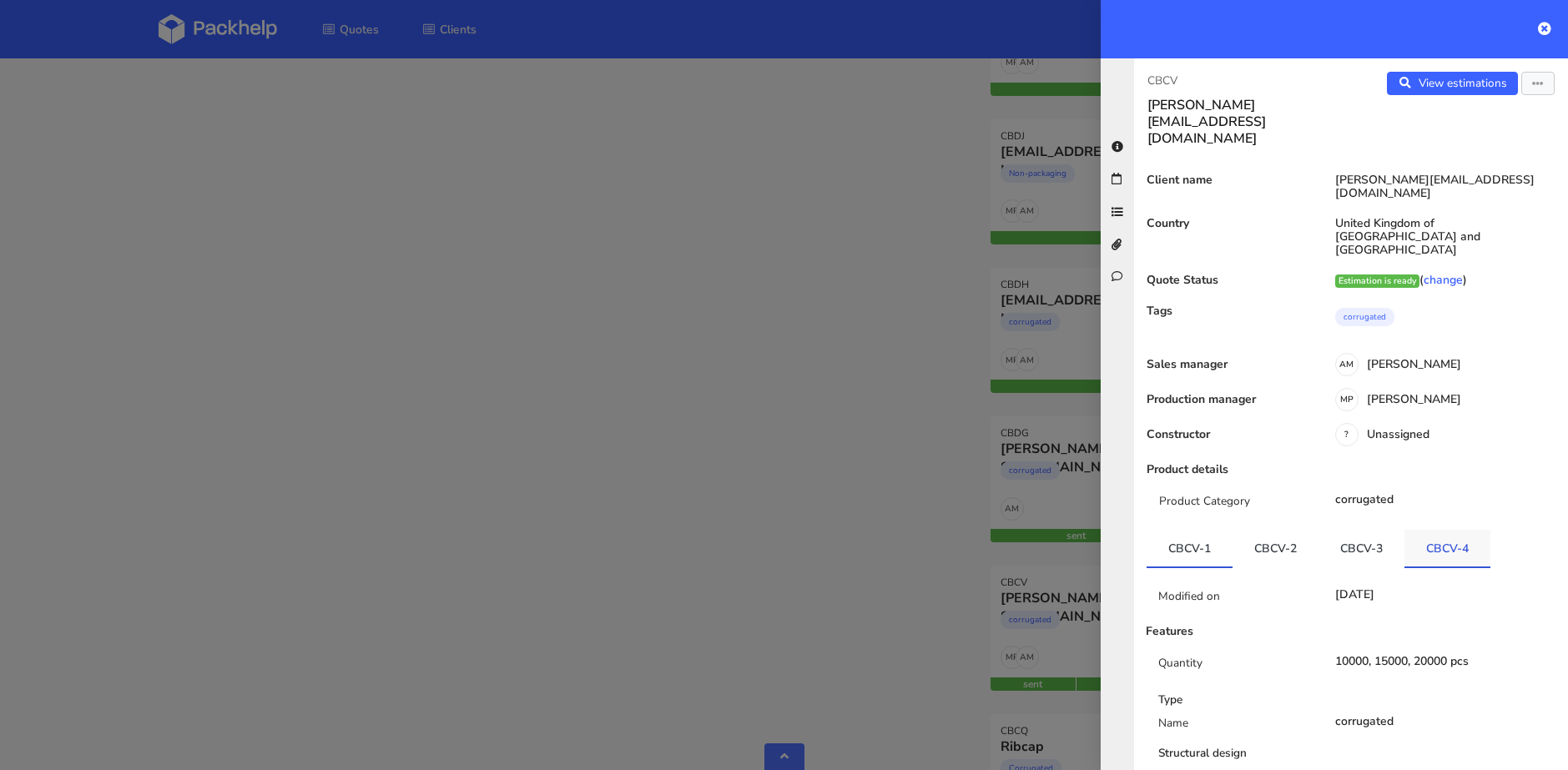
click at [1458, 530] on link "CBCV-4" at bounding box center [1447, 548] width 86 height 37
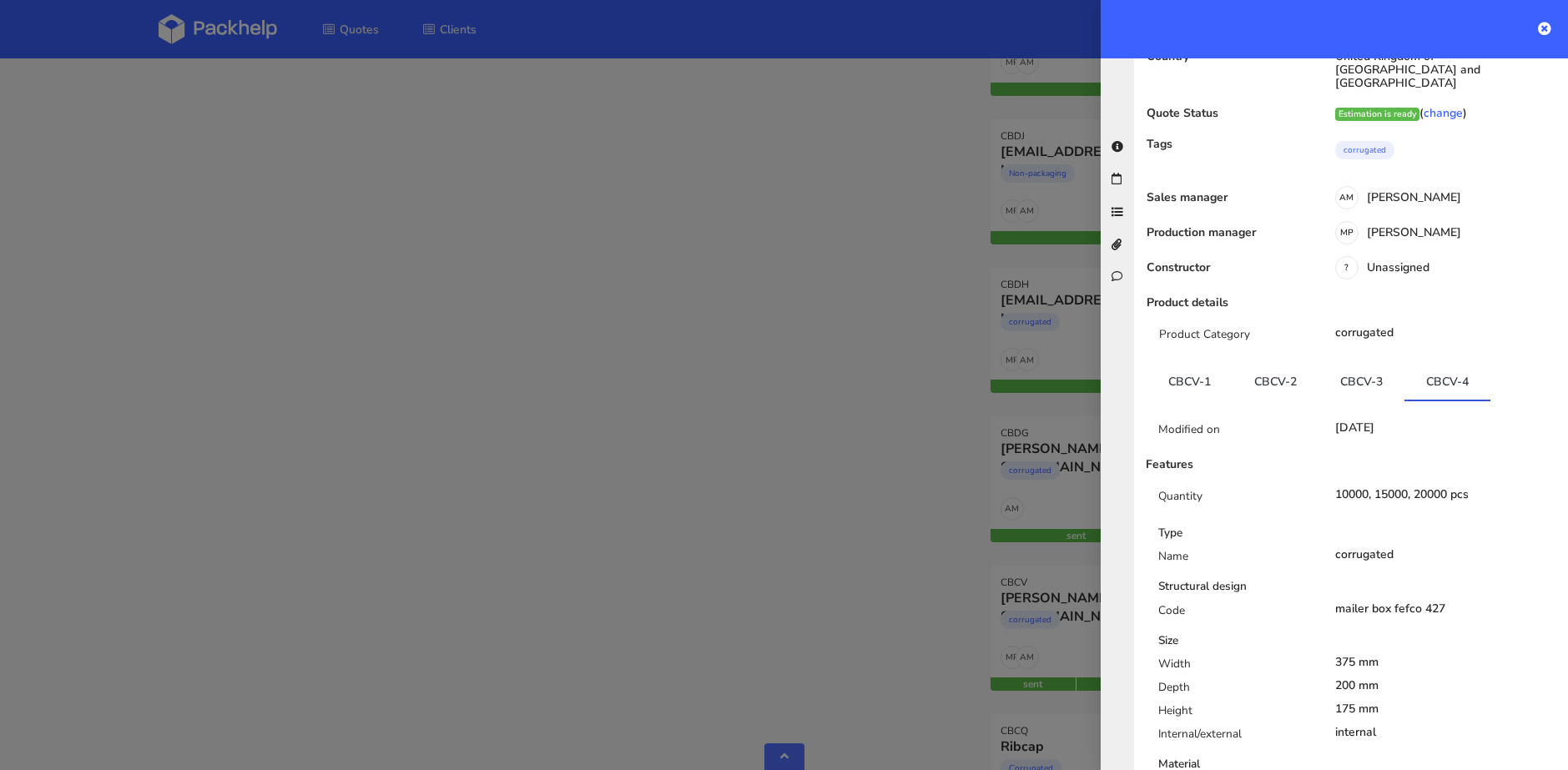
scroll to position [334, 0]
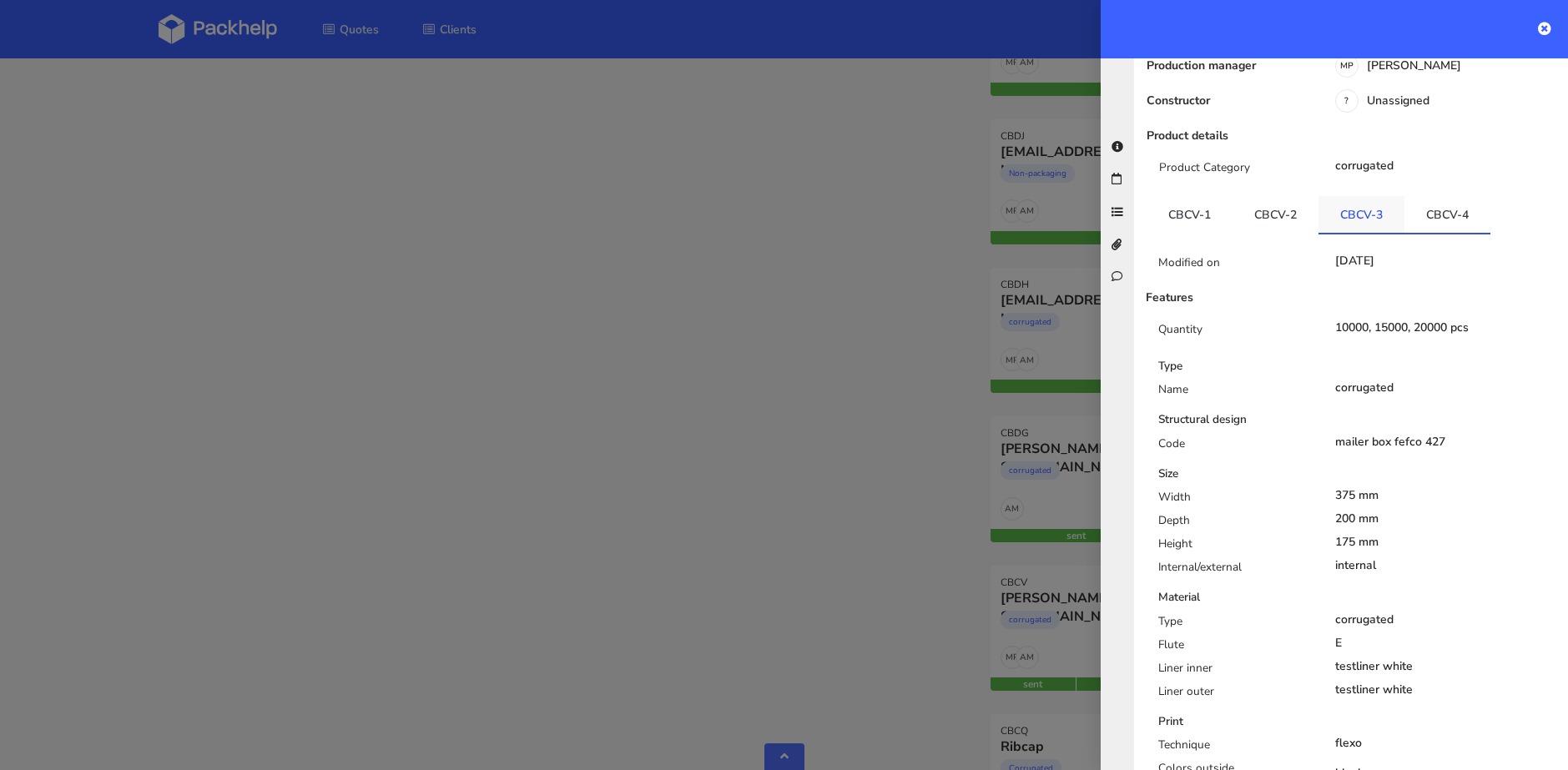
click at [1375, 196] on link "CBCV-3" at bounding box center [1362, 214] width 86 height 37
click at [1280, 196] on link "CBCV-2" at bounding box center [1275, 214] width 86 height 37
click at [1208, 196] on link "CBCV-1" at bounding box center [1190, 214] width 86 height 37
click at [1175, 196] on link "CBCV-1" at bounding box center [1190, 214] width 86 height 37
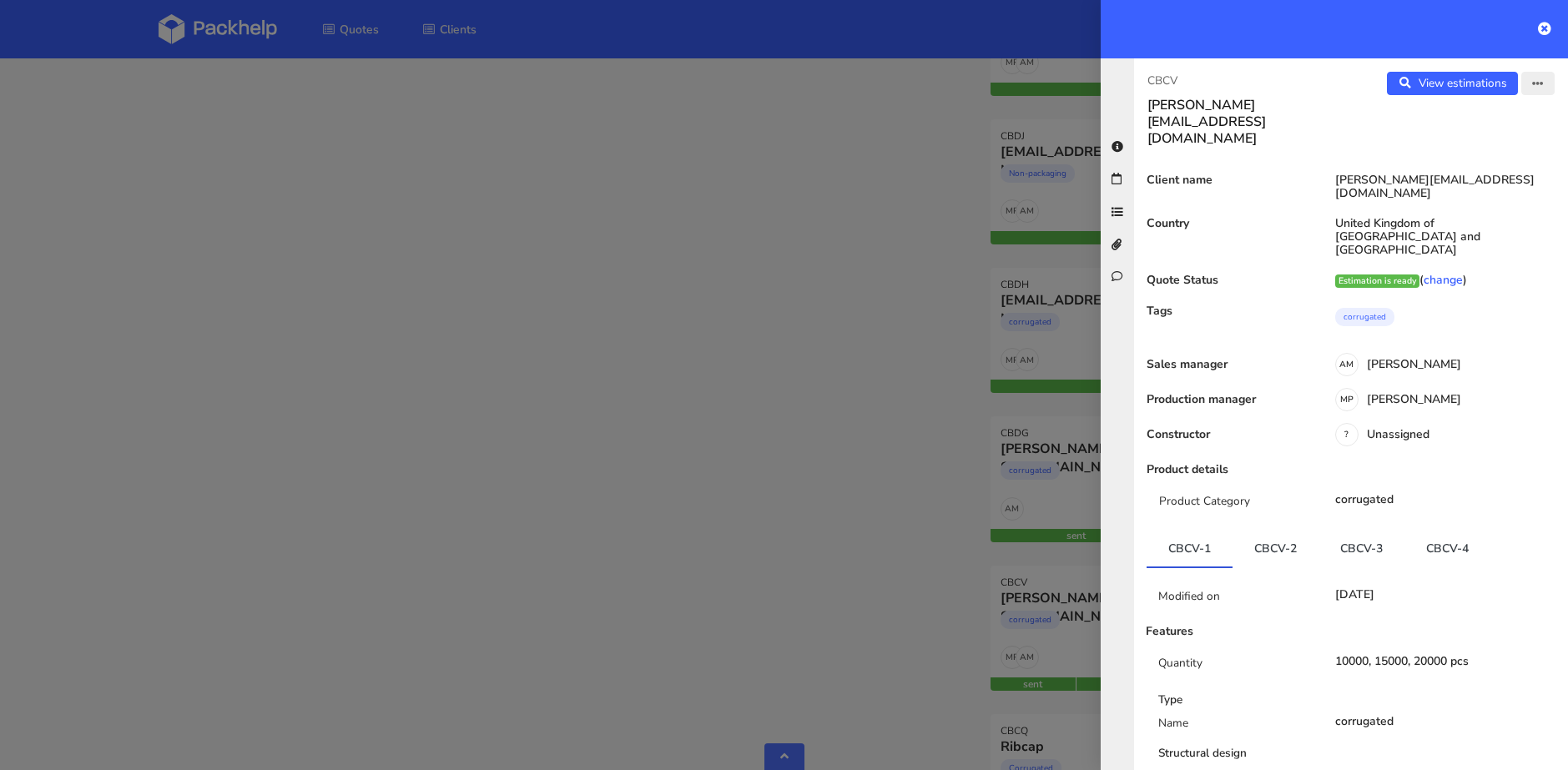
click at [1529, 76] on button "button" at bounding box center [1538, 83] width 33 height 23
click at [1499, 146] on link "Edit quote" at bounding box center [1484, 148] width 147 height 27
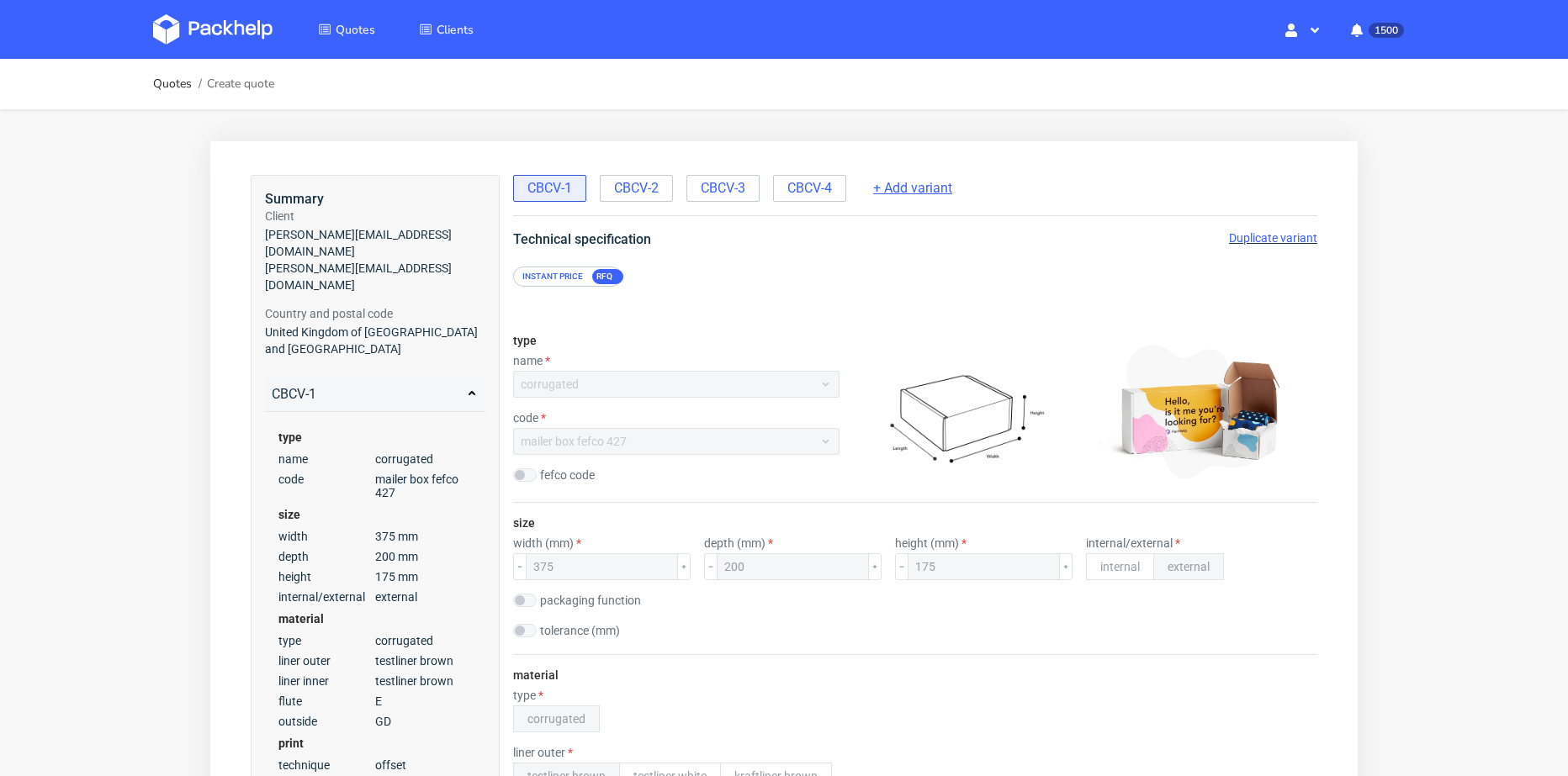
drag, startPoint x: 942, startPoint y: 187, endPoint x: 324, endPoint y: 266, distance: 623.0
click at [942, 186] on span "+ Add variant" at bounding box center [913, 188] width 79 height 18
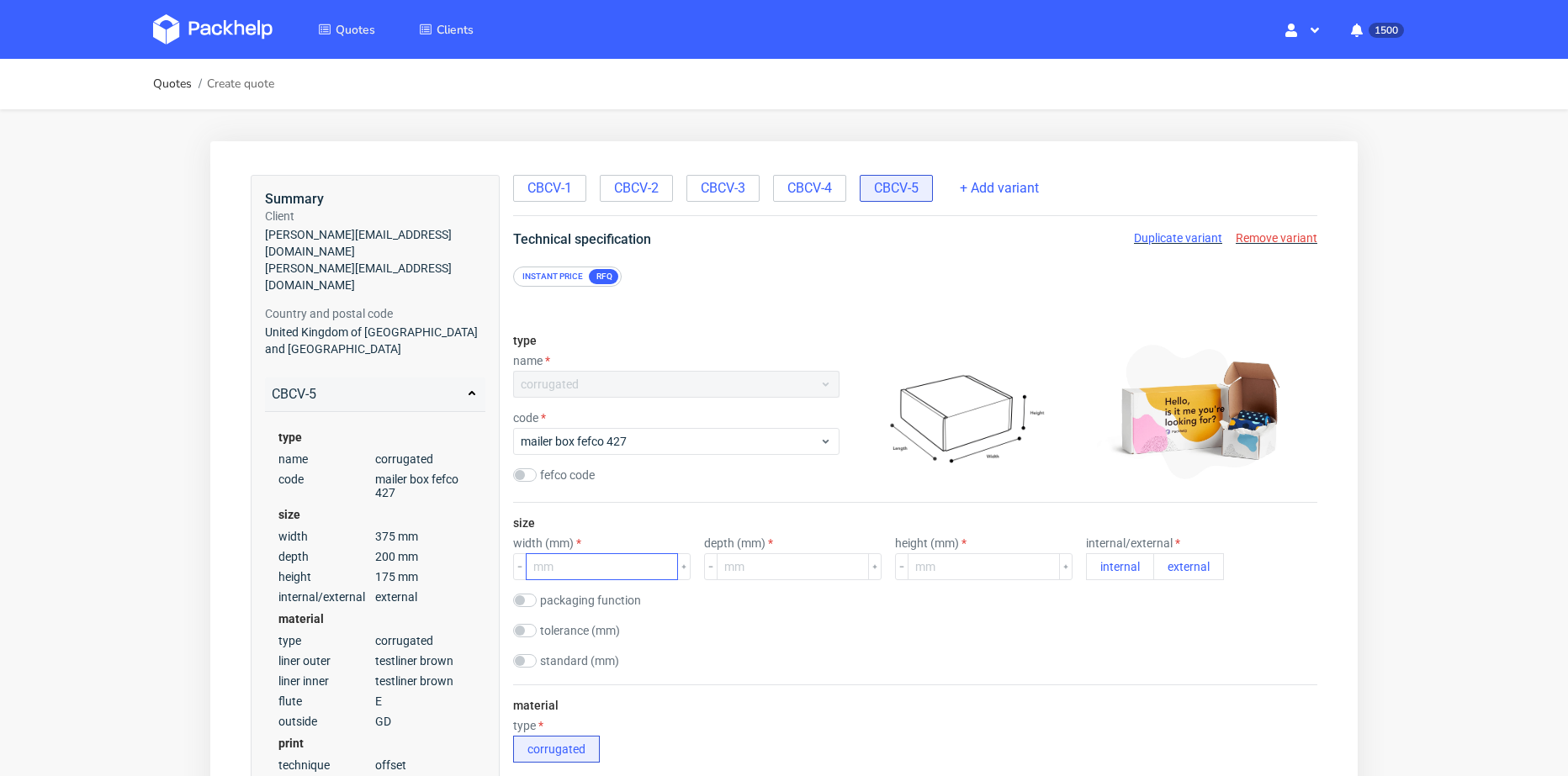
scroll to position [84, 0]
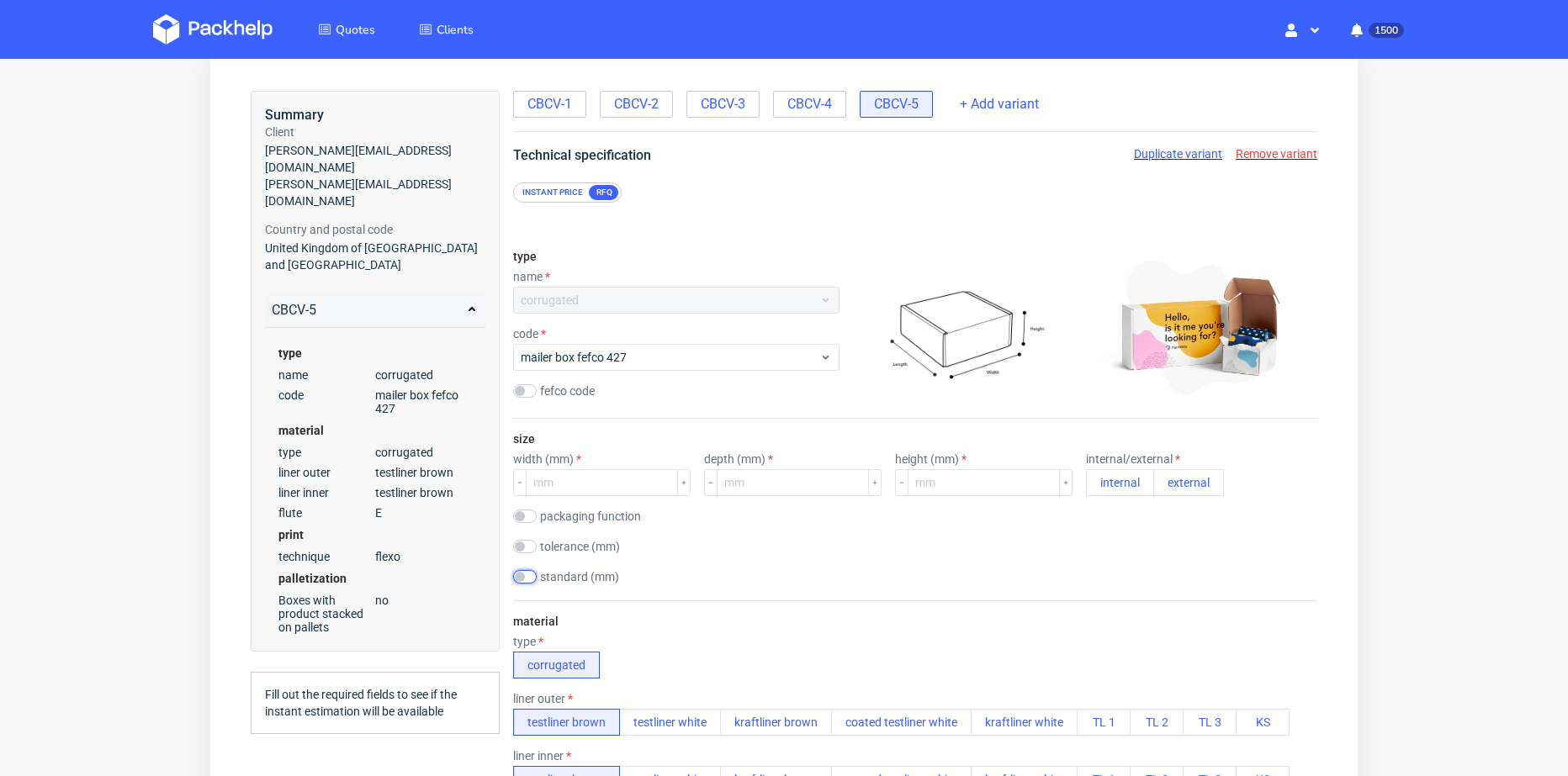
click at [523, 577] on input "checkbox" at bounding box center [524, 577] width 23 height 14
checkbox input "true"
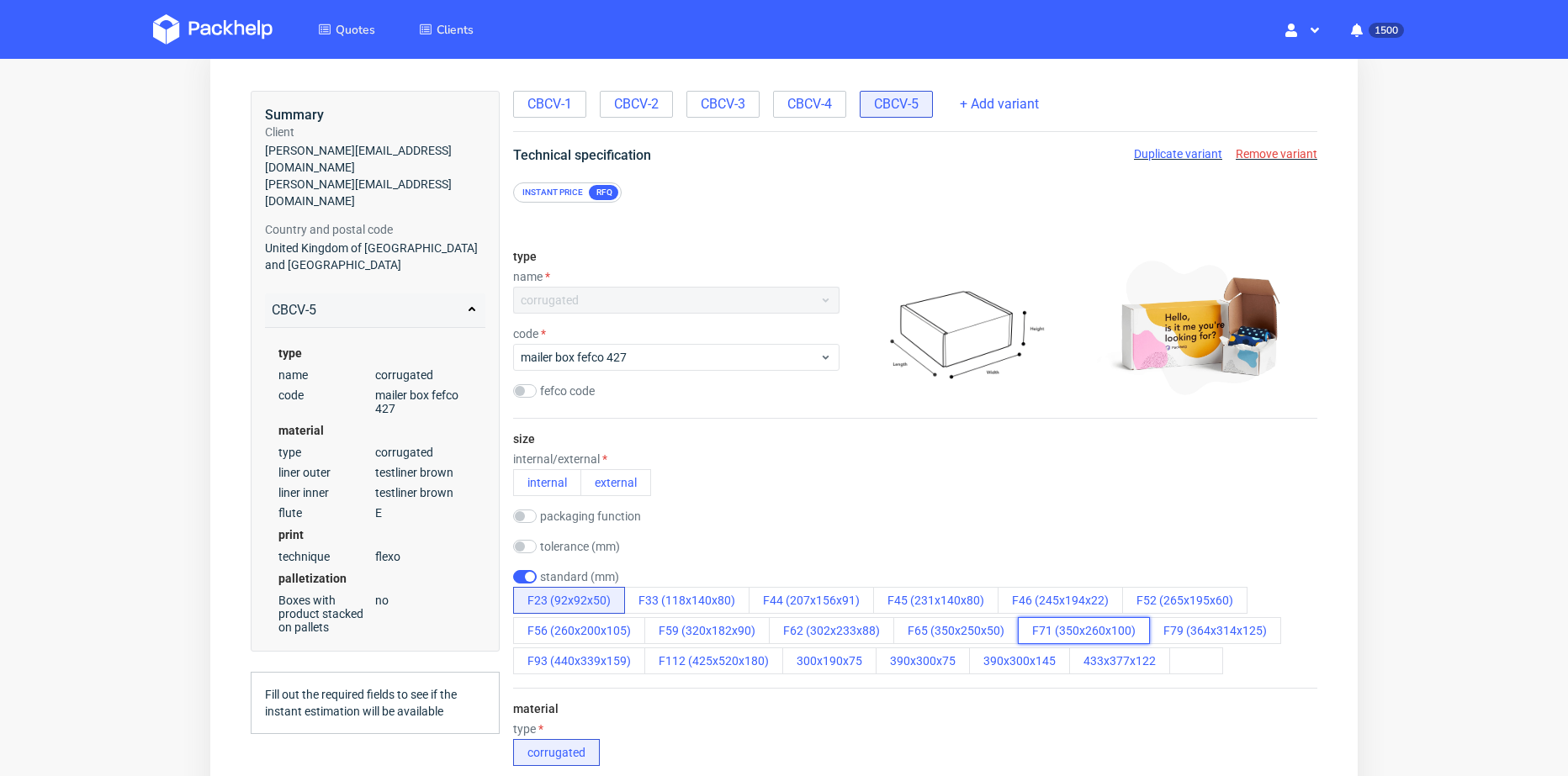
click at [1064, 631] on button "F71 (350x260x100)" at bounding box center [1083, 630] width 132 height 27
click at [991, 524] on div "packaging function product packaging shipping packaging" at bounding box center [915, 518] width 804 height 17
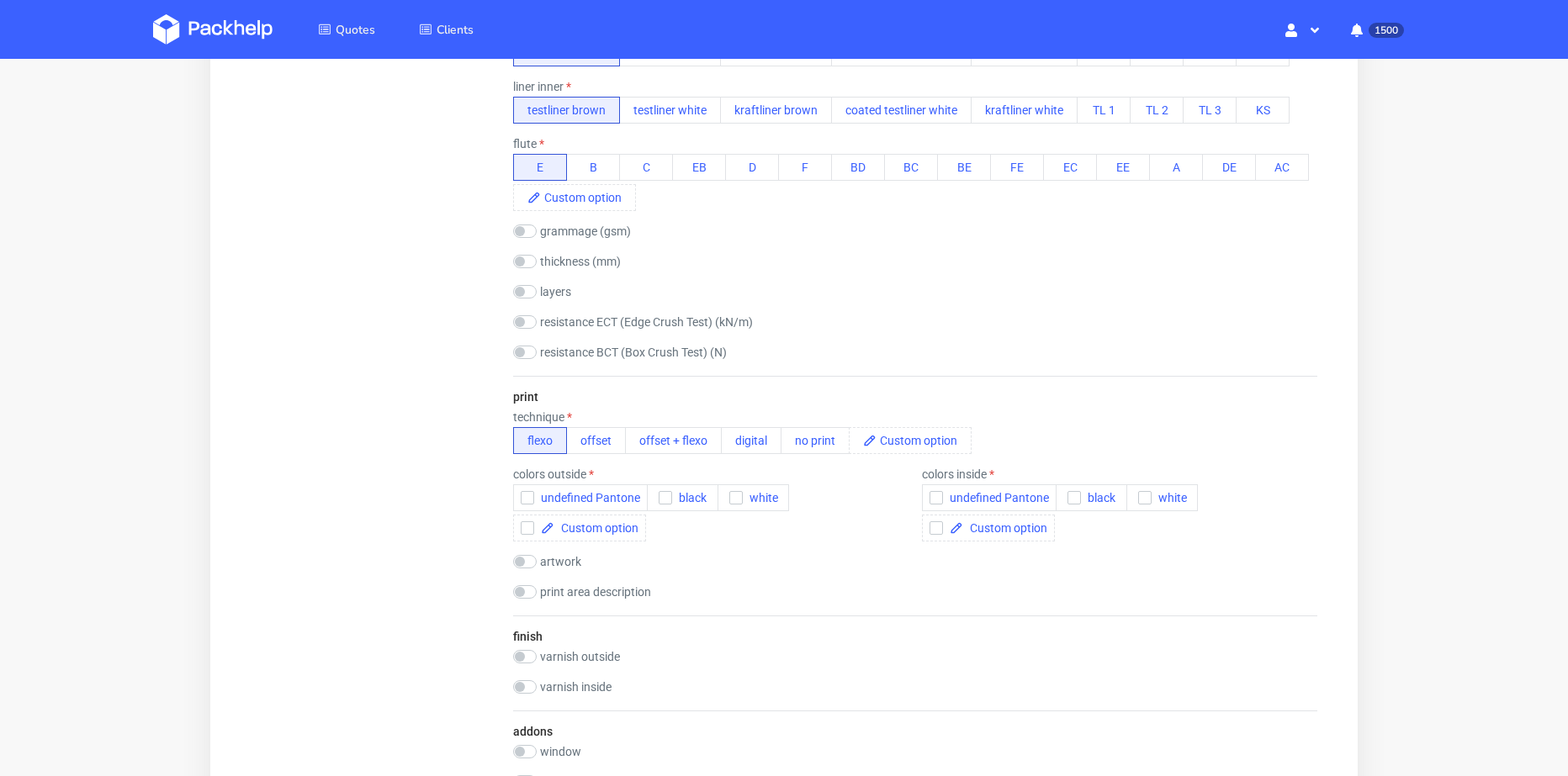
scroll to position [925, 0]
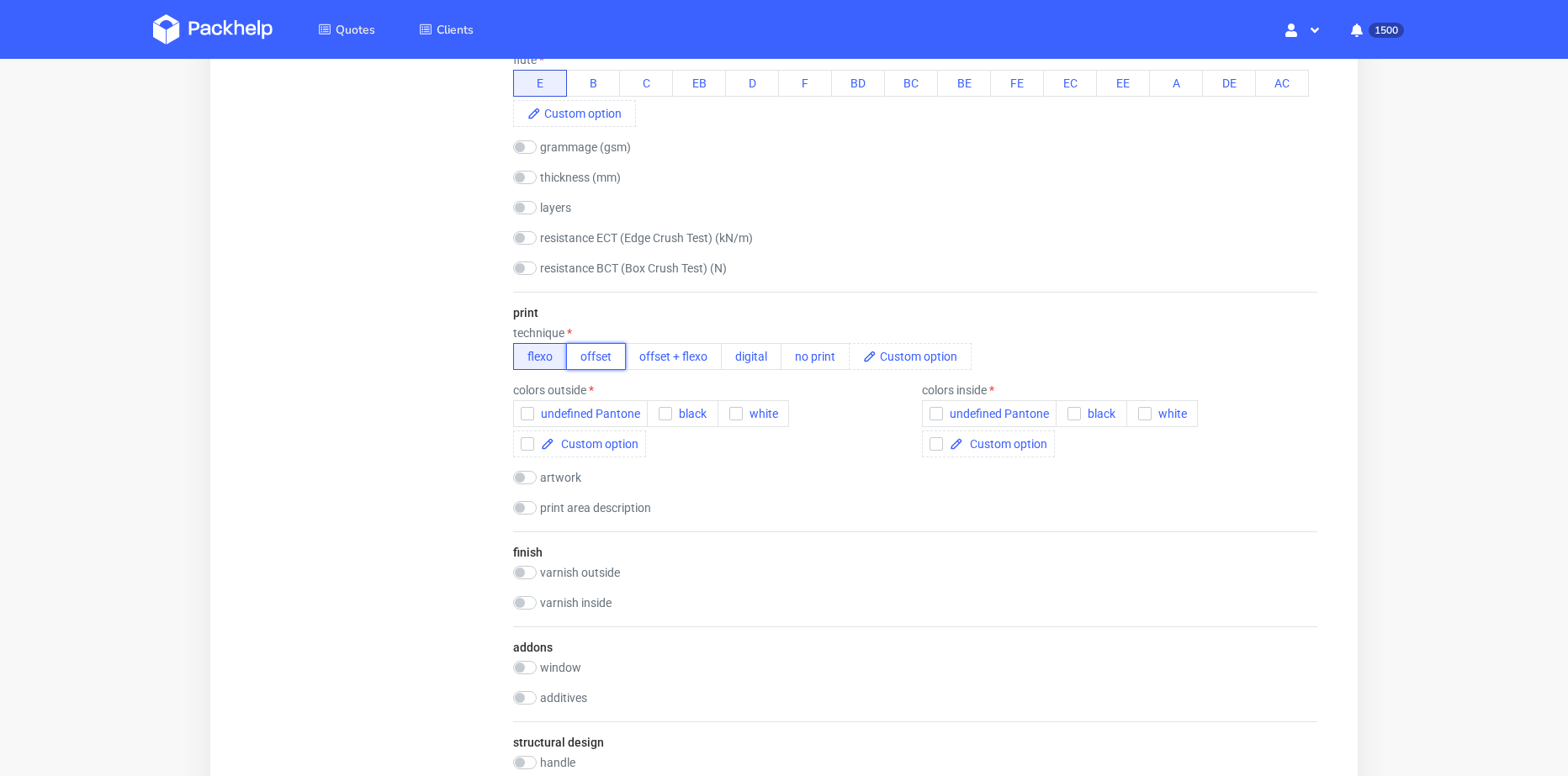
click at [595, 357] on button "offset" at bounding box center [595, 356] width 60 height 27
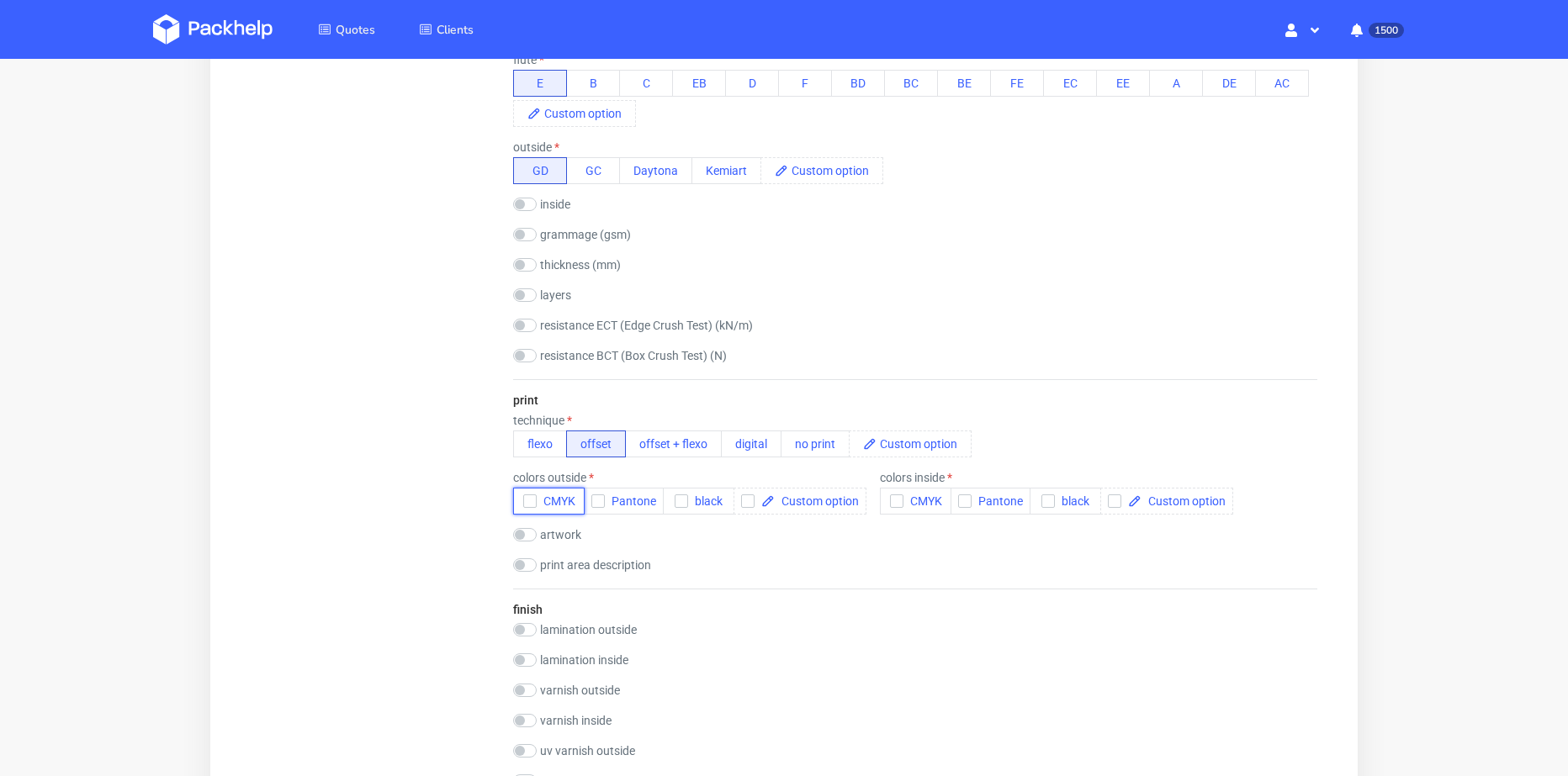
click at [525, 506] on icon "button" at bounding box center [530, 501] width 12 height 12
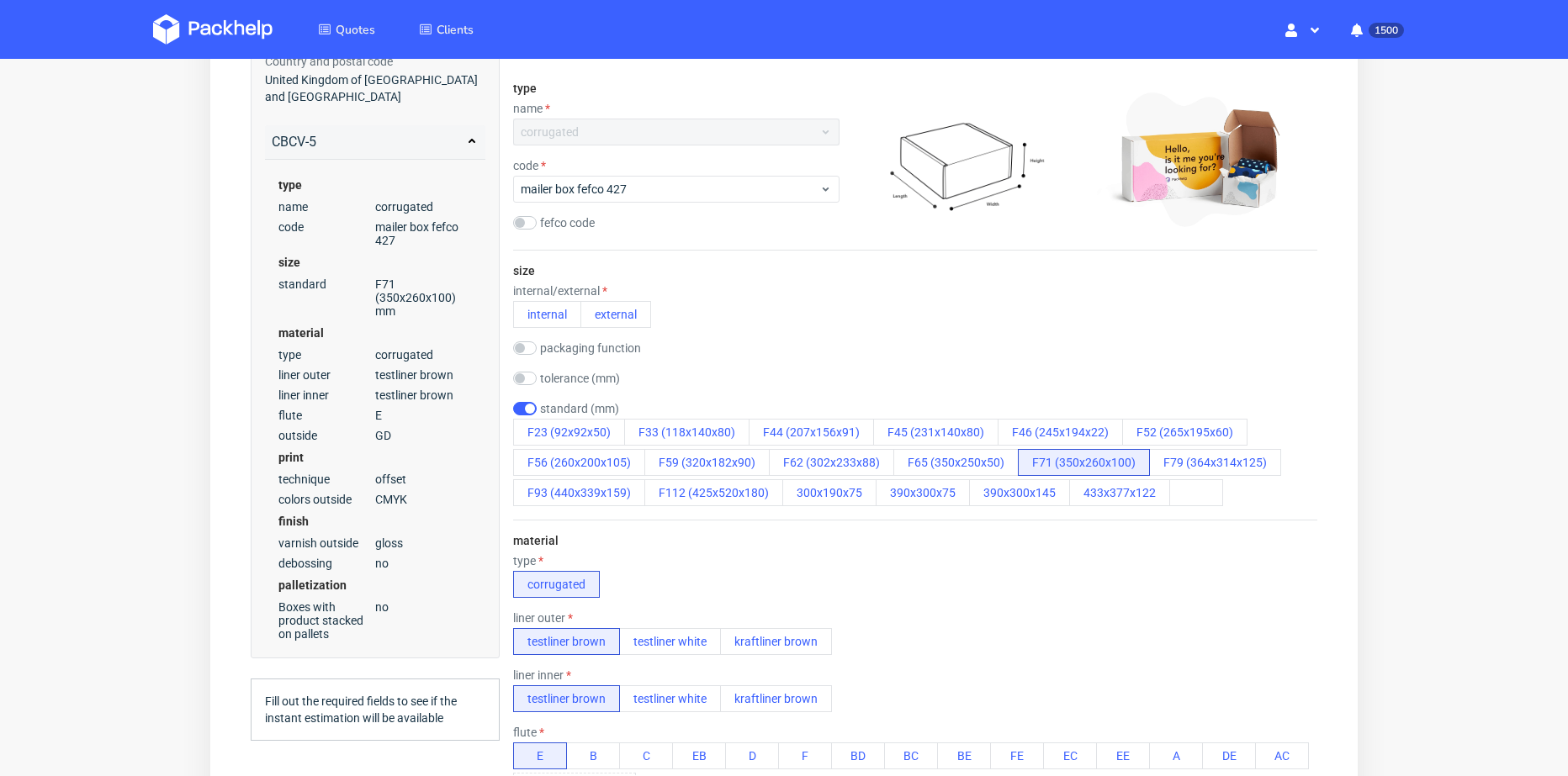
scroll to position [168, 0]
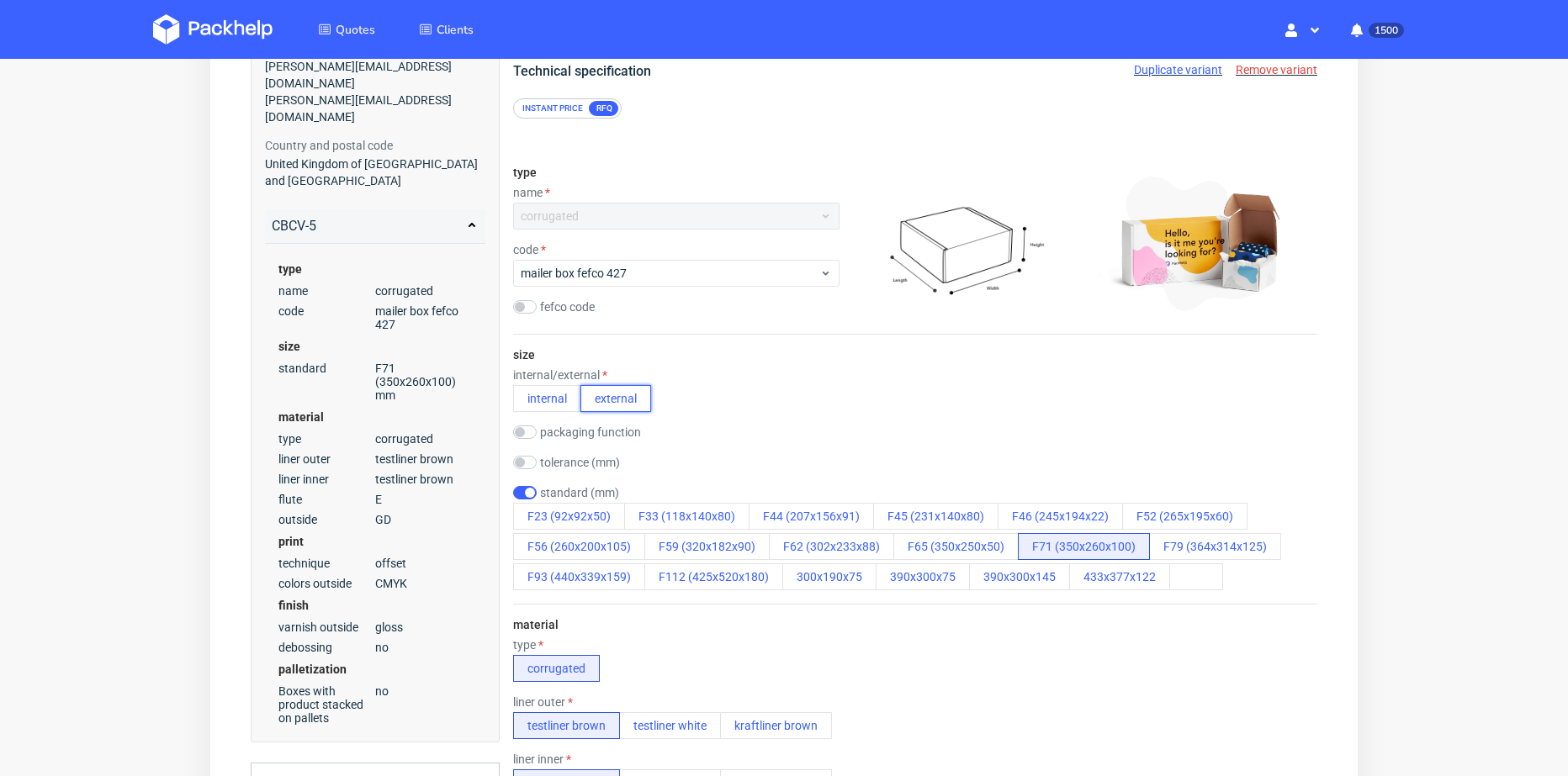
click at [609, 400] on button "external" at bounding box center [616, 398] width 71 height 27
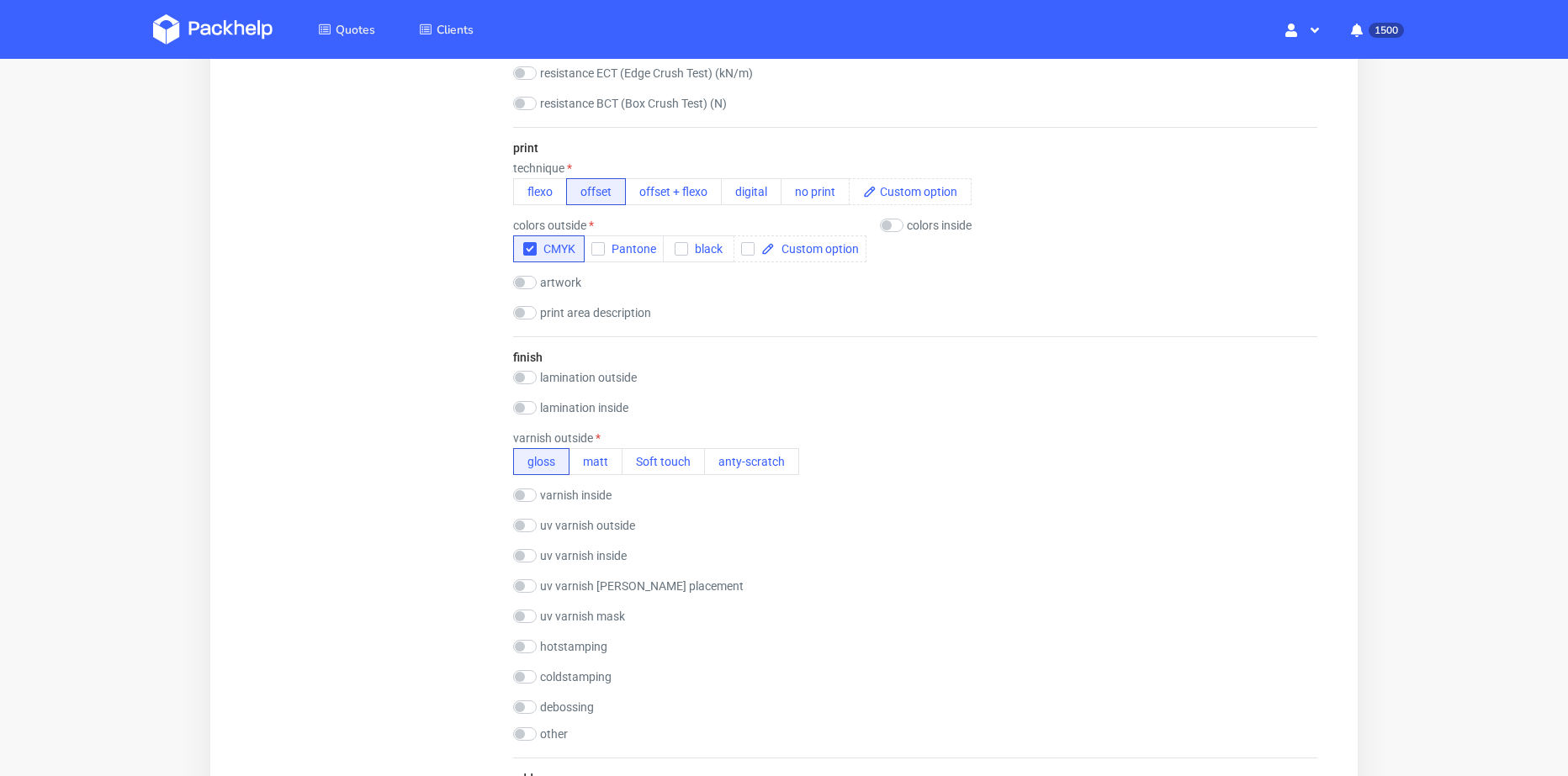
click at [390, 502] on div "Summary Client [EMAIL_ADDRESS][DOMAIN_NAME] [EMAIL_ADDRESS][DOMAIN_NAME] Countr…" at bounding box center [375, 272] width 249 height 2547
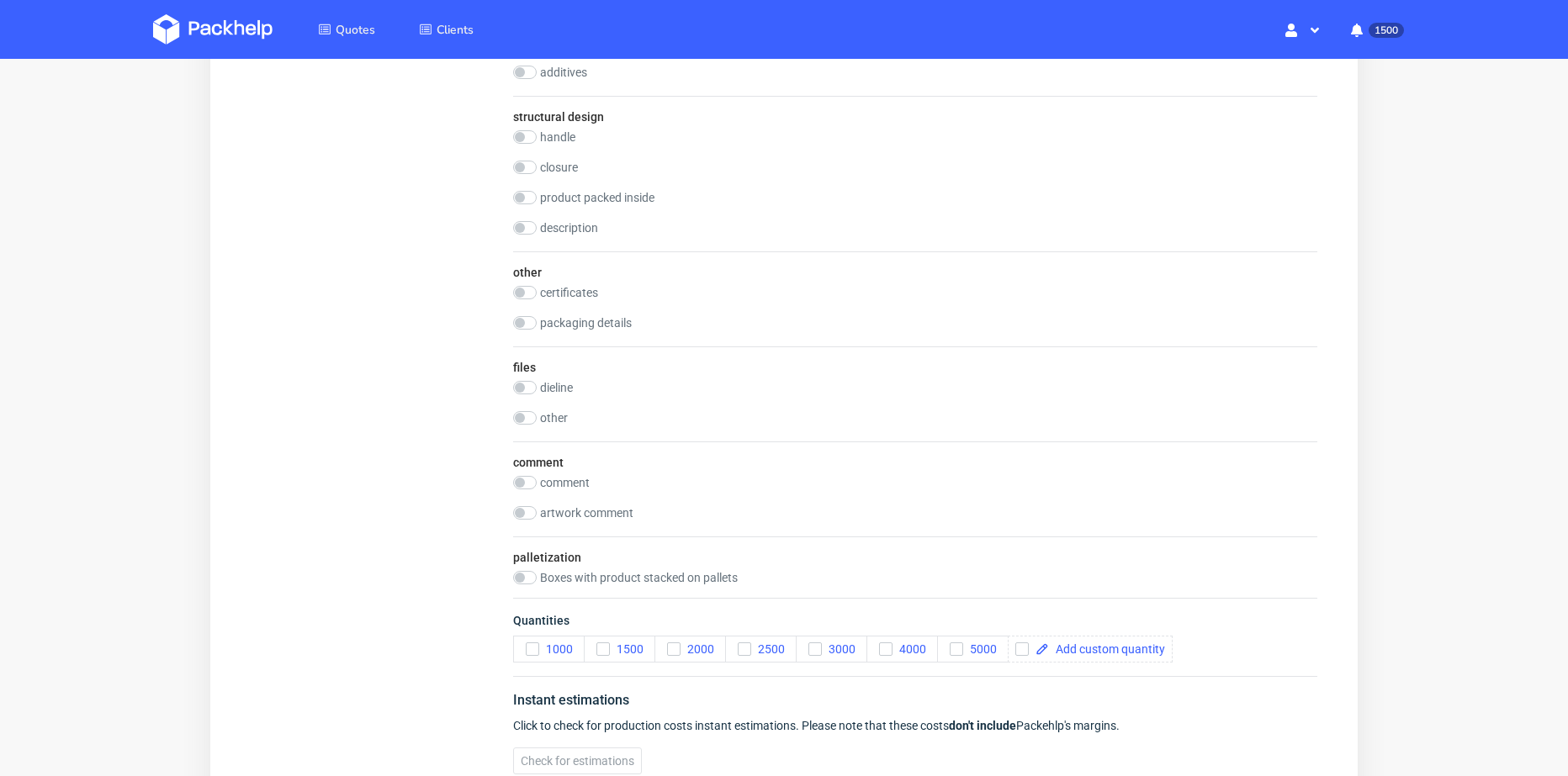
scroll to position [2018, 0]
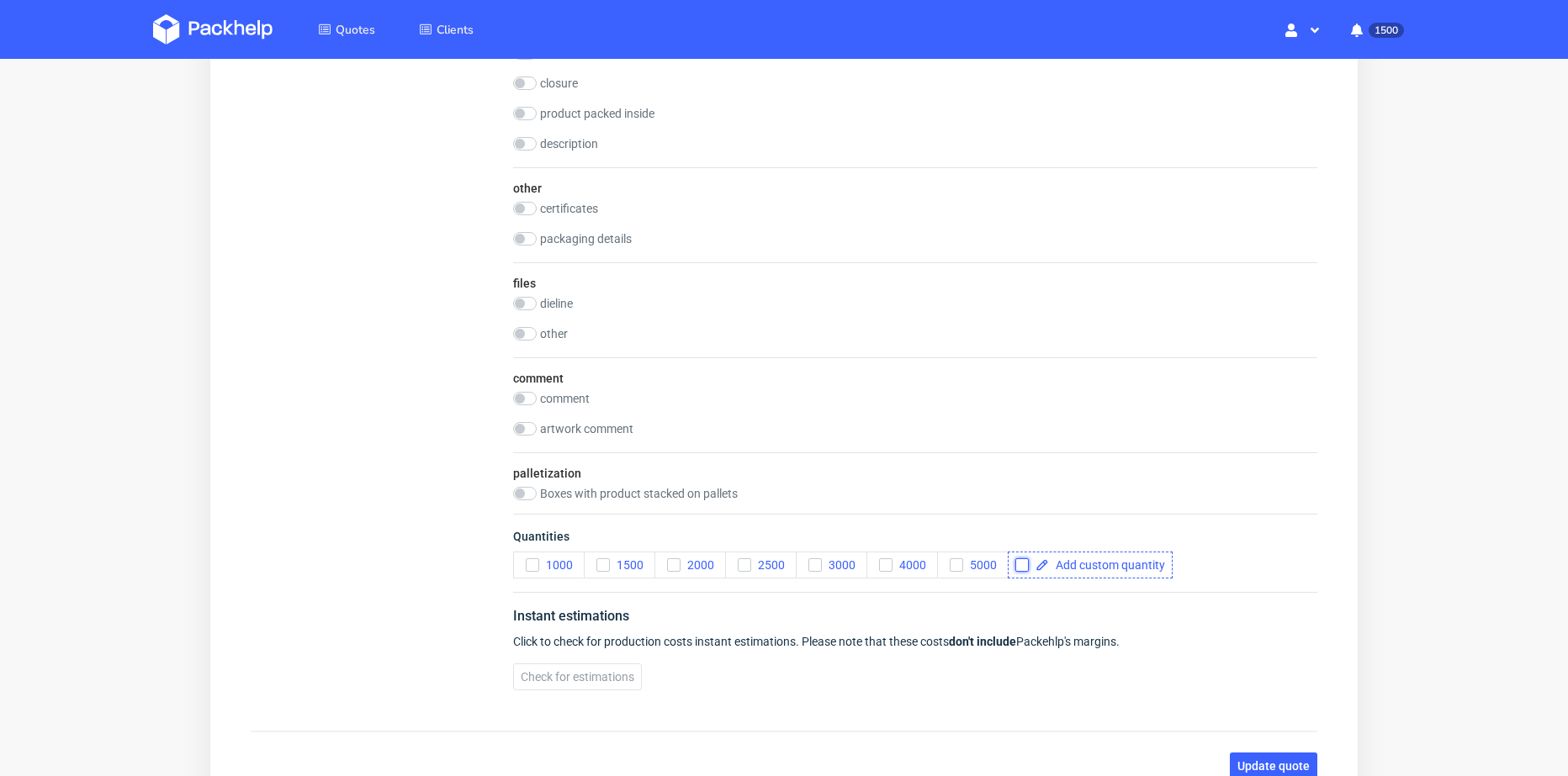
drag, startPoint x: 1022, startPoint y: 569, endPoint x: 1055, endPoint y: 564, distance: 33.4
click at [1022, 568] on input "checkbox" at bounding box center [1022, 565] width 14 height 14
checkbox input "true"
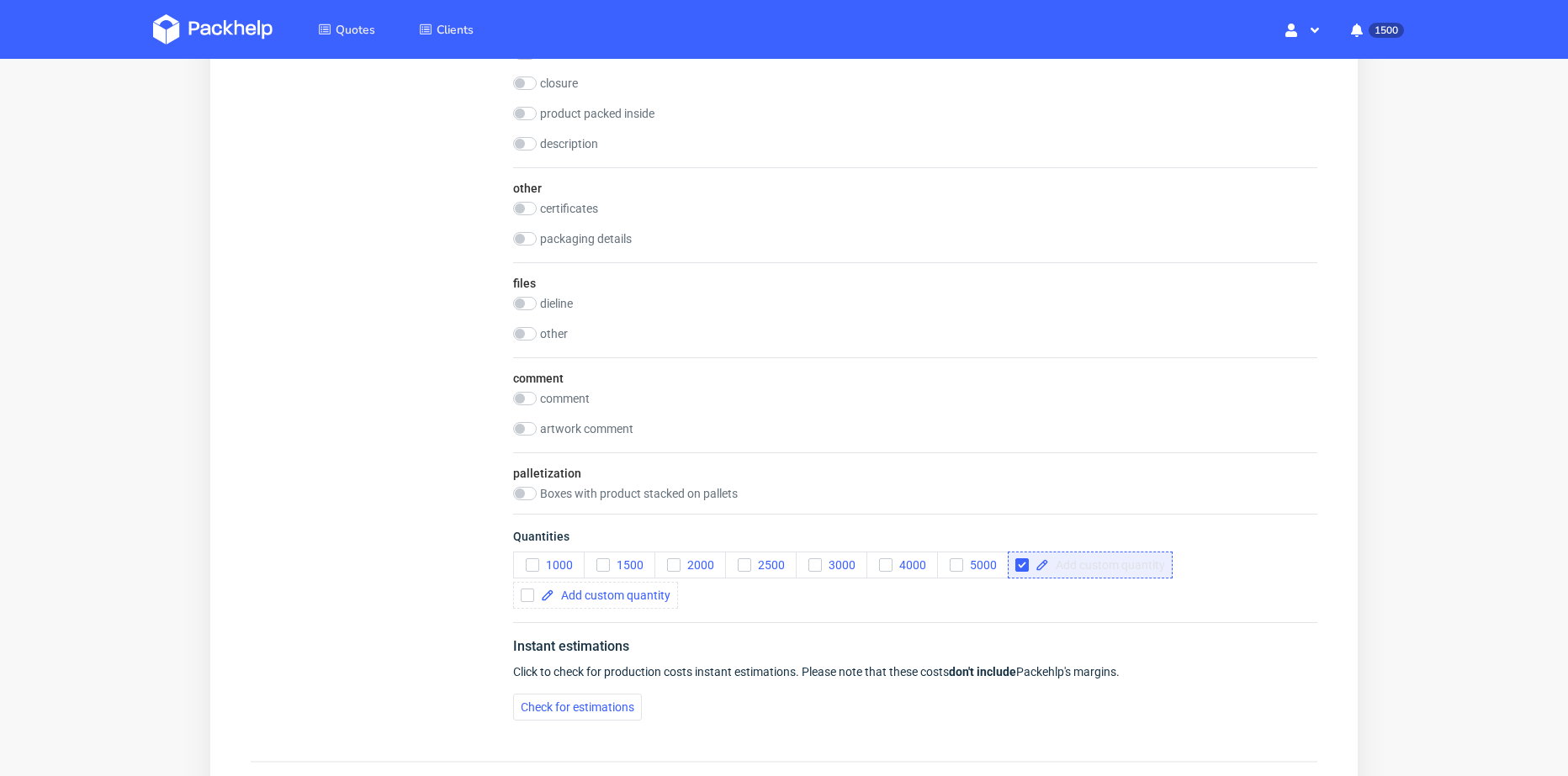
click at [1055, 564] on span at bounding box center [1107, 565] width 116 height 12
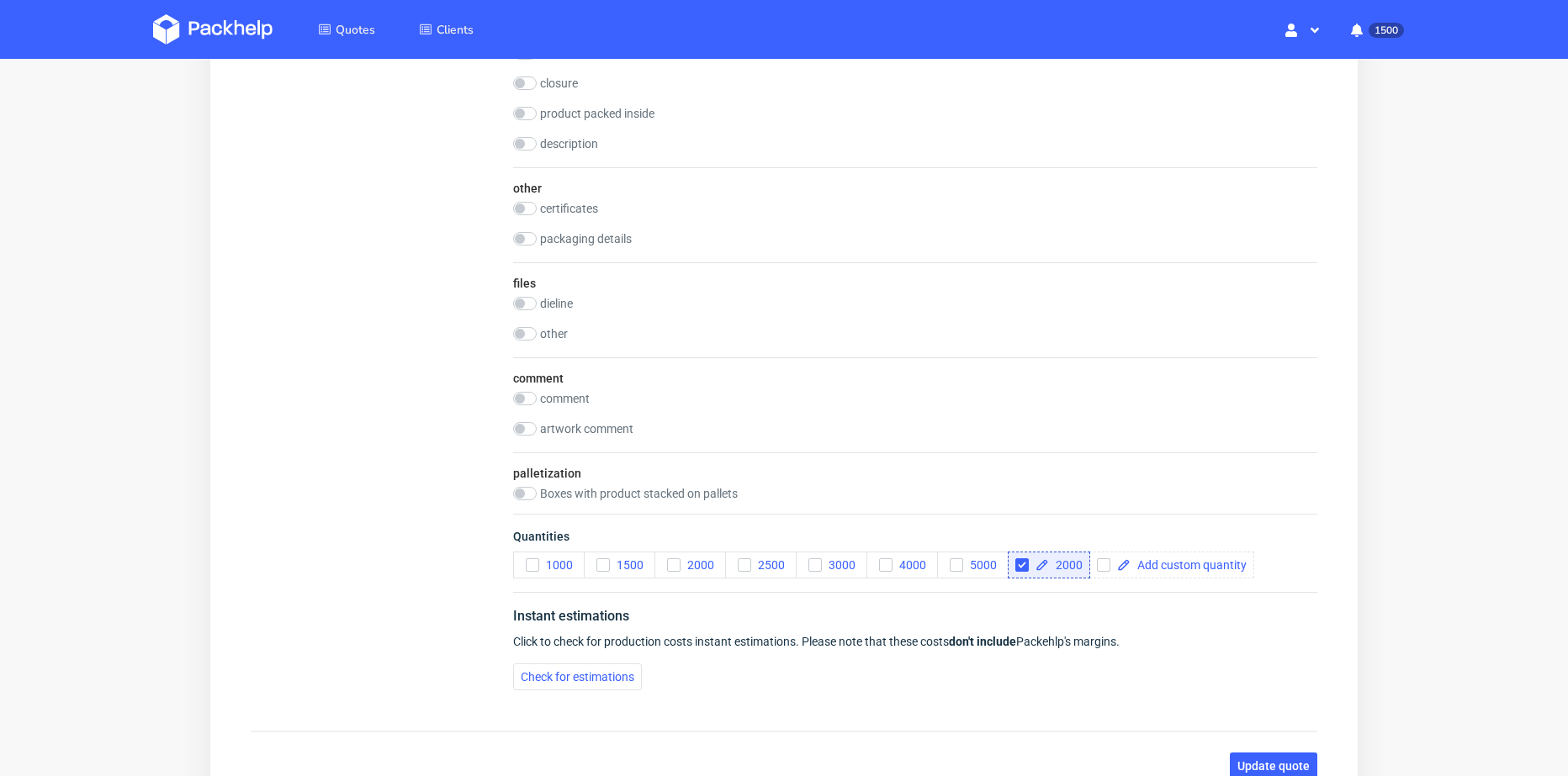
checkbox input "true"
click at [1079, 596] on div "Instant estimations Click to check for production costs instant estimations. Pl…" at bounding box center [915, 648] width 804 height 112
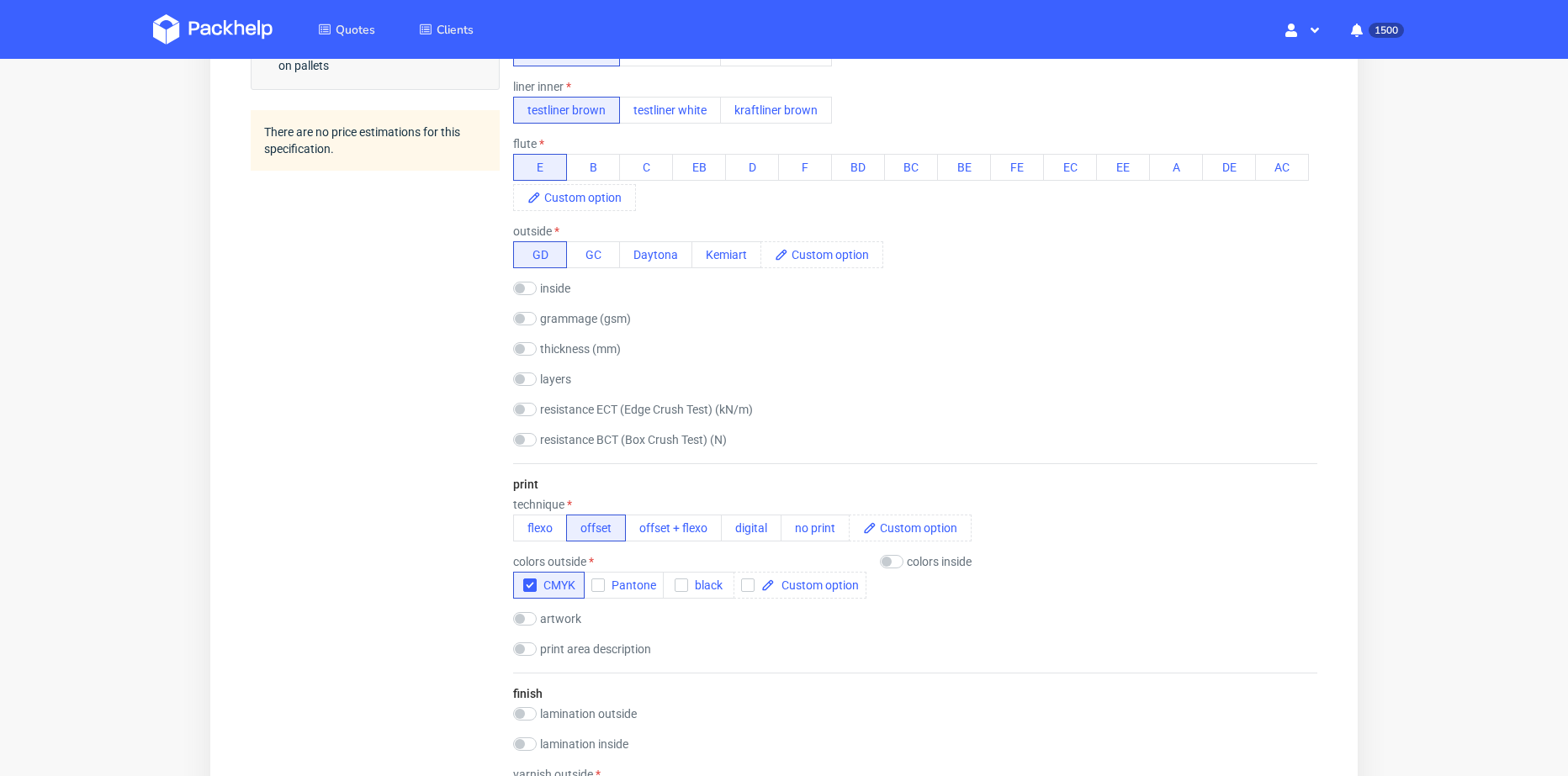
scroll to position [757, 0]
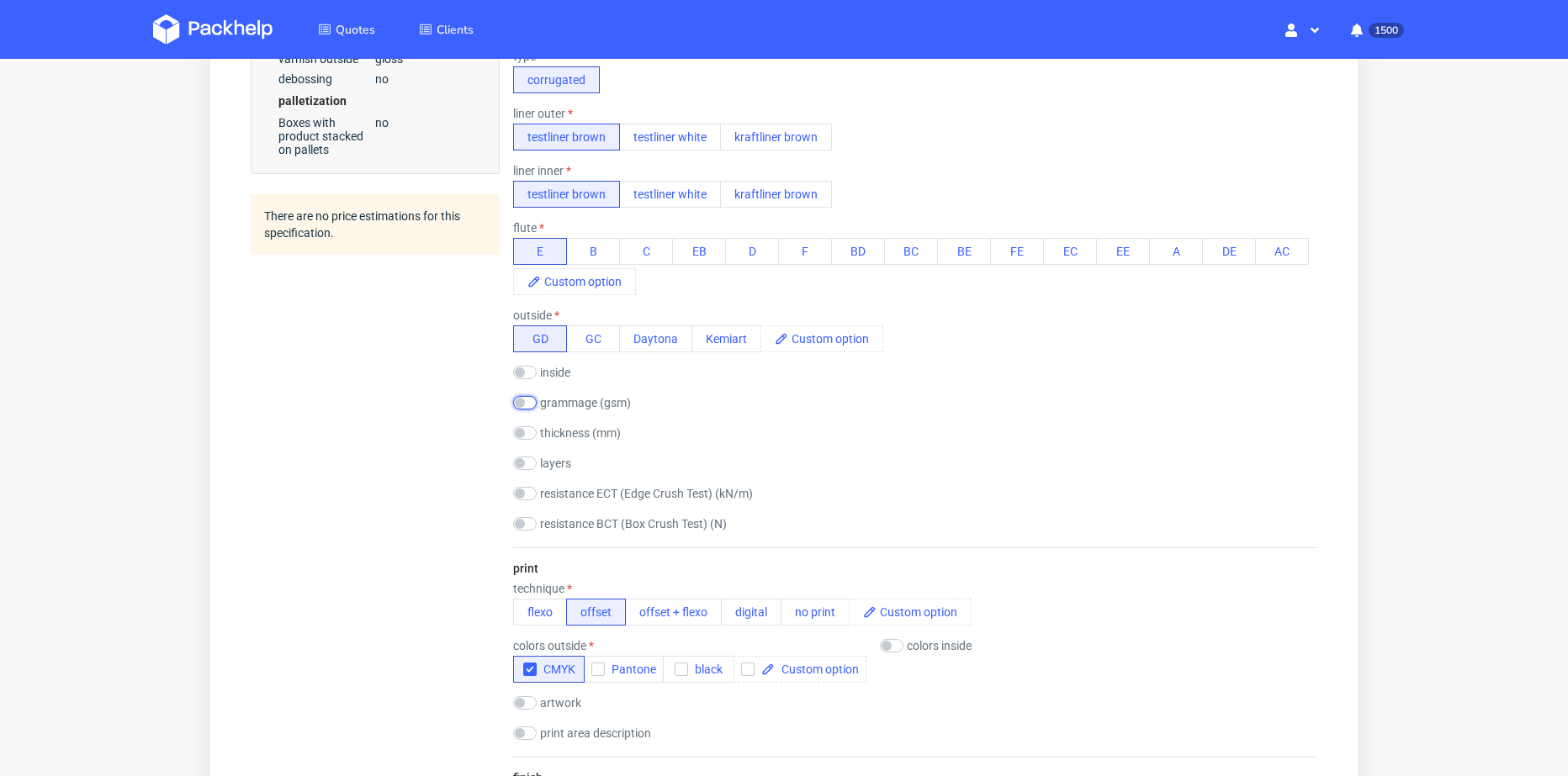
click at [523, 402] on input "checkbox" at bounding box center [524, 403] width 23 height 14
checkbox input "true"
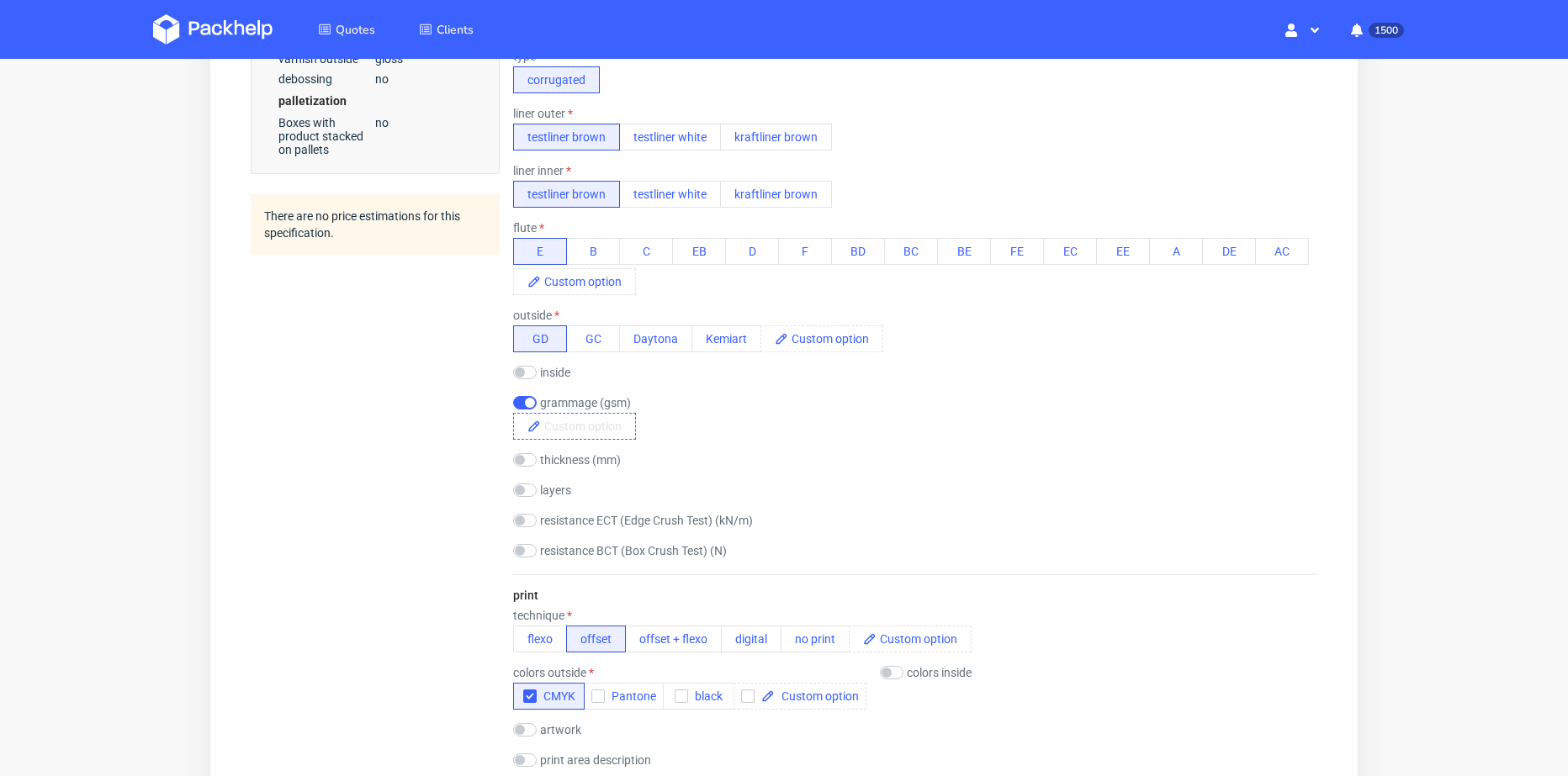
click at [569, 429] on span at bounding box center [587, 426] width 94 height 25
click at [543, 438] on span "+380" at bounding box center [562, 426] width 44 height 25
click at [440, 451] on div "Summary Client cameron@claroprint.co.uk cameron@claroprint.co.uk Country and po…" at bounding box center [375, 704] width 249 height 2574
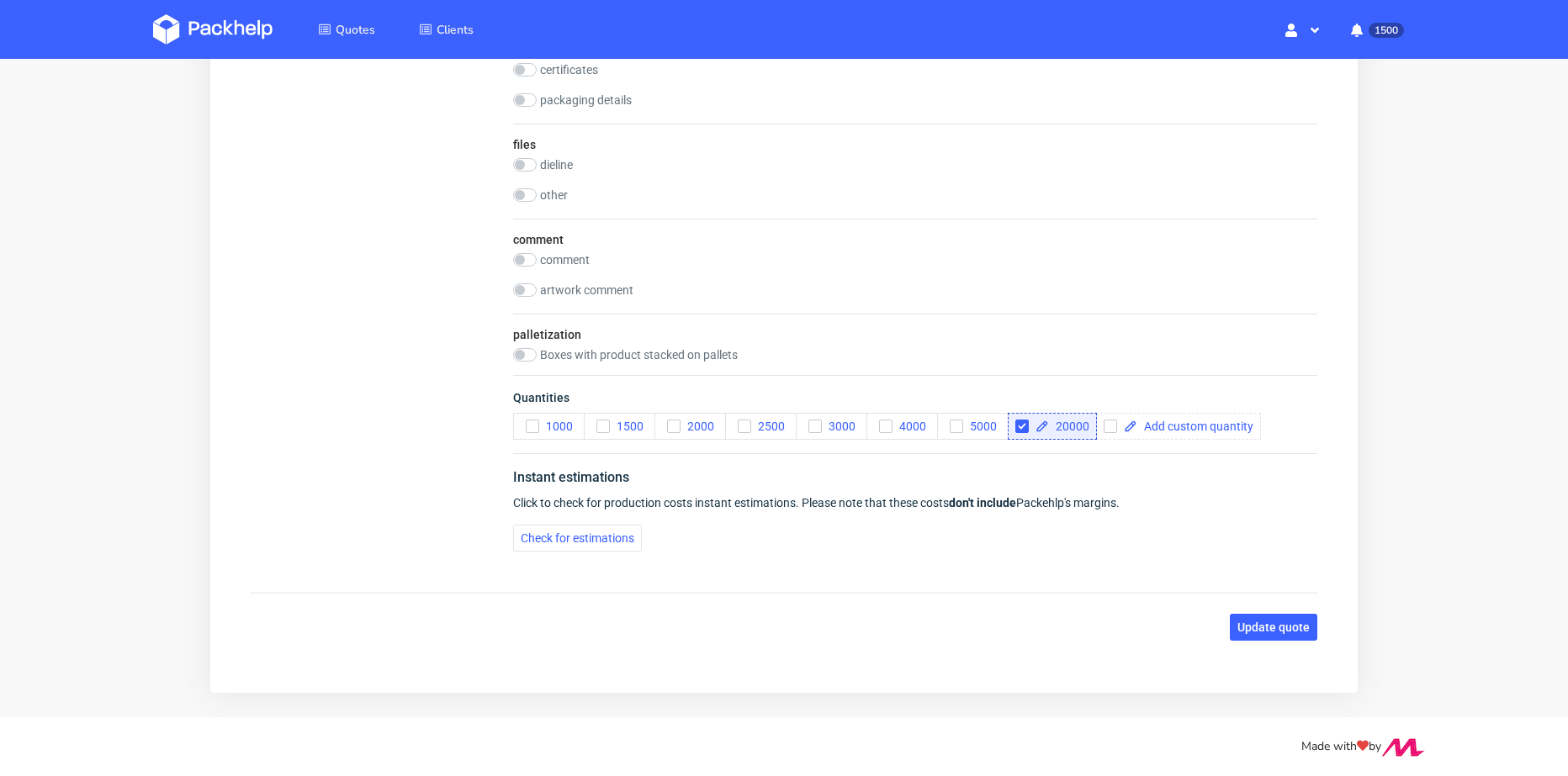
click at [1270, 622] on span "Update quote" at bounding box center [1273, 628] width 72 height 12
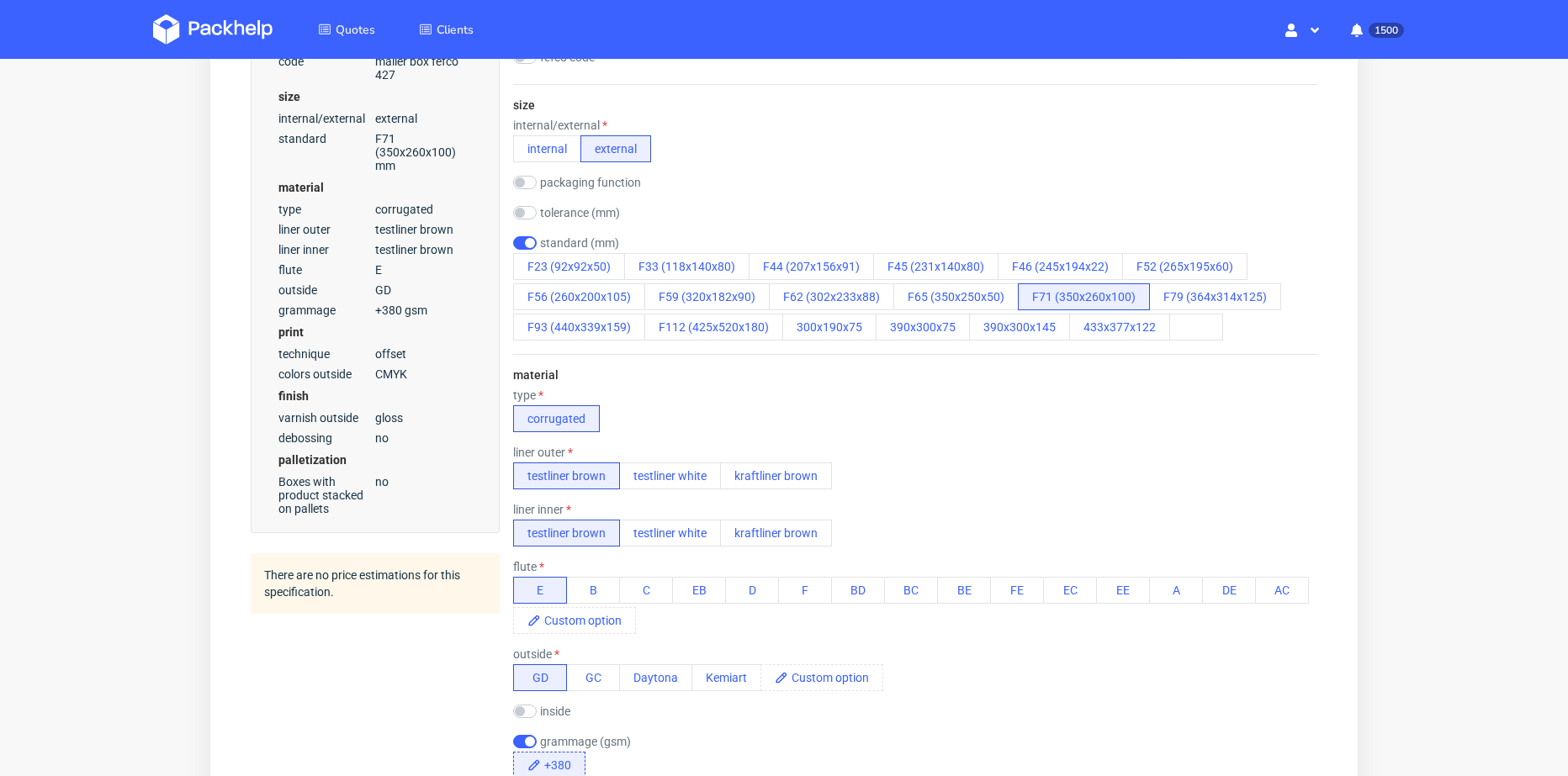
scroll to position [0, 0]
